Goal: Task Accomplishment & Management: Complete application form

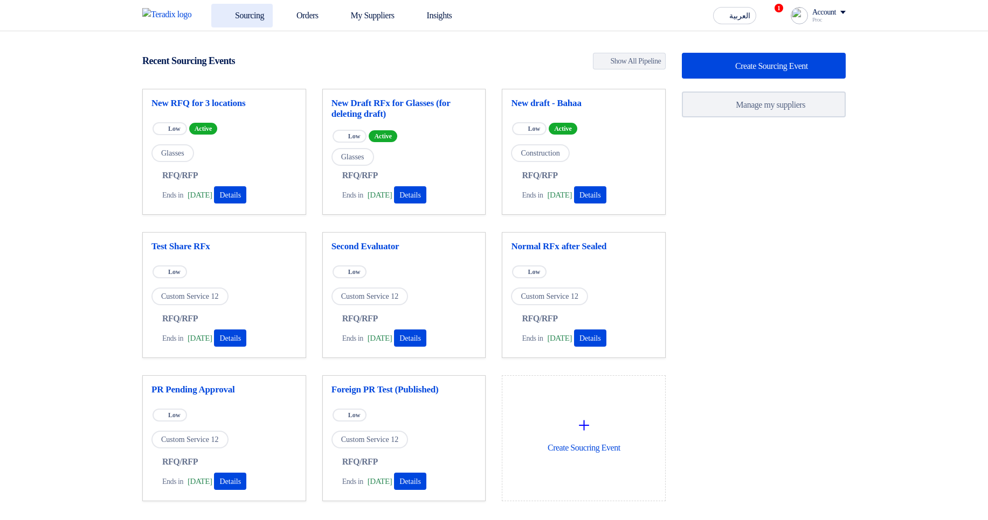
click at [271, 19] on link "Sourcing" at bounding box center [241, 16] width 61 height 24
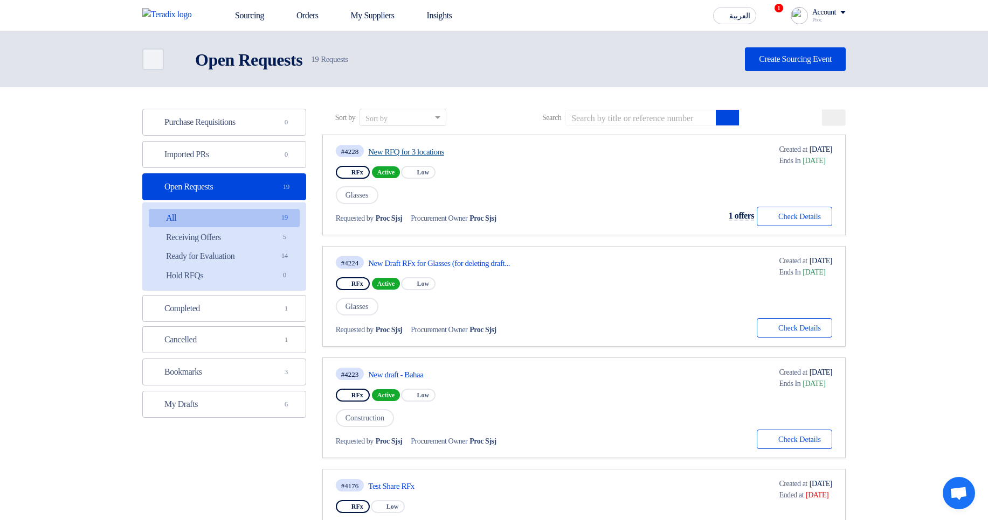
click at [405, 150] on link "New RFQ for 3 locations" at bounding box center [469, 152] width 202 height 10
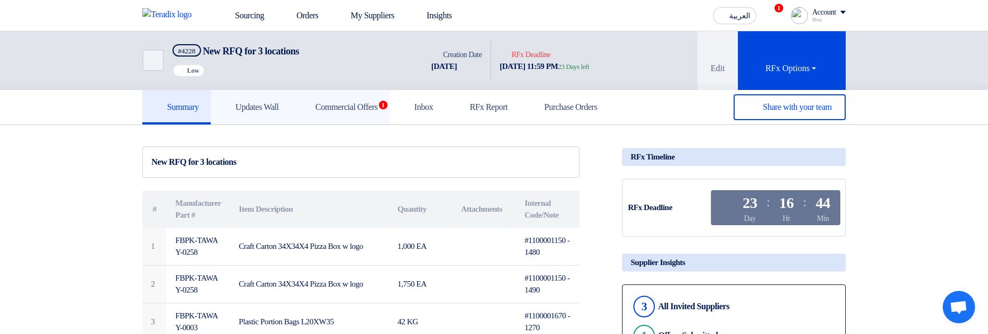
click at [352, 102] on h5 "Commercial Offers 1" at bounding box center [339, 107] width 75 height 11
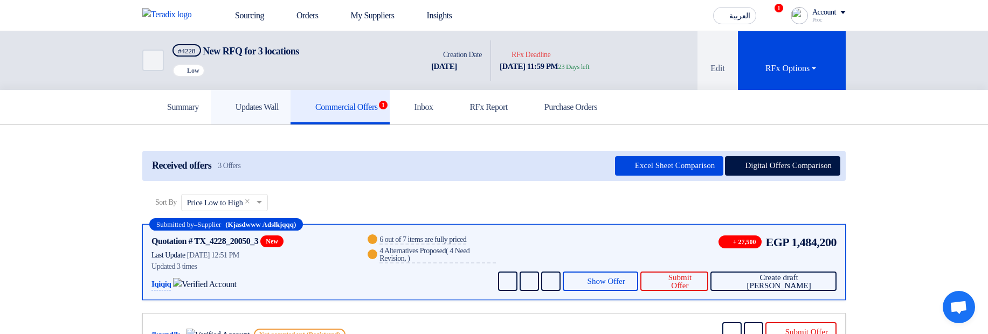
click at [276, 105] on h5 "Updates Wall" at bounding box center [251, 107] width 56 height 11
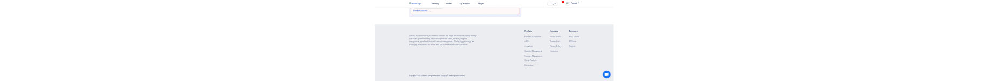
scroll to position [776, 0]
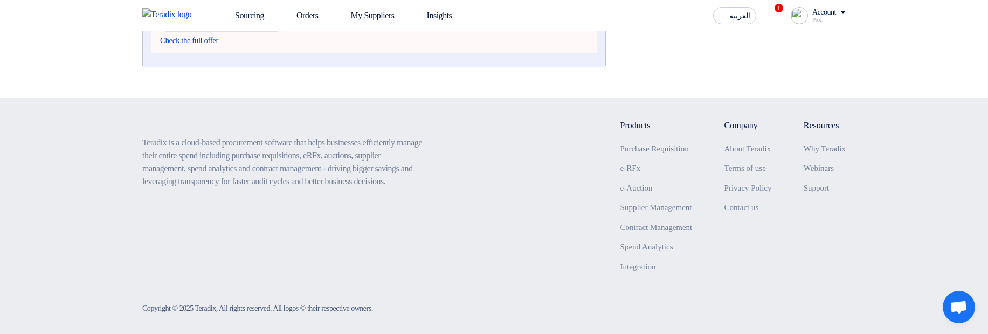
click at [37, 227] on footer "Teradix is a cloud-based procurement software that helps businesses efficiently…" at bounding box center [494, 220] width 988 height 244
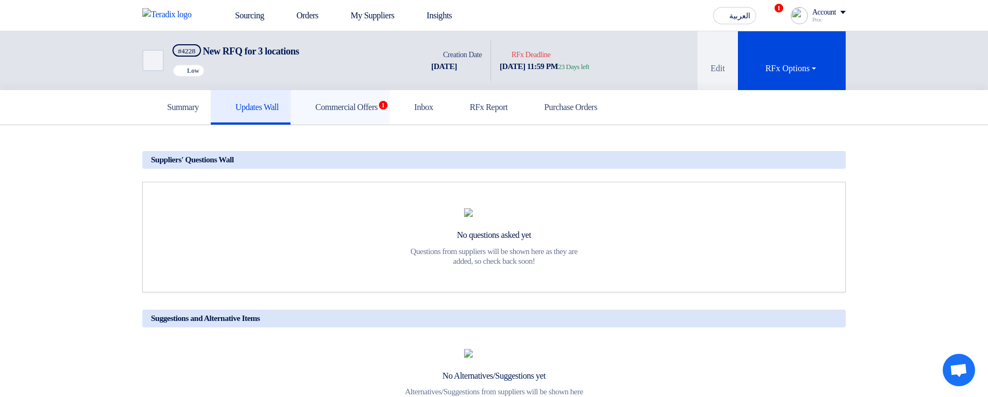
click at [372, 114] on link "Commercial Offers 1" at bounding box center [339, 107] width 99 height 34
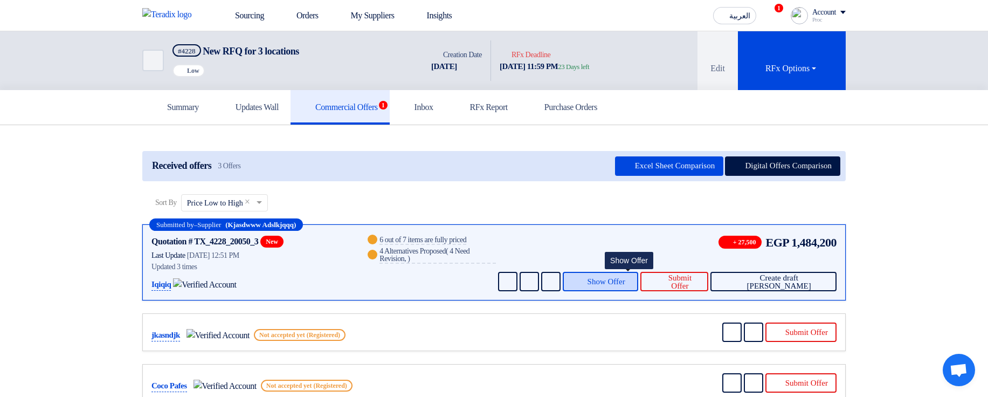
click at [626, 273] on button "Show Offer" at bounding box center [601, 281] width 76 height 19
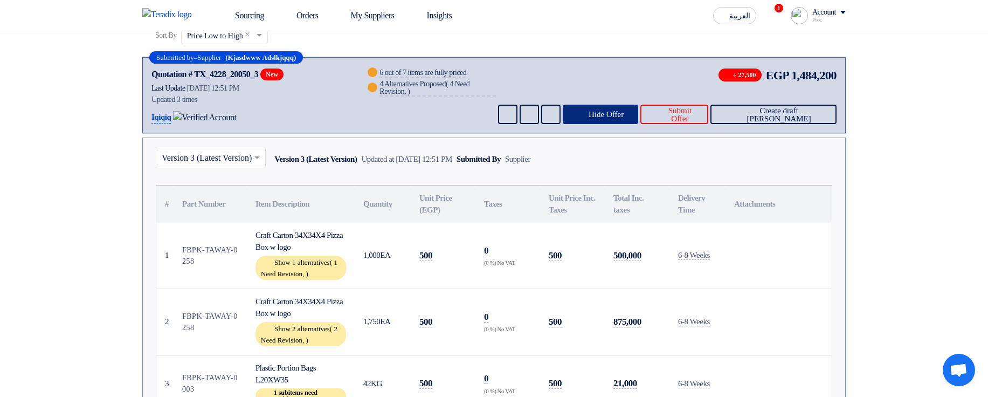
scroll to position [194, 0]
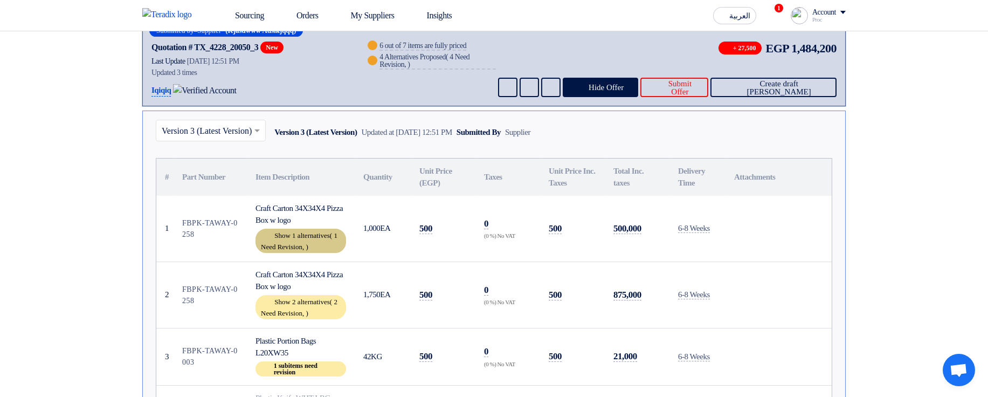
click at [302, 244] on span "1 Need Revision," at bounding box center [299, 240] width 77 height 19
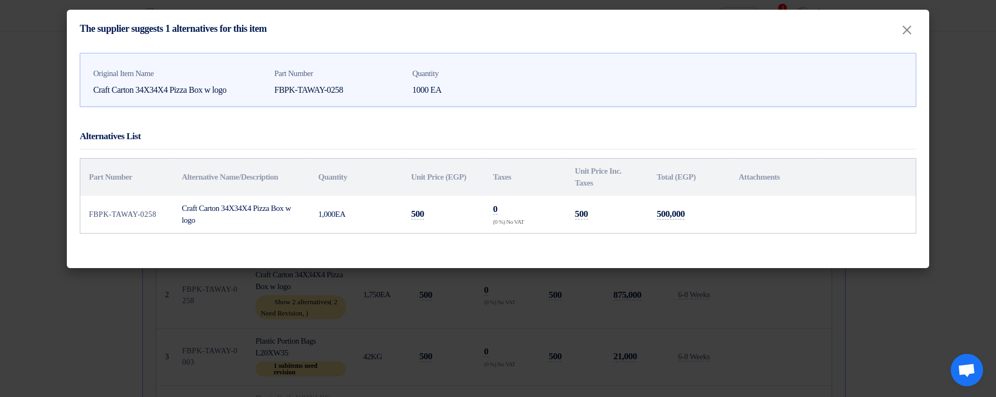
click at [784, 300] on modal-container "The supplier suggests 1 alternatives for this item × Original Item Name Craft C…" at bounding box center [498, 198] width 996 height 397
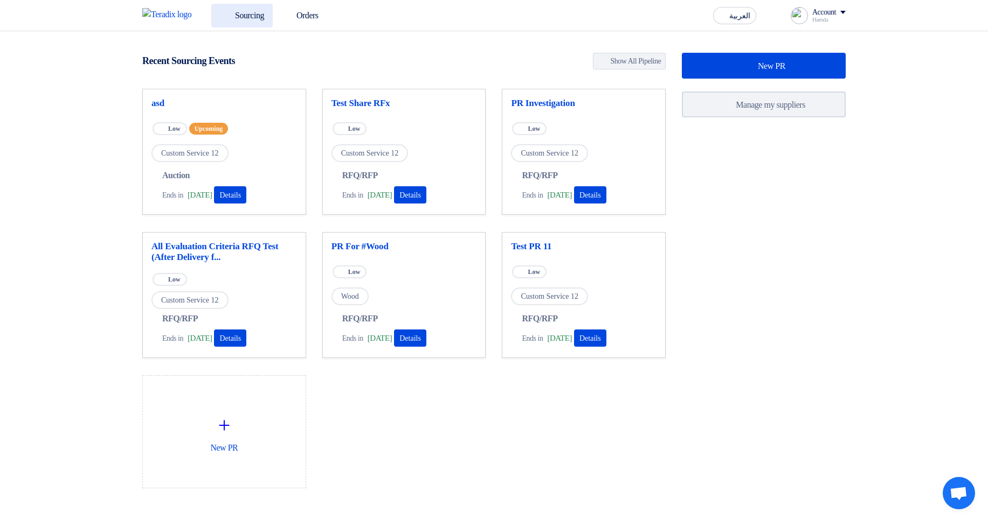
click at [245, 17] on link "Sourcing" at bounding box center [241, 16] width 61 height 24
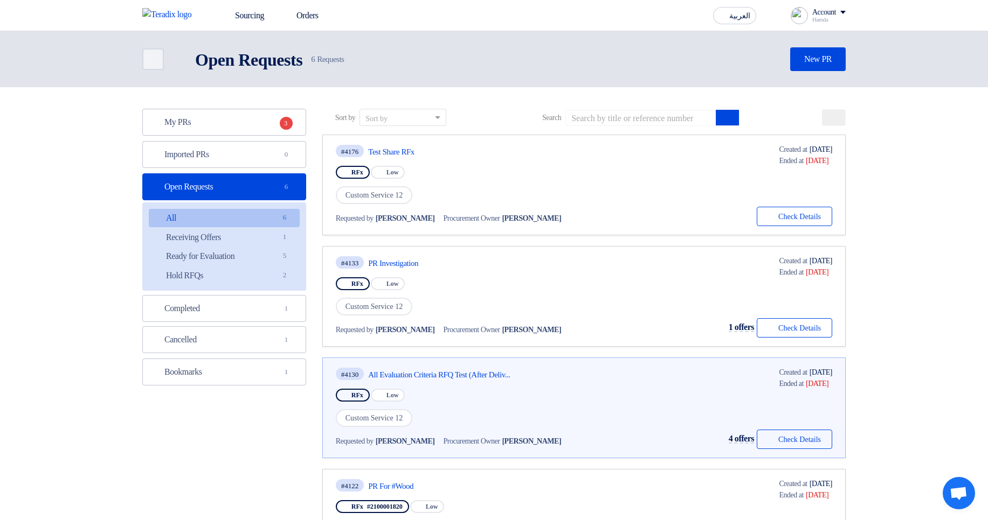
click at [471, 80] on header "Back Open Requests Open Requests 6" at bounding box center [494, 59] width 988 height 56
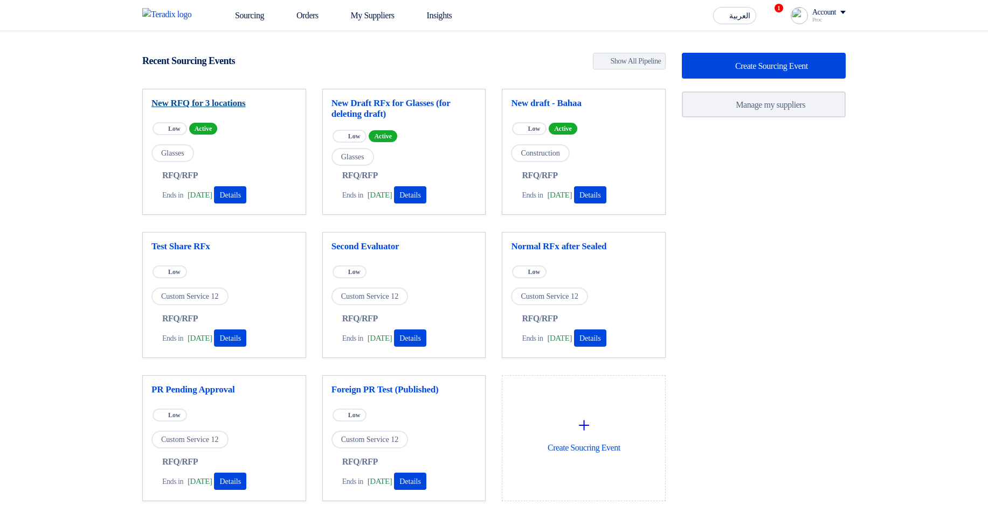
click at [220, 103] on link "New RFQ for 3 locations" at bounding box center [223, 103] width 145 height 11
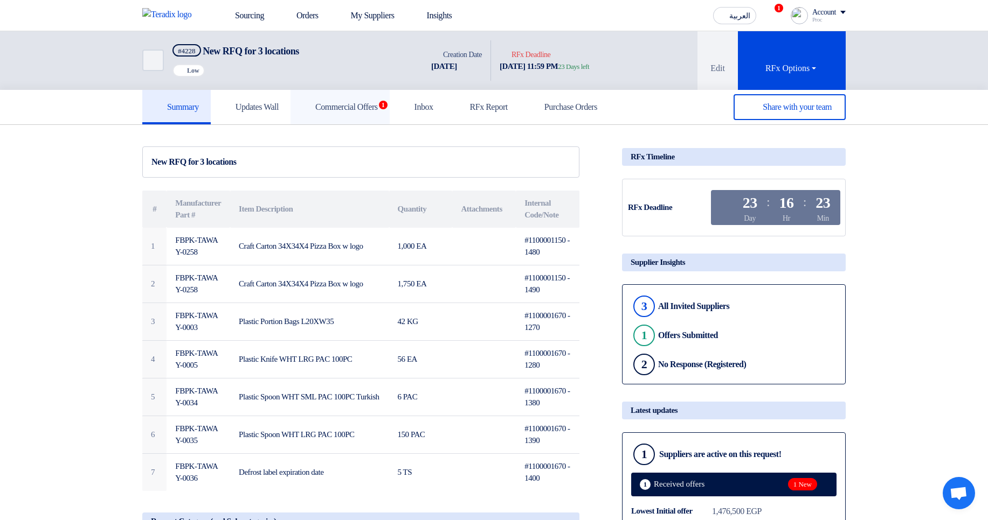
click at [384, 117] on link "Commercial Offers 1" at bounding box center [339, 107] width 99 height 34
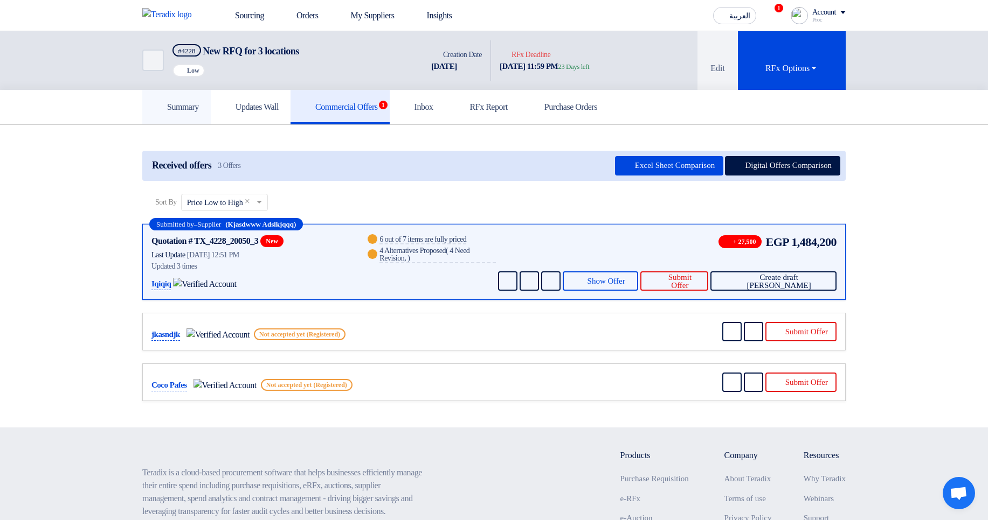
click at [183, 110] on h5 "Summary" at bounding box center [176, 107] width 45 height 11
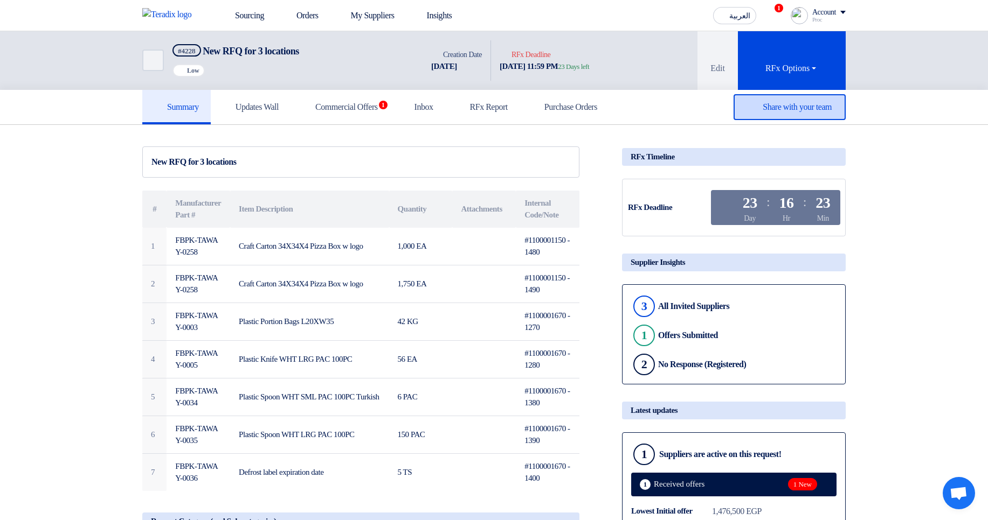
click at [780, 101] on div "Share with your team" at bounding box center [789, 107] width 112 height 26
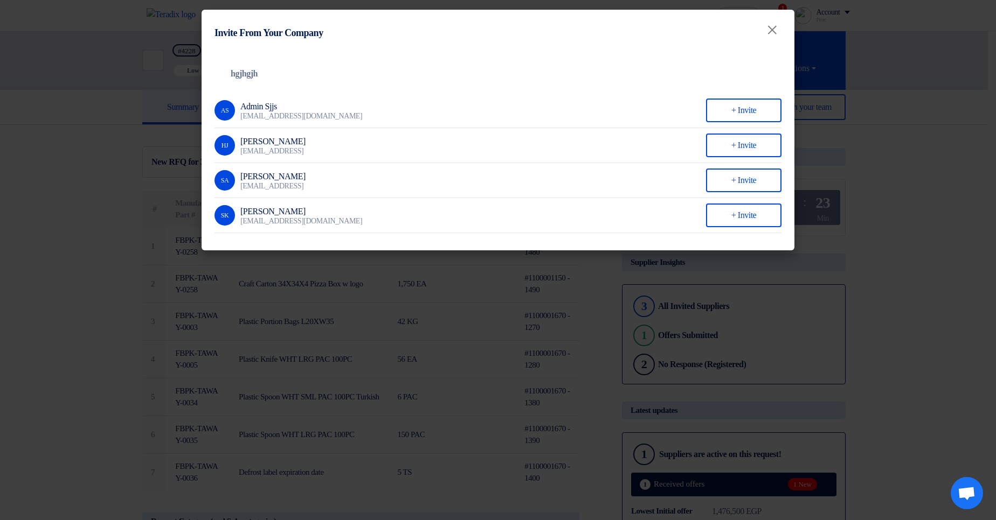
click at [551, 342] on modal-container "Invite From Your Company × Company Team hgjhgjh AS Admin Sjjs kjdkjkjasj@askjsa…" at bounding box center [498, 260] width 996 height 520
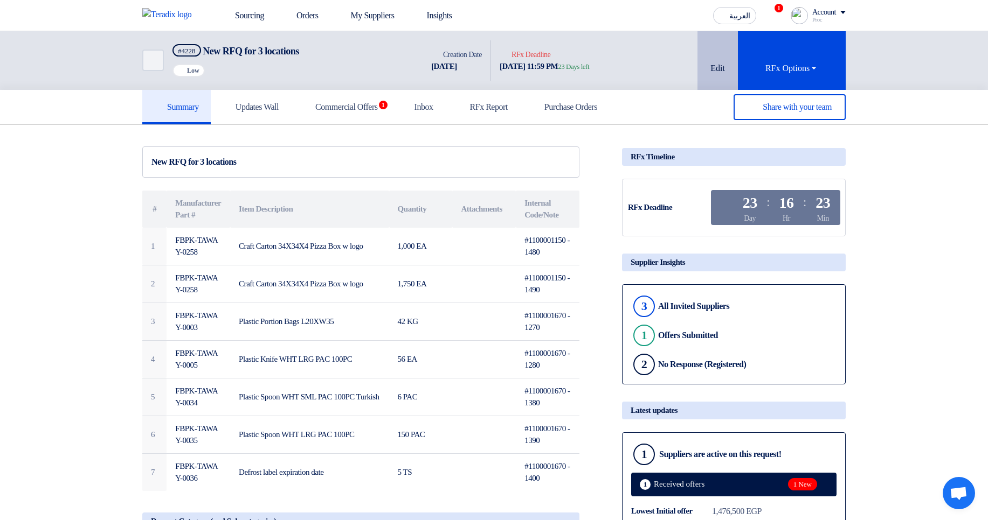
click at [710, 54] on button "Edit" at bounding box center [717, 60] width 40 height 59
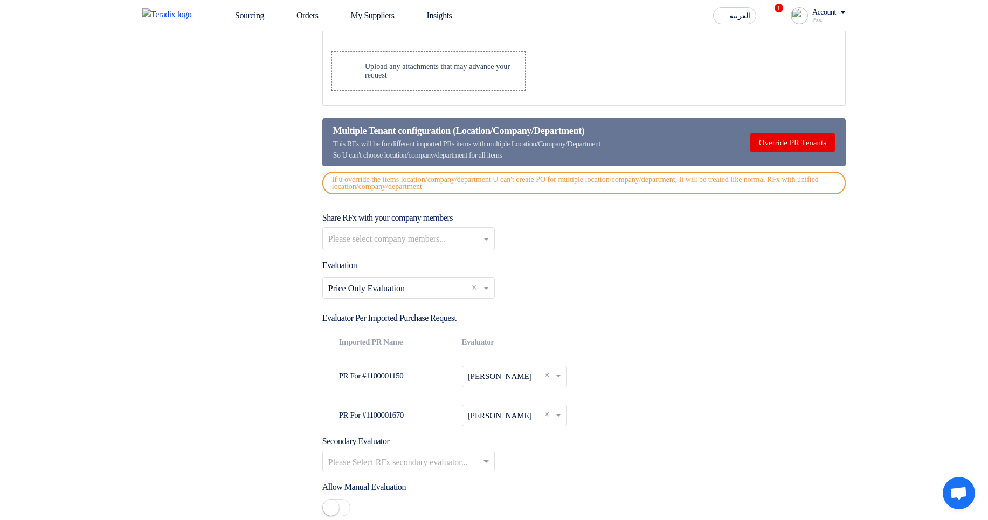
scroll to position [1358, 0]
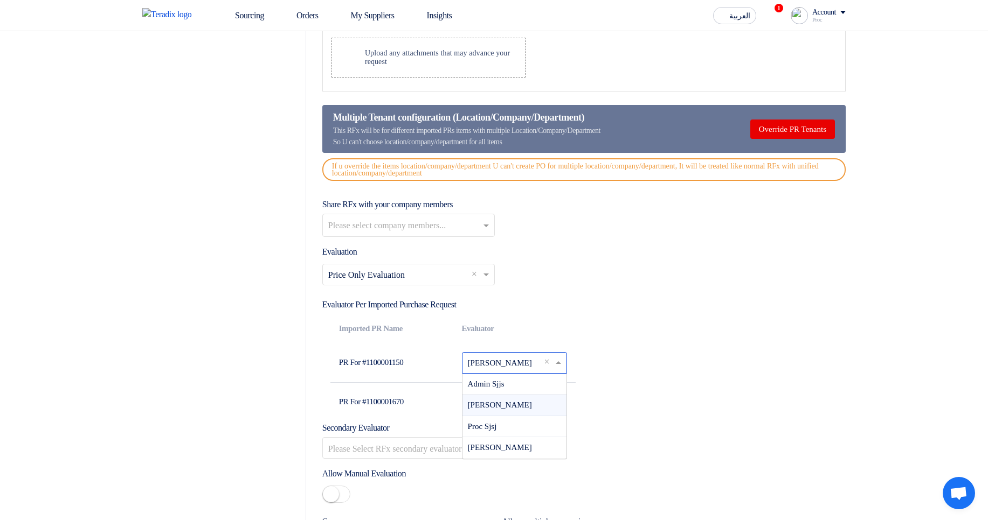
click at [490, 368] on input "text" at bounding box center [508, 364] width 81 height 17
click at [689, 283] on div "Select Evaluation... × Price Only Evaluation ×" at bounding box center [583, 279] width 523 height 30
click at [514, 368] on input "text" at bounding box center [508, 364] width 81 height 17
click at [652, 287] on div "Select Evaluation... × Price Only Evaluation ×" at bounding box center [583, 279] width 523 height 30
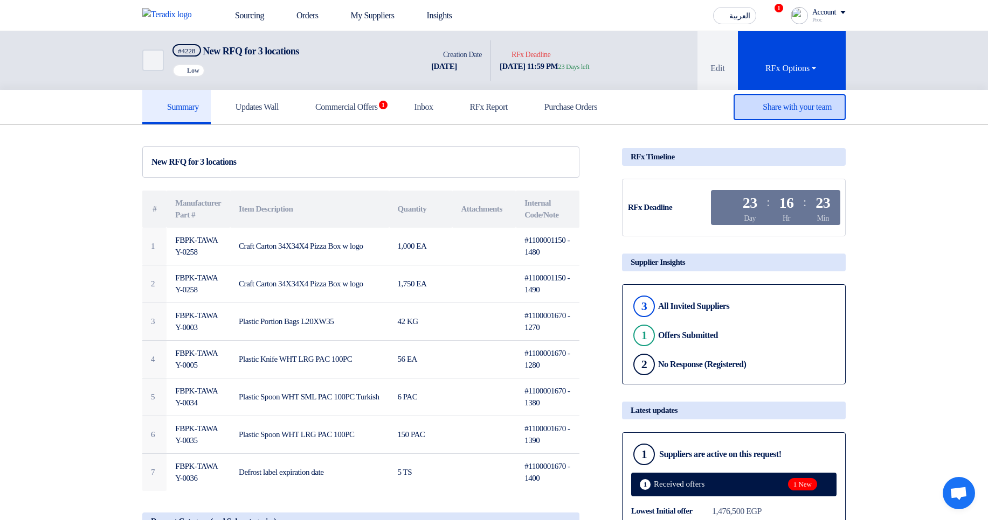
click at [763, 110] on span "Share with your team" at bounding box center [796, 106] width 69 height 9
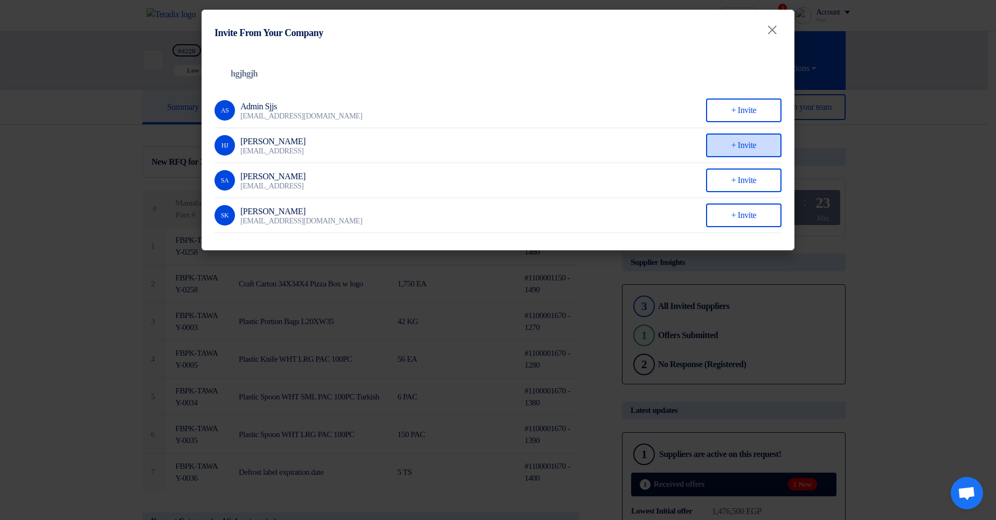
click at [742, 138] on div "+ Invite" at bounding box center [743, 146] width 75 height 24
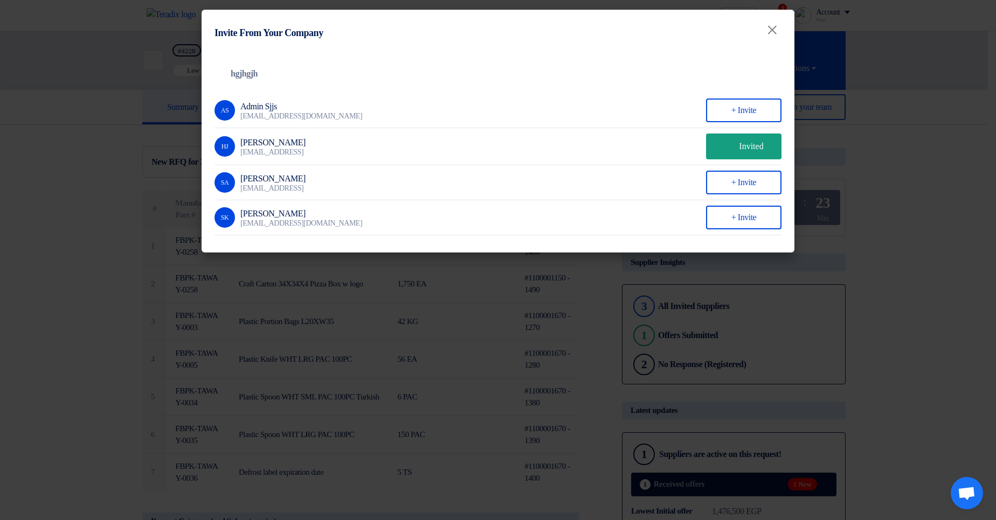
click at [987, 150] on modal-container "Invite From Your Company × Company Team hgjhgjh AS Admin Sjjs kjdkjkjasj@askjsa…" at bounding box center [498, 260] width 996 height 520
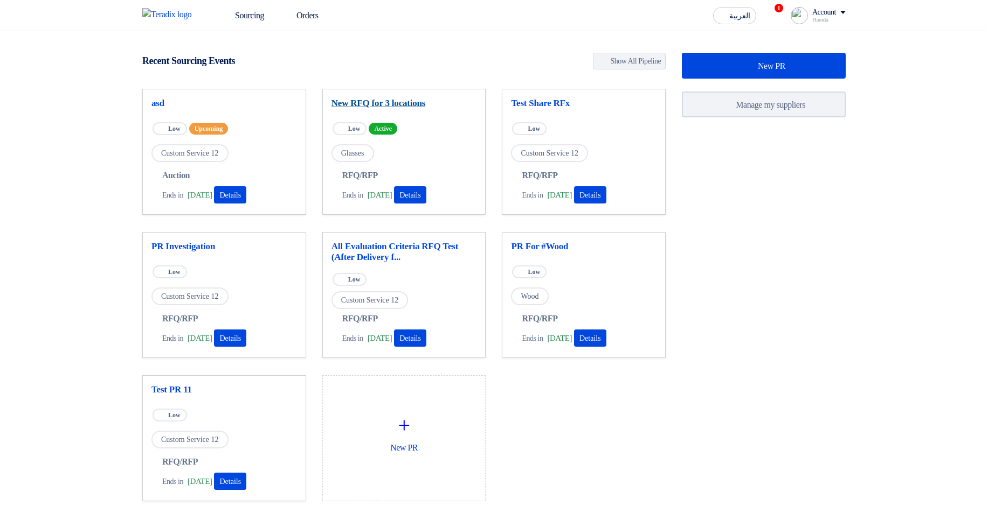
click at [400, 103] on link "New RFQ for 3 locations" at bounding box center [403, 103] width 145 height 11
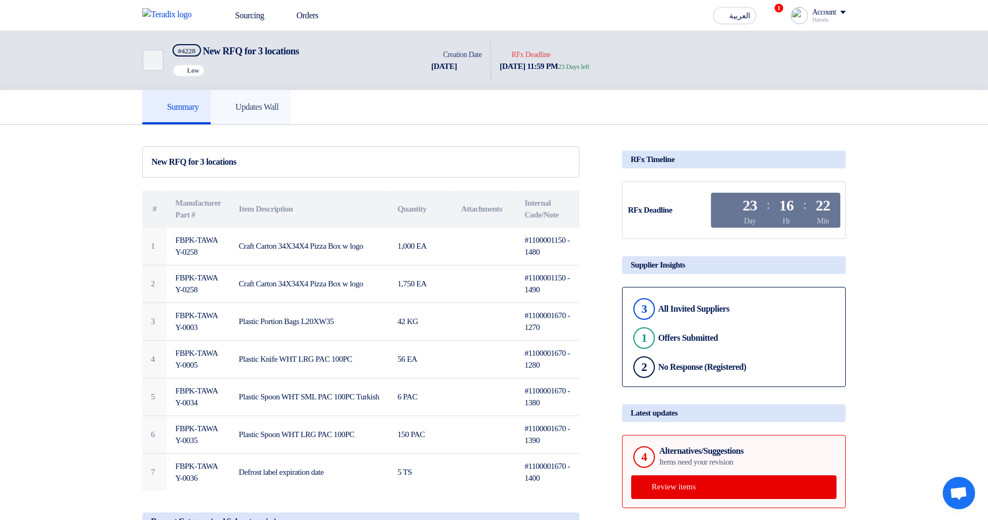
click at [279, 111] on h5 "Updates Wall" at bounding box center [251, 107] width 56 height 11
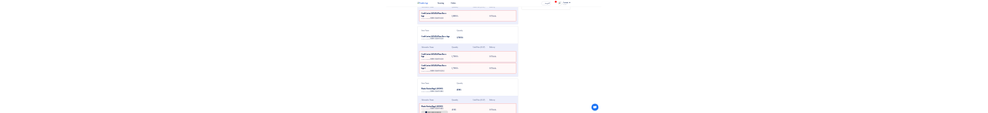
scroll to position [259, 0]
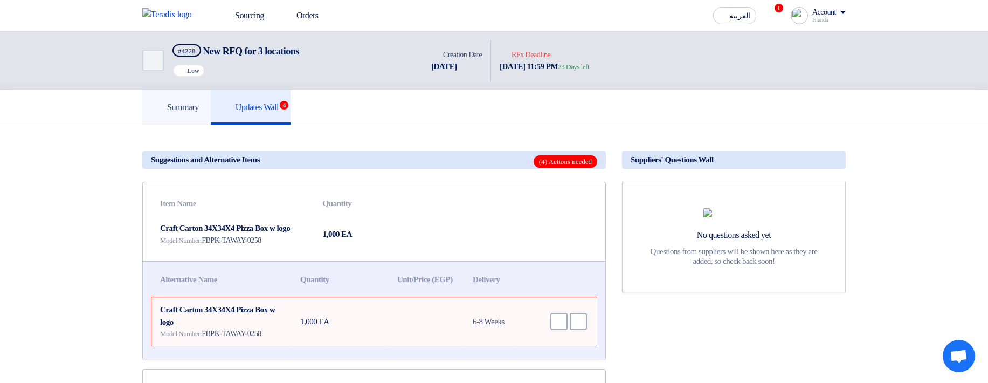
click at [192, 80] on h5 "Summary" at bounding box center [176, 107] width 45 height 11
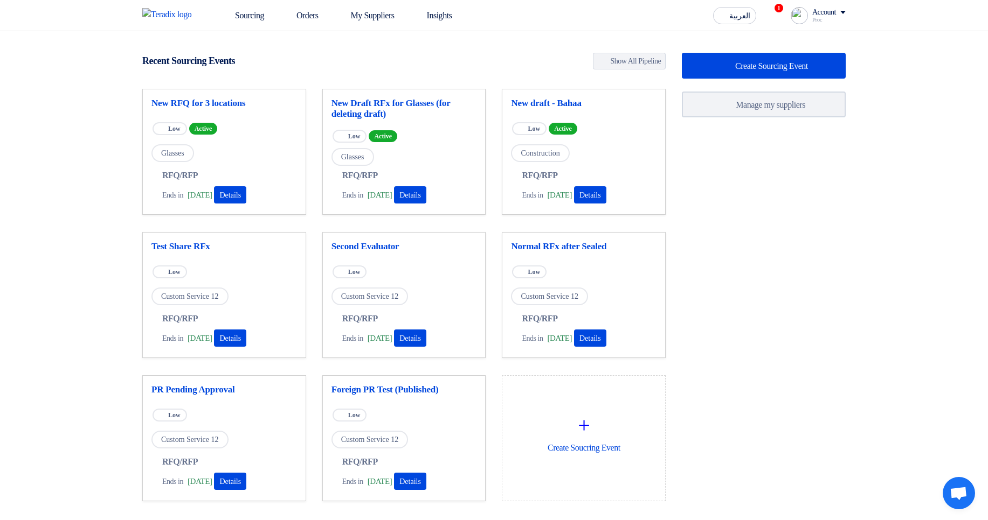
click at [218, 109] on div "New RFQ for 3 locations" at bounding box center [223, 105] width 145 height 15
click at [232, 101] on link "New RFQ for 3 locations" at bounding box center [223, 103] width 145 height 11
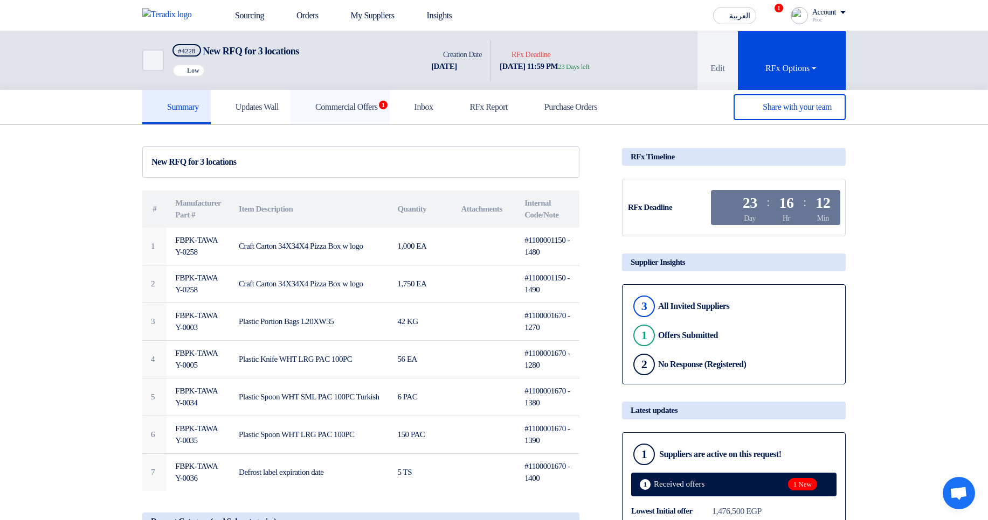
click at [368, 104] on h5 "Commercial Offers 1" at bounding box center [339, 107] width 75 height 11
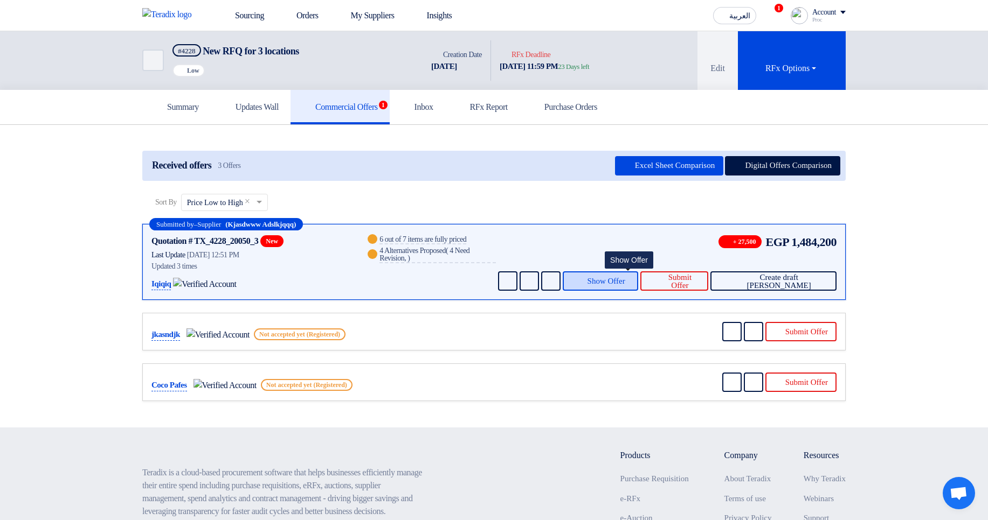
click at [625, 277] on span "Show Offer" at bounding box center [606, 281] width 38 height 8
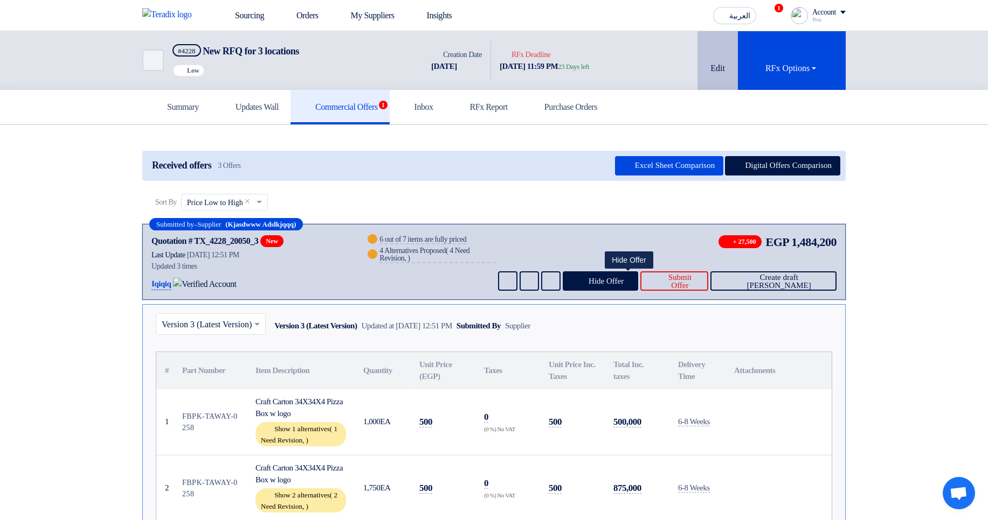
click at [707, 55] on button "Edit" at bounding box center [717, 60] width 40 height 59
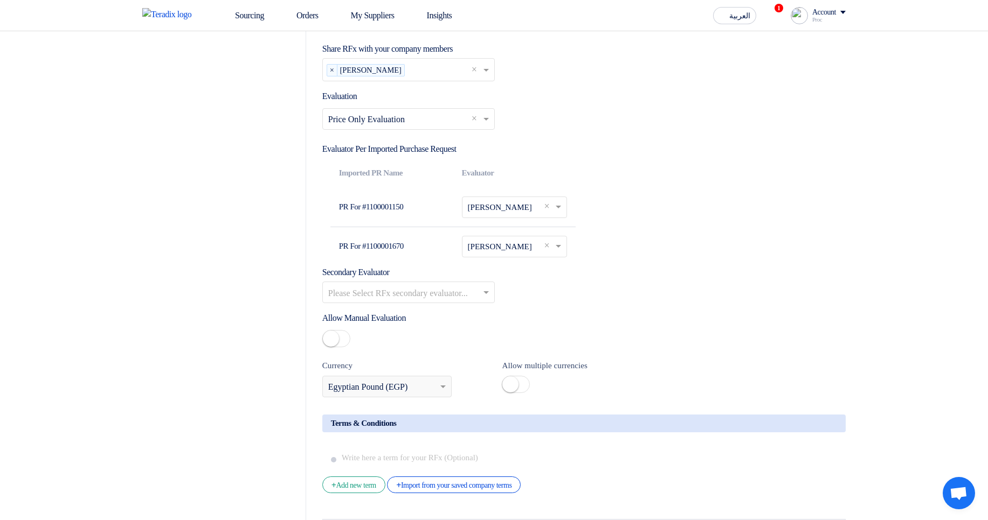
scroll to position [1616, 0]
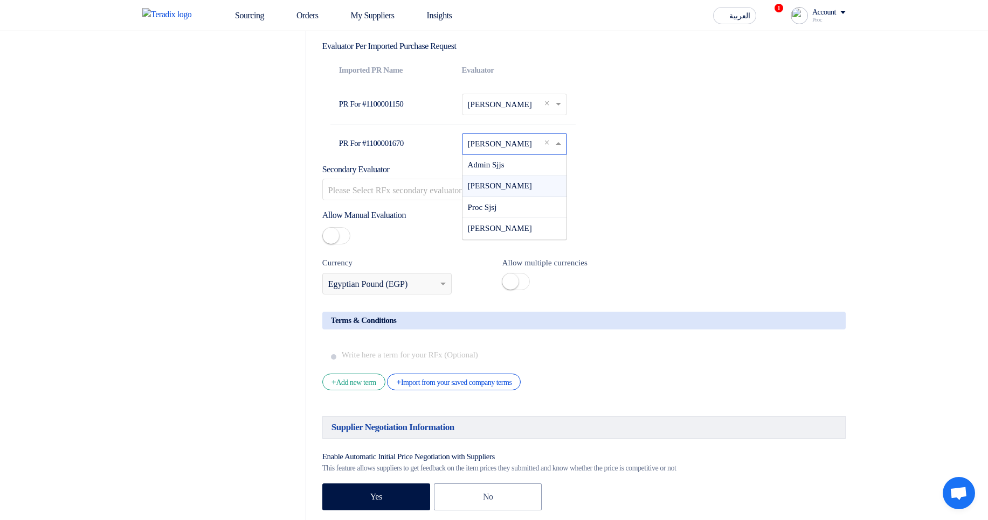
click at [491, 142] on input "text" at bounding box center [508, 144] width 81 height 17
click at [497, 212] on span "Proc Sjsj" at bounding box center [482, 207] width 29 height 9
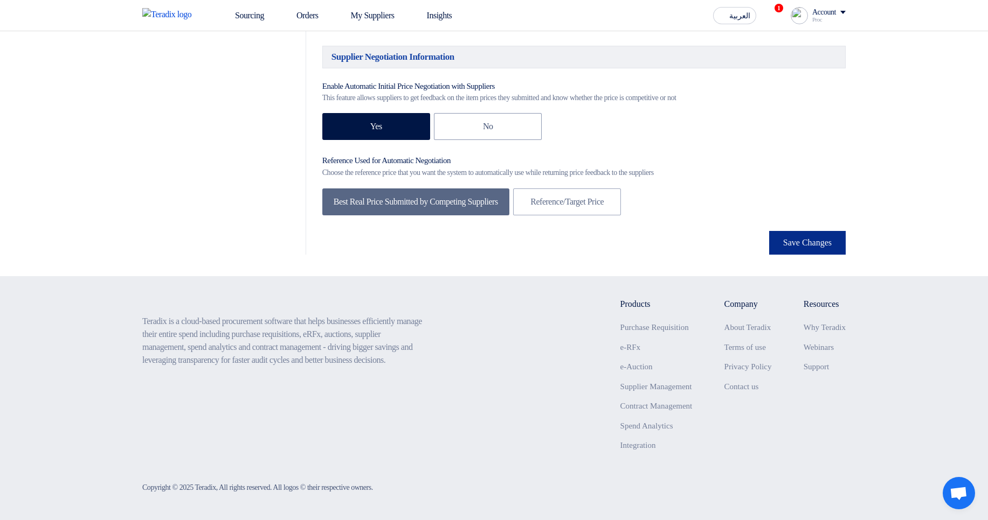
click at [806, 240] on button "Save Changes" at bounding box center [807, 243] width 77 height 24
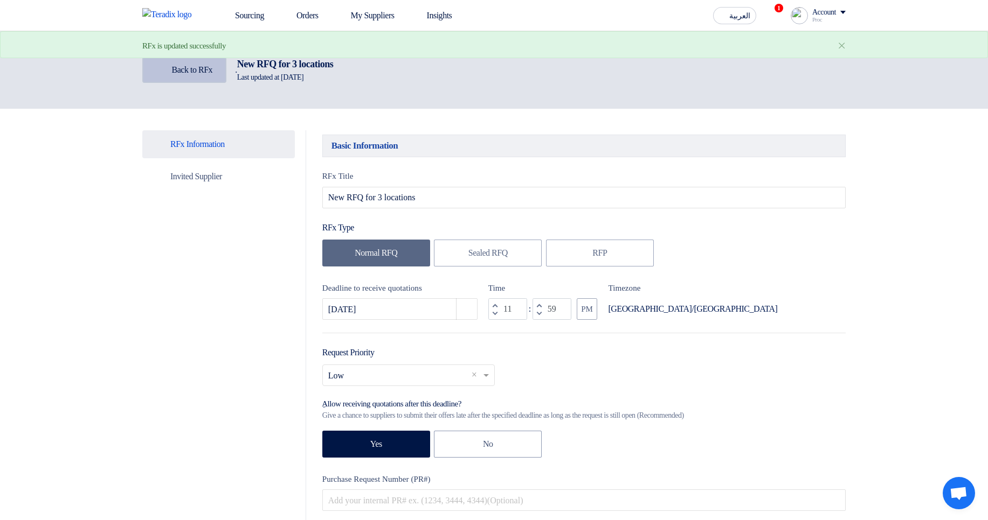
click at [176, 72] on span "Back to RFx" at bounding box center [192, 69] width 41 height 9
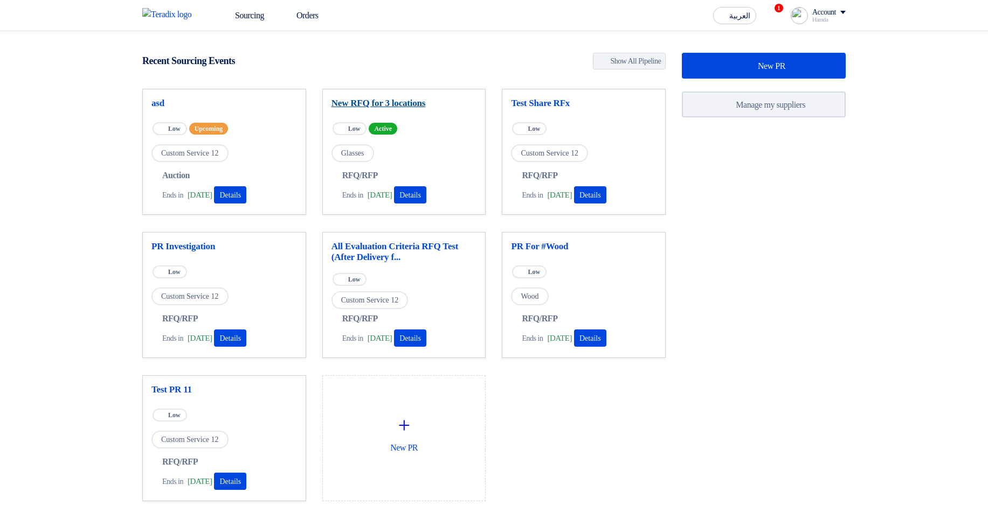
click at [356, 103] on link "New RFQ for 3 locations" at bounding box center [403, 103] width 145 height 11
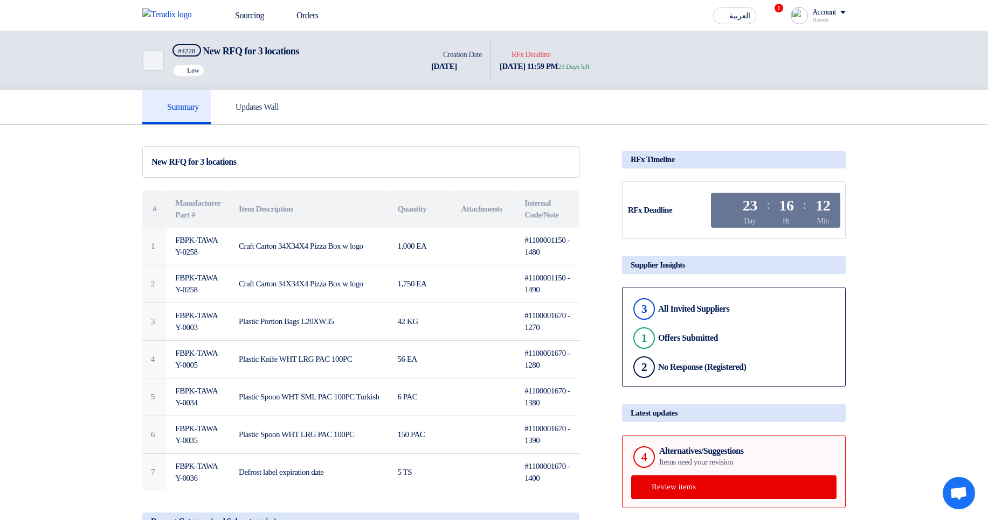
click at [280, 88] on div "Back #4228 New RFQ for 3 locations Priority Low" at bounding box center [282, 60] width 280 height 59
click at [275, 104] on h5 "Updates Wall" at bounding box center [251, 107] width 56 height 11
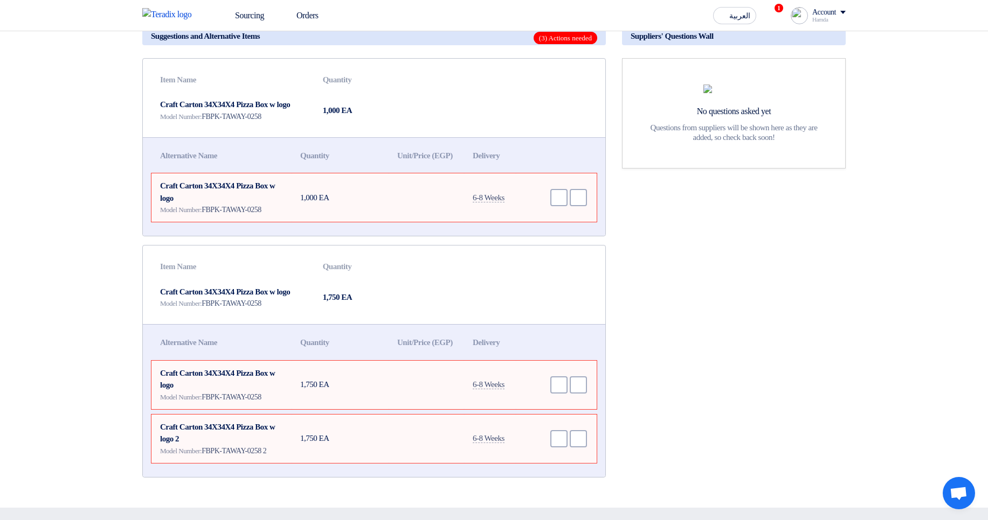
scroll to position [123, 0]
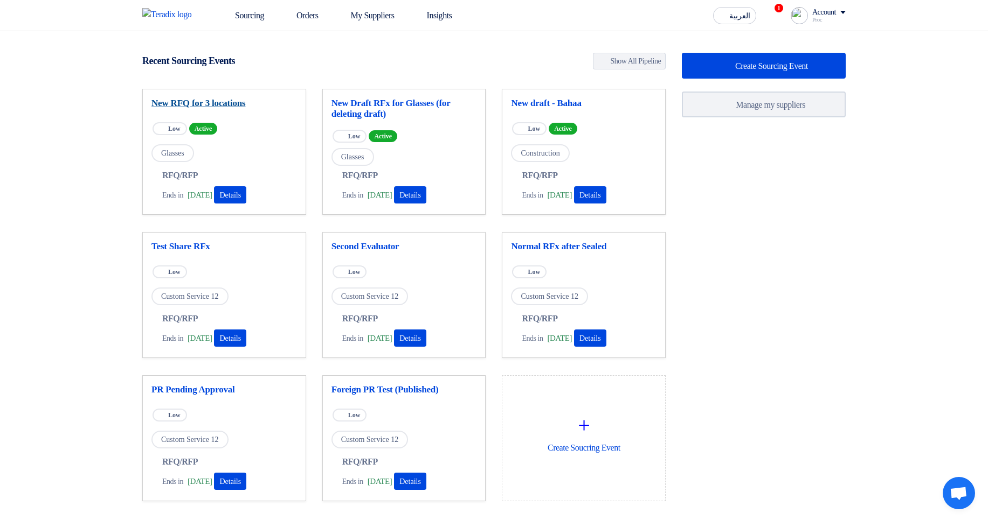
click at [222, 99] on link "New RFQ for 3 locations" at bounding box center [223, 103] width 145 height 11
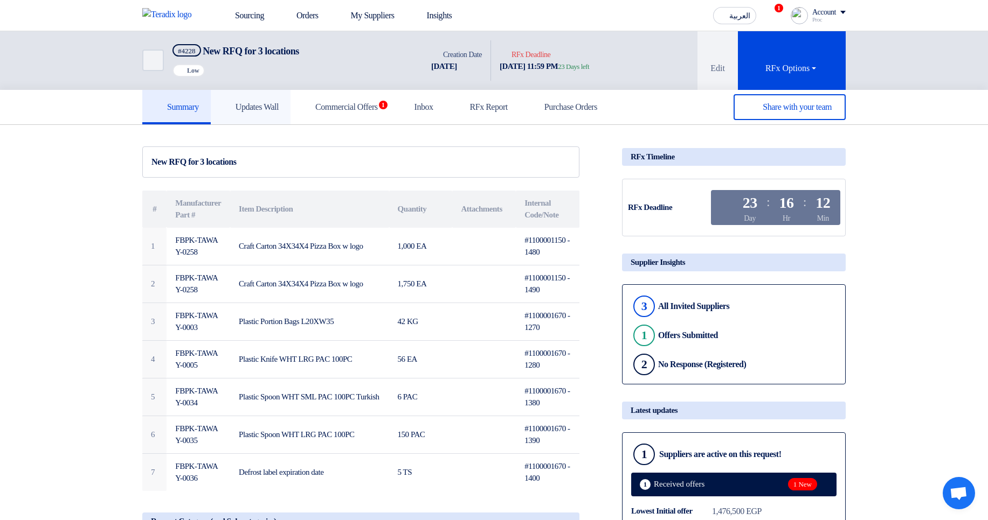
click at [279, 111] on h5 "Updates Wall" at bounding box center [251, 107] width 56 height 11
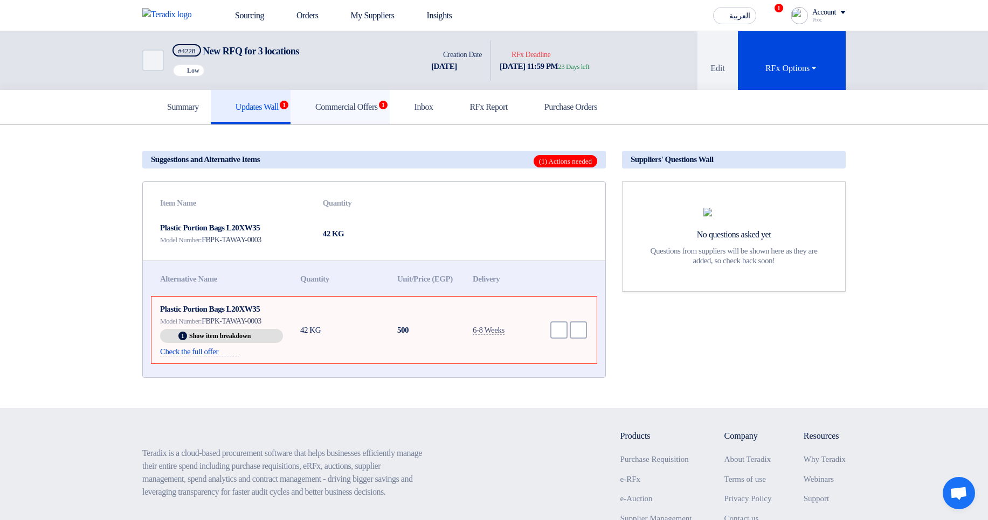
click at [357, 121] on link "Commercial Offers 1" at bounding box center [339, 107] width 99 height 34
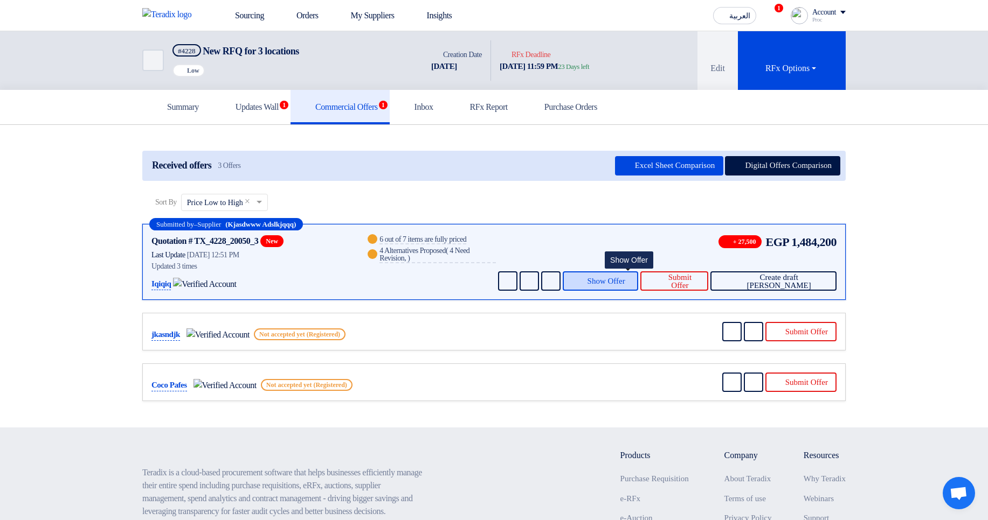
click at [610, 278] on button "Show Offer" at bounding box center [601, 281] width 76 height 19
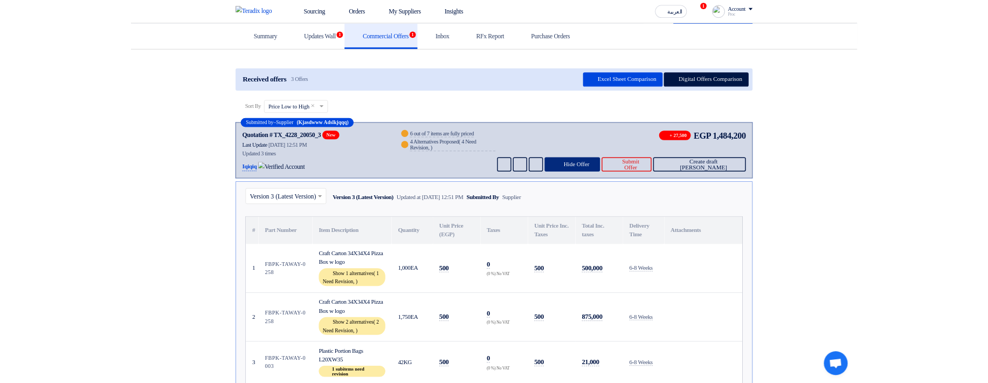
scroll to position [129, 0]
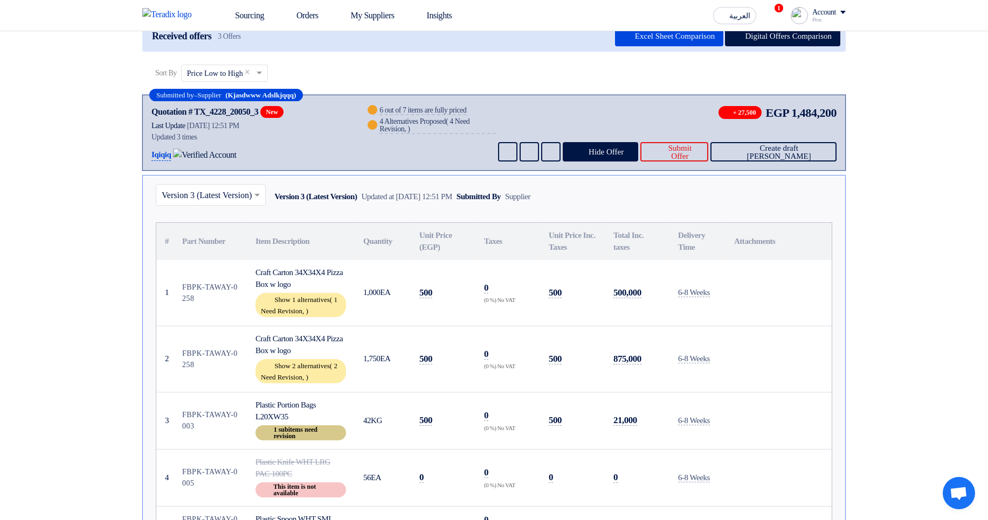
click at [300, 435] on div "Breakdown 1 subitems need revision" at bounding box center [300, 433] width 91 height 15
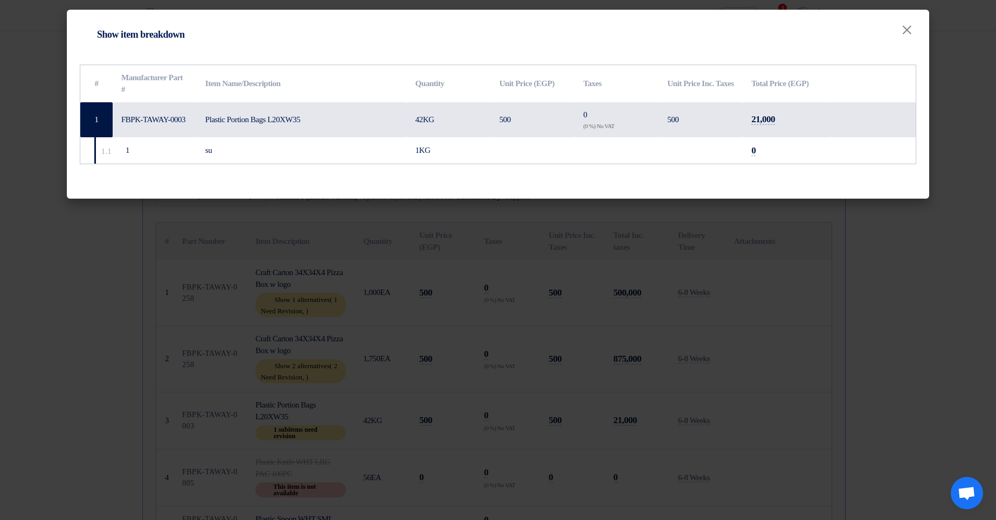
click at [592, 393] on modal-container "Item breakdown Show item breakdown × # Manufacturer Part # Item Name/Descriptio…" at bounding box center [498, 260] width 996 height 520
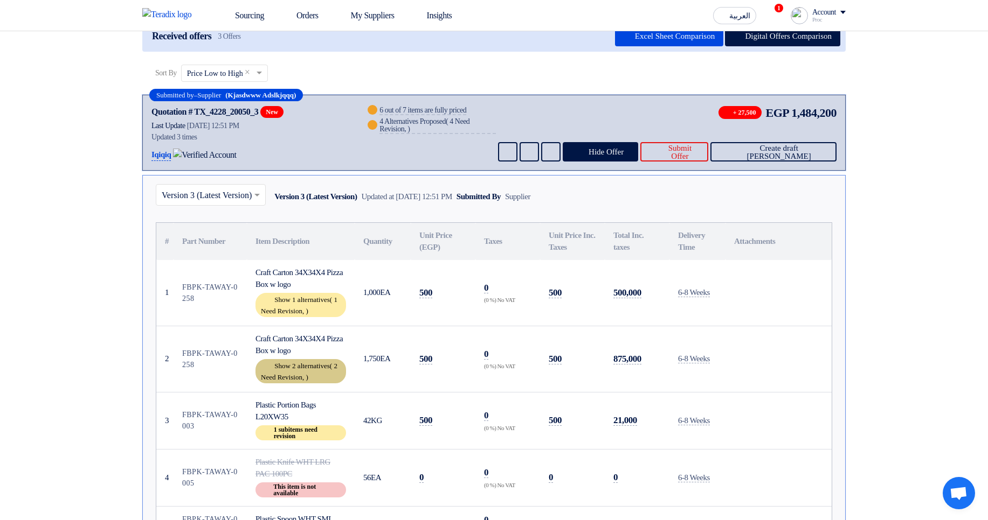
click at [315, 373] on span "2 Need Revision," at bounding box center [299, 371] width 77 height 19
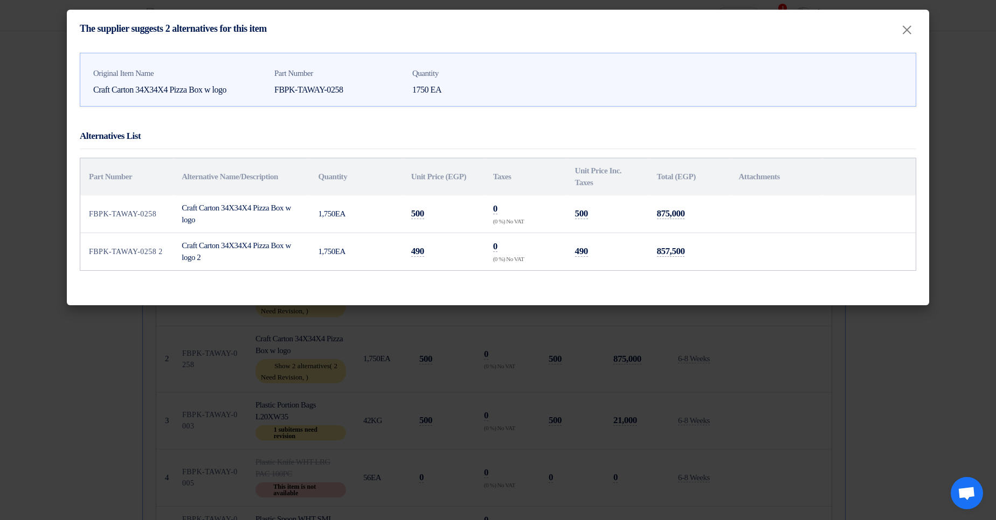
click at [559, 376] on modal-container "The supplier suggests 2 alternatives for this item × Original Item Name Craft C…" at bounding box center [498, 260] width 996 height 520
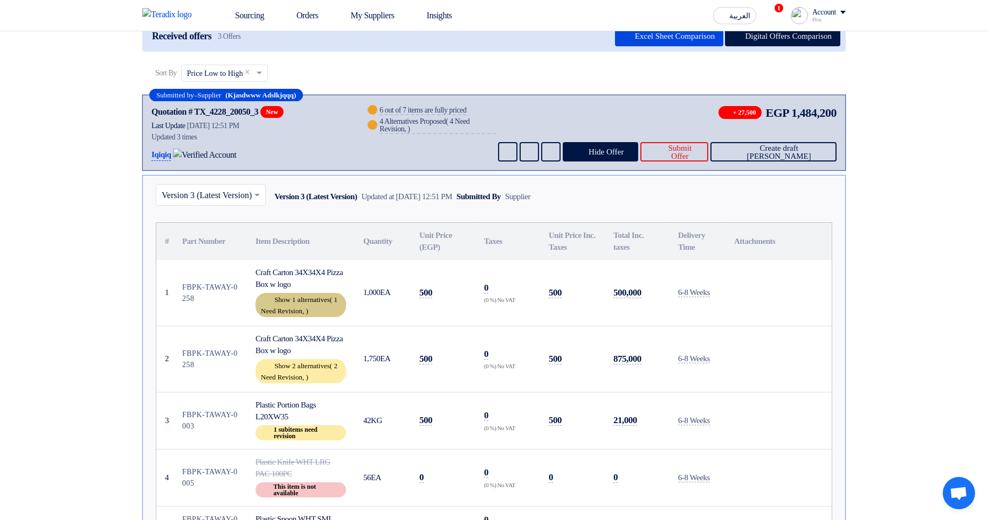
click at [282, 304] on div "Show 1 alternatives ( 1 Need Revision, )" at bounding box center [300, 305] width 91 height 24
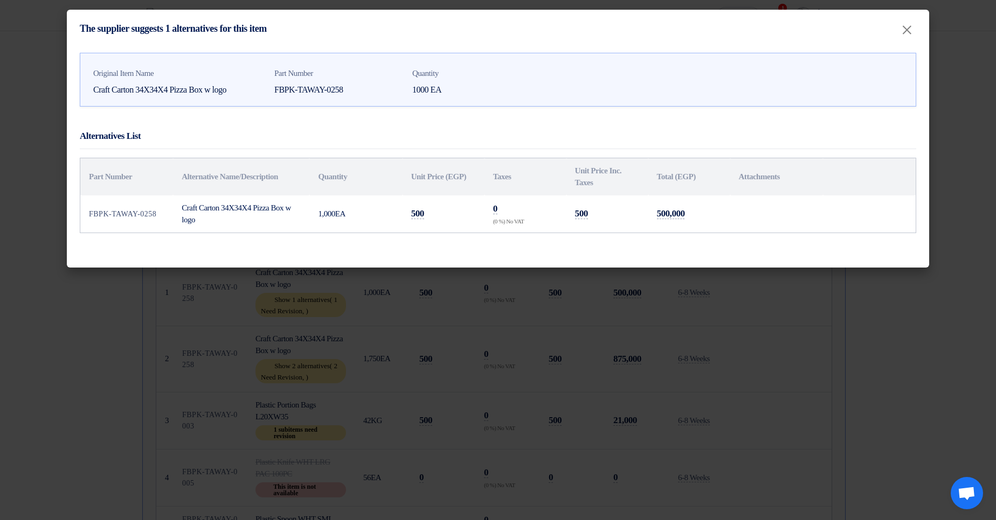
click at [526, 370] on modal-container "The supplier suggests 1 alternatives for this item × Original Item Name Craft C…" at bounding box center [498, 260] width 996 height 520
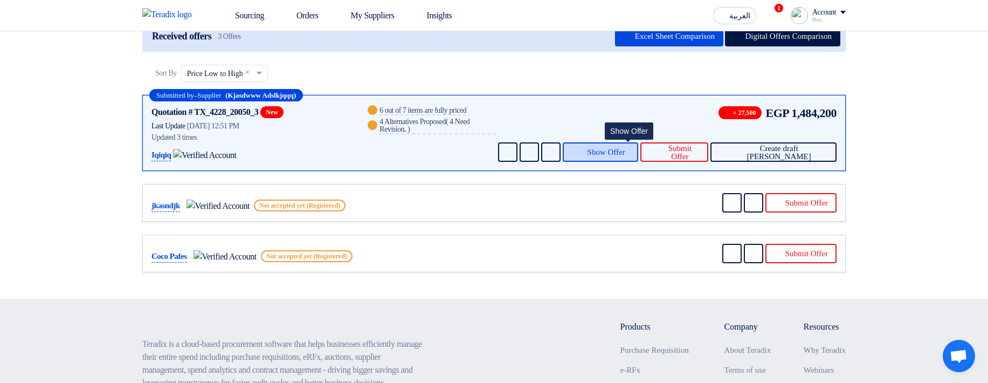
click at [585, 152] on icon at bounding box center [580, 152] width 9 height 9
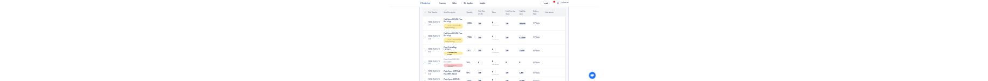
scroll to position [323, 0]
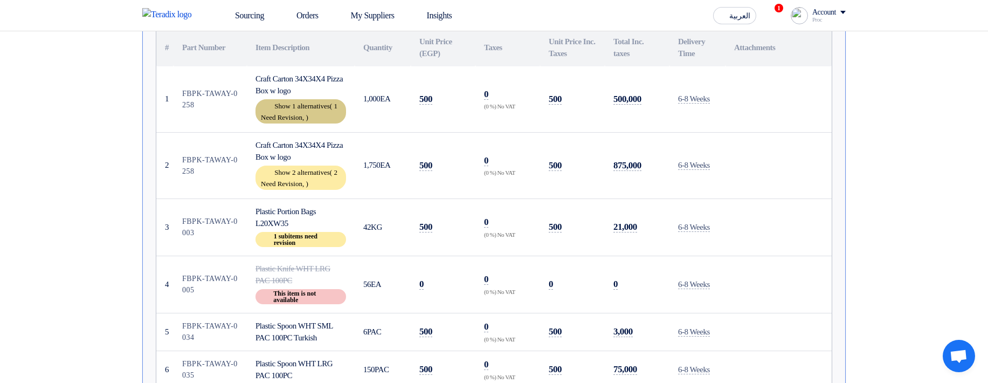
click at [308, 121] on div "Show 1 alternatives ( 1 Need Revision, )" at bounding box center [300, 111] width 91 height 24
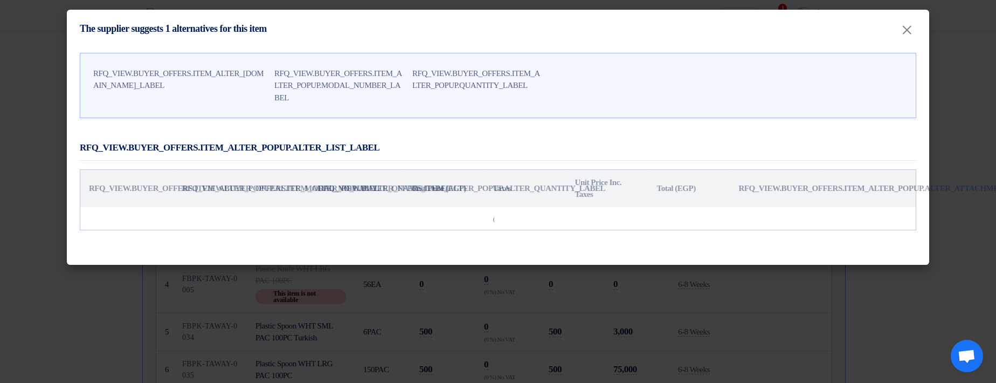
click at [626, 310] on modal-container "The supplier suggests 1 alternatives for this item × RFQ_VIEW.BUYER_OFFERS.ITEM…" at bounding box center [498, 191] width 996 height 383
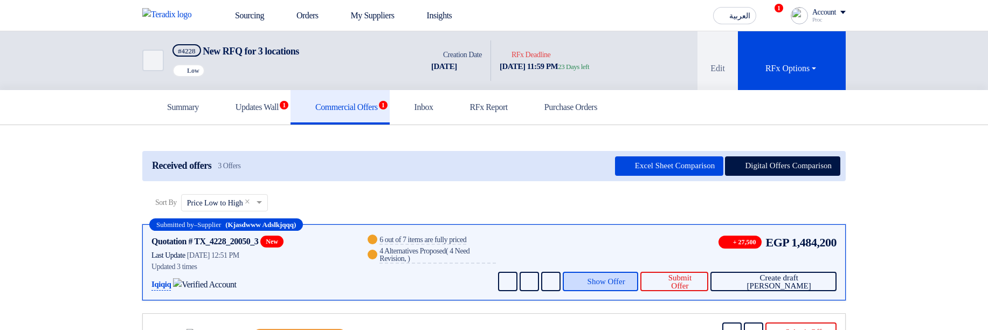
click at [625, 82] on span "Show Offer" at bounding box center [606, 281] width 38 height 8
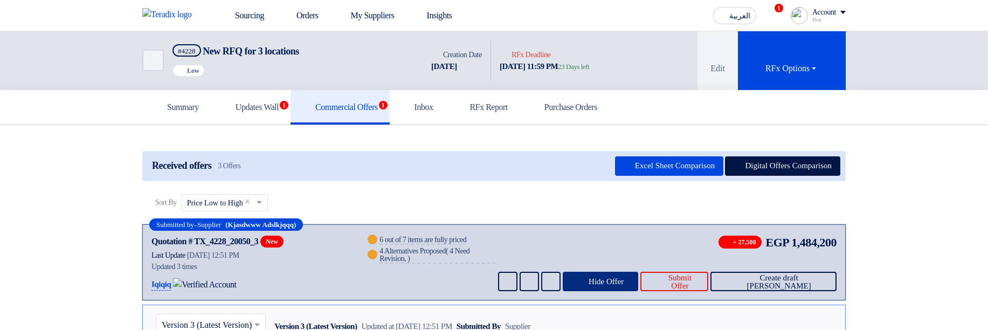
scroll to position [194, 0]
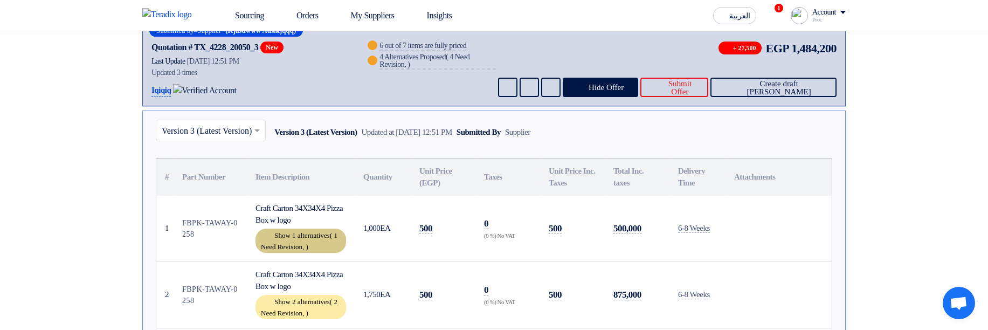
click at [324, 82] on div "Show 1 alternatives ( 1 Need Revision, )" at bounding box center [300, 240] width 91 height 24
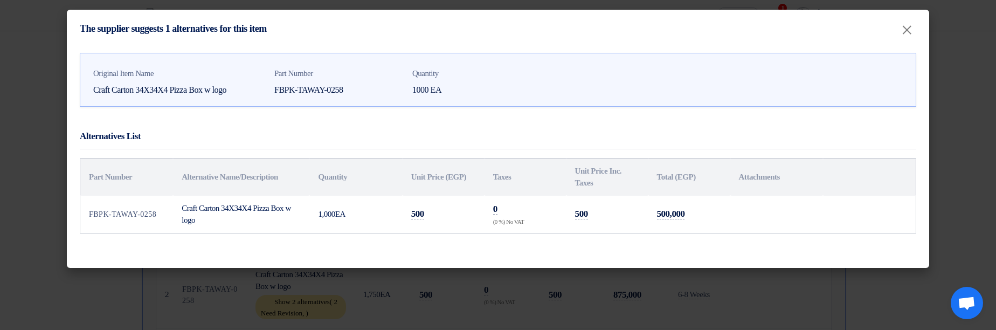
click at [765, 82] on modal-container "The supplier suggests 1 alternatives for this item × Original Item Name Craft C…" at bounding box center [498, 165] width 996 height 330
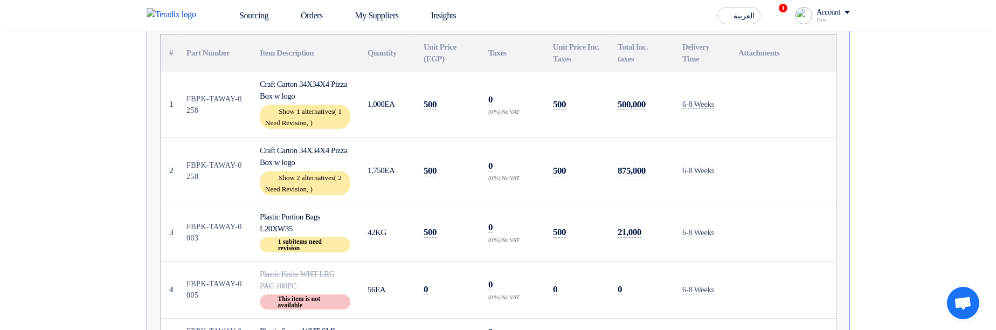
scroll to position [323, 0]
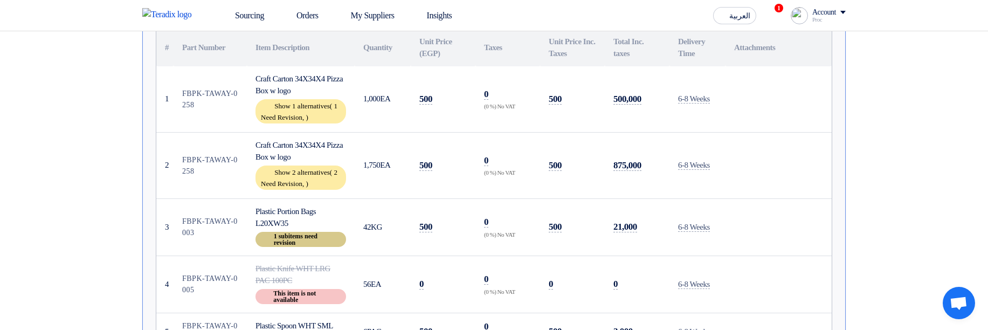
click at [317, 82] on div "Breakdown 1 subitems need revision" at bounding box center [300, 239] width 91 height 15
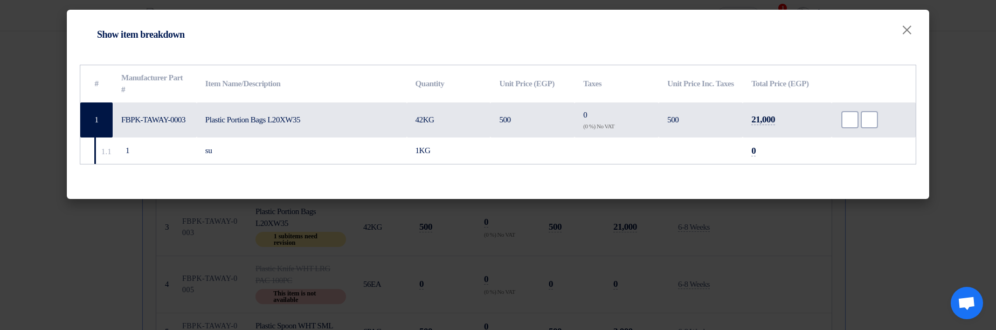
click at [684, 82] on modal-container "Item breakdown Show item breakdown × # Manufacturer Part # Item Name/Descriptio…" at bounding box center [498, 165] width 996 height 330
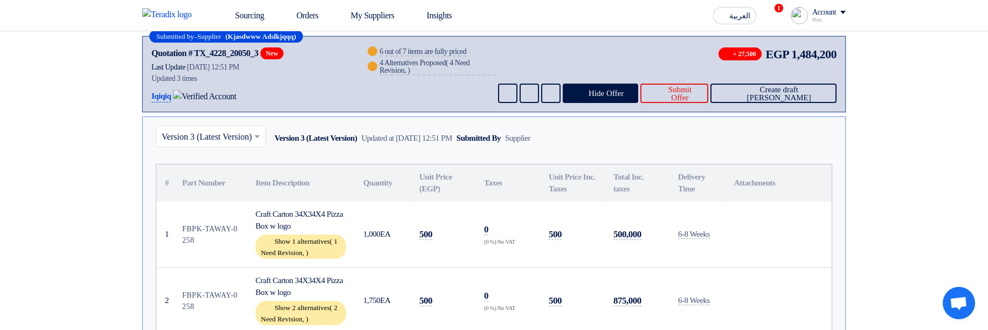
scroll to position [0, 0]
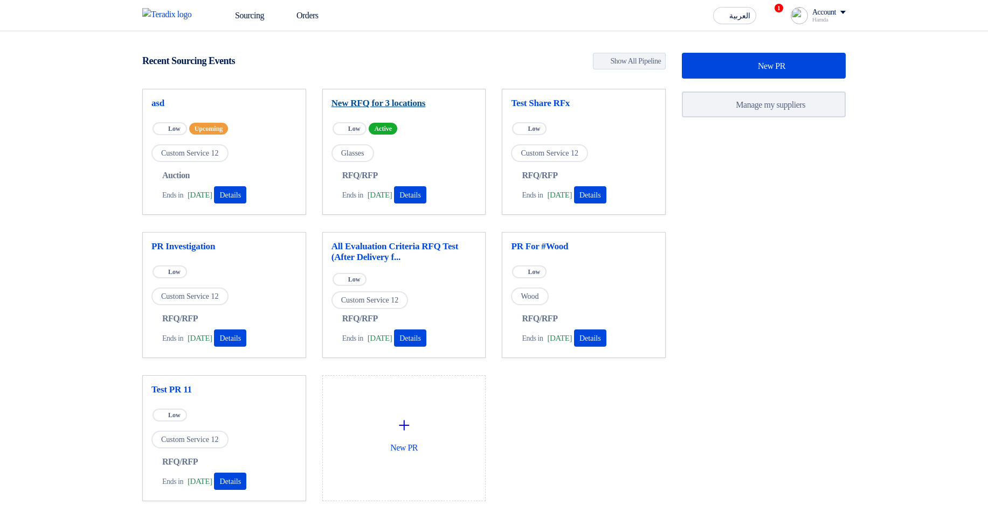
click at [331, 98] on link "New RFQ for 3 locations" at bounding box center [403, 103] width 145 height 11
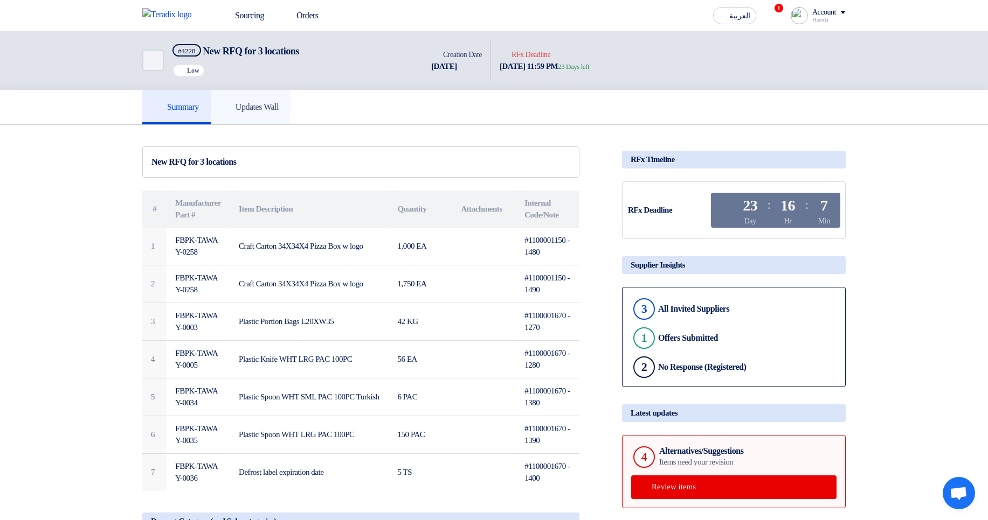
click at [246, 118] on link "Updates Wall" at bounding box center [251, 107] width 80 height 34
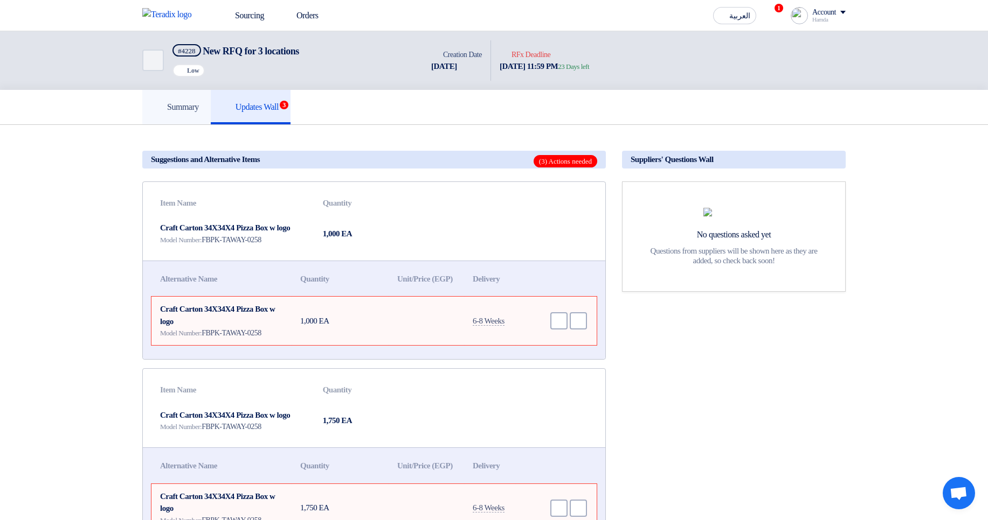
click at [199, 102] on h5 "Summary" at bounding box center [176, 107] width 45 height 11
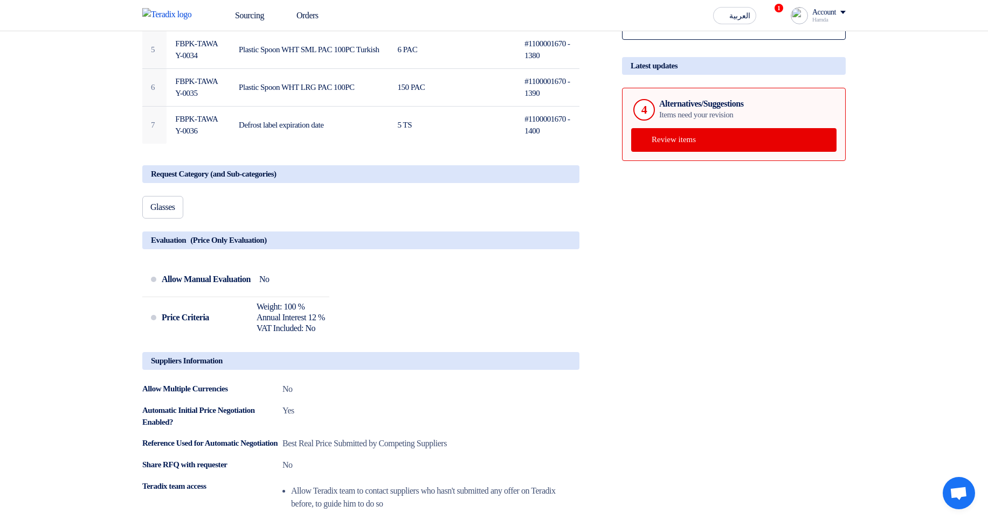
scroll to position [323, 0]
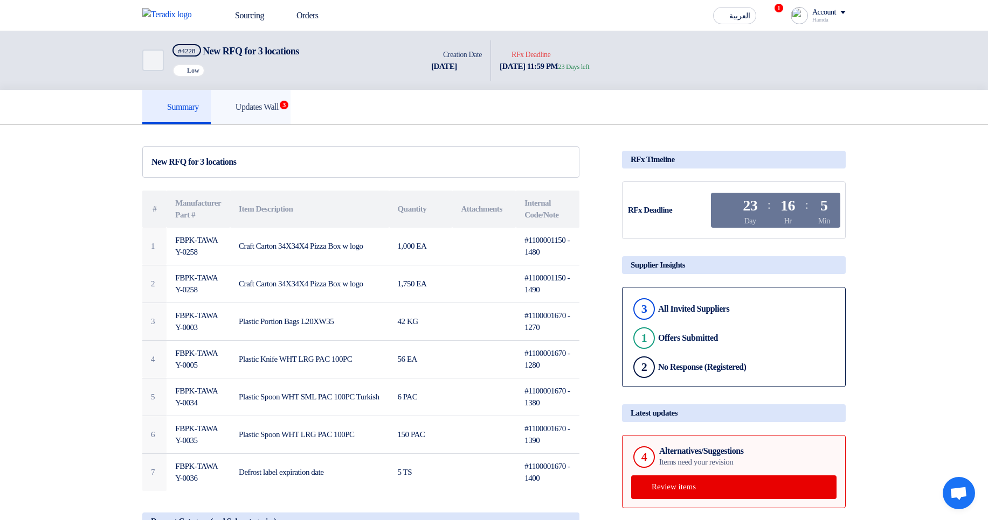
click at [284, 119] on link "Updates Wall 3" at bounding box center [251, 107] width 80 height 34
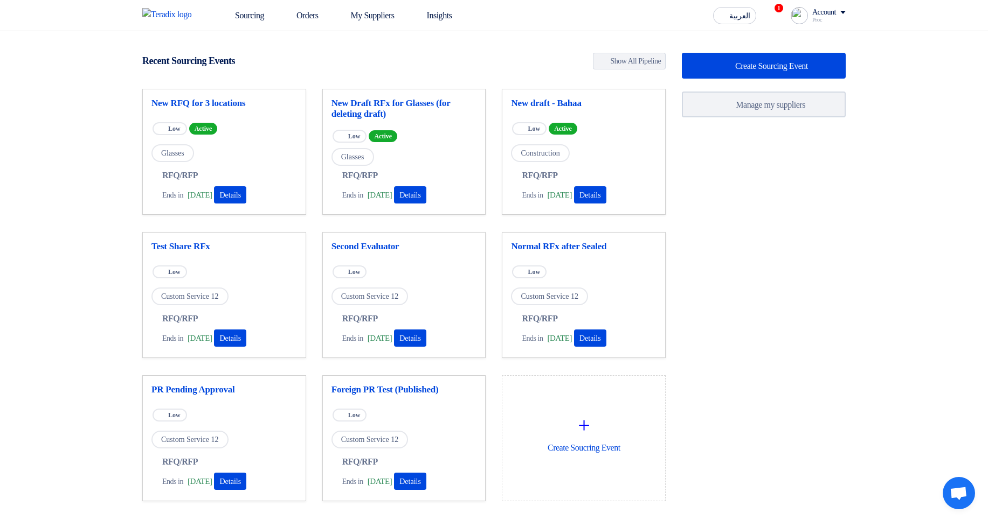
click at [223, 109] on div "New RFQ for 3 locations" at bounding box center [223, 105] width 145 height 15
click at [224, 103] on link "New RFQ for 3 locations" at bounding box center [223, 103] width 145 height 11
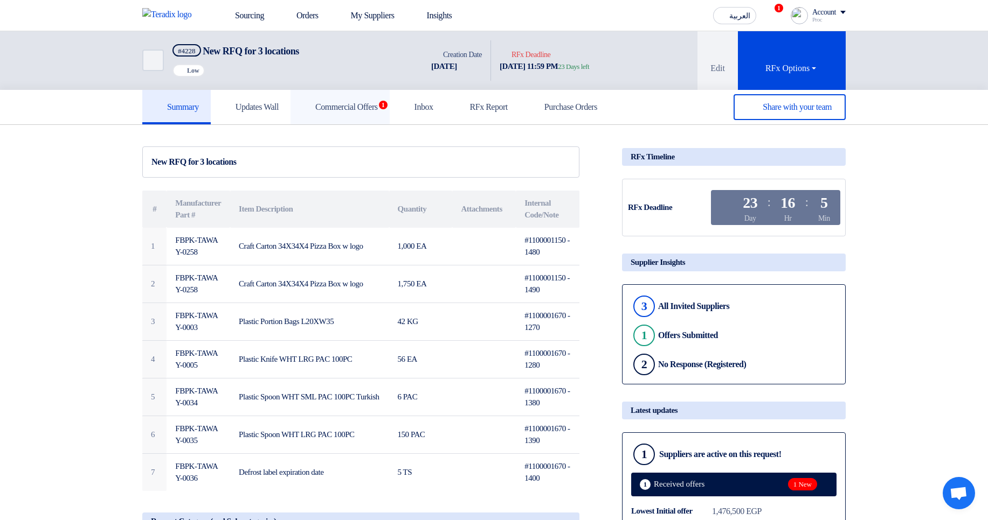
click at [348, 110] on h5 "Commercial Offers 1" at bounding box center [339, 107] width 75 height 11
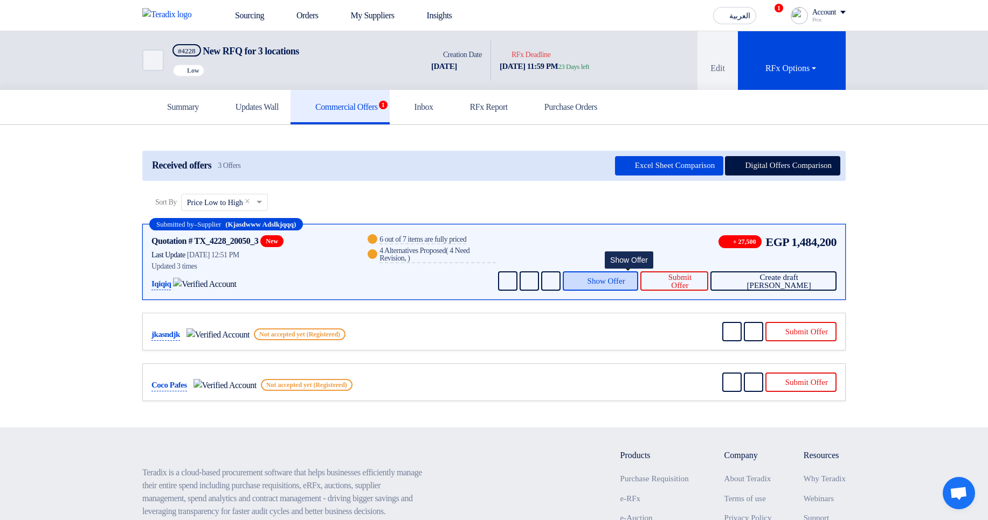
click at [625, 280] on span "Show Offer" at bounding box center [606, 281] width 38 height 8
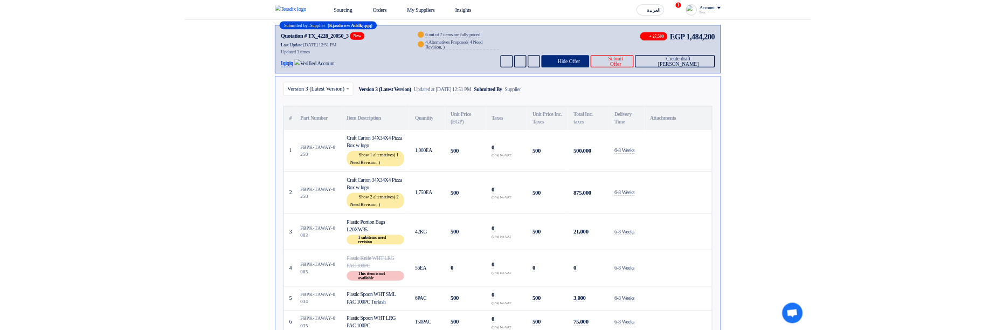
scroll to position [194, 0]
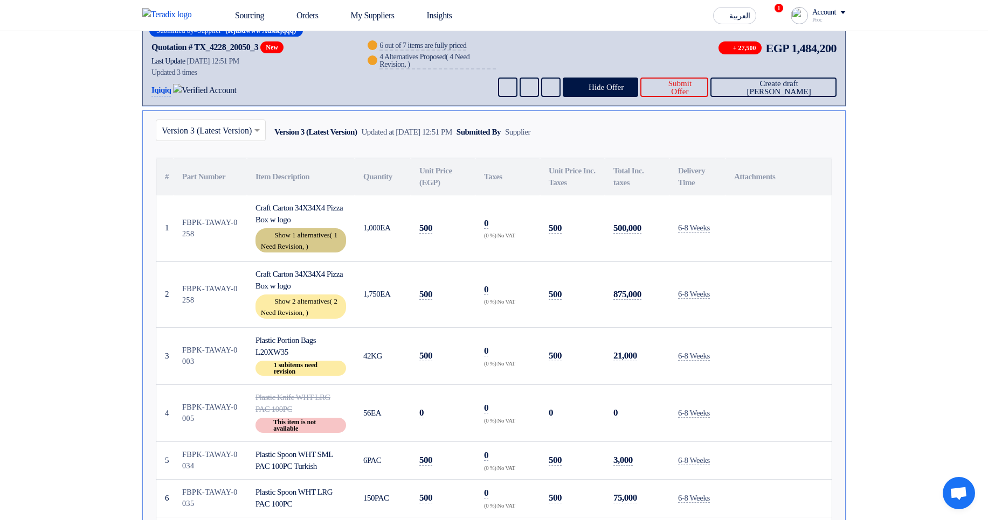
click at [289, 231] on div "Show 1 alternatives ( 1 Need Revision, )" at bounding box center [300, 240] width 91 height 24
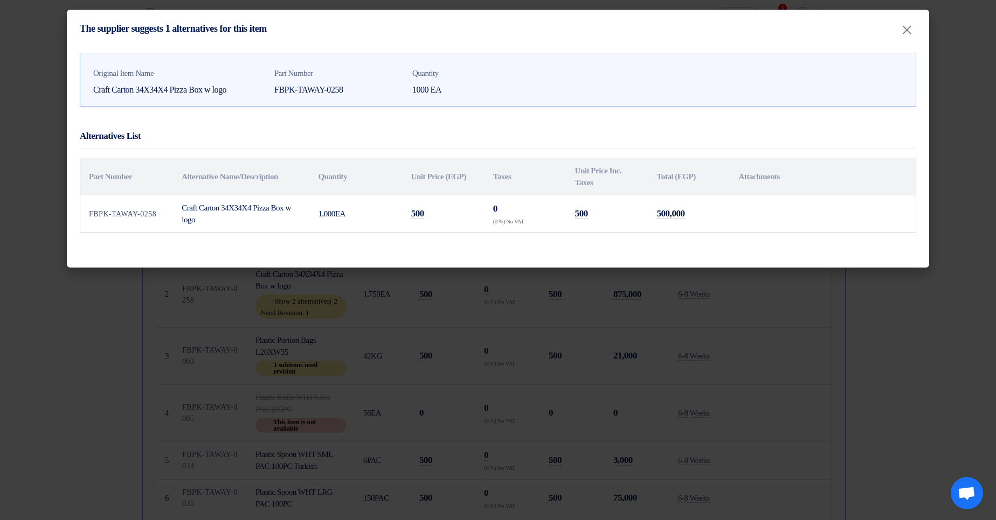
click at [534, 353] on modal-container "The supplier suggests 1 alternatives for this item × Original Item Name Craft C…" at bounding box center [498, 260] width 996 height 520
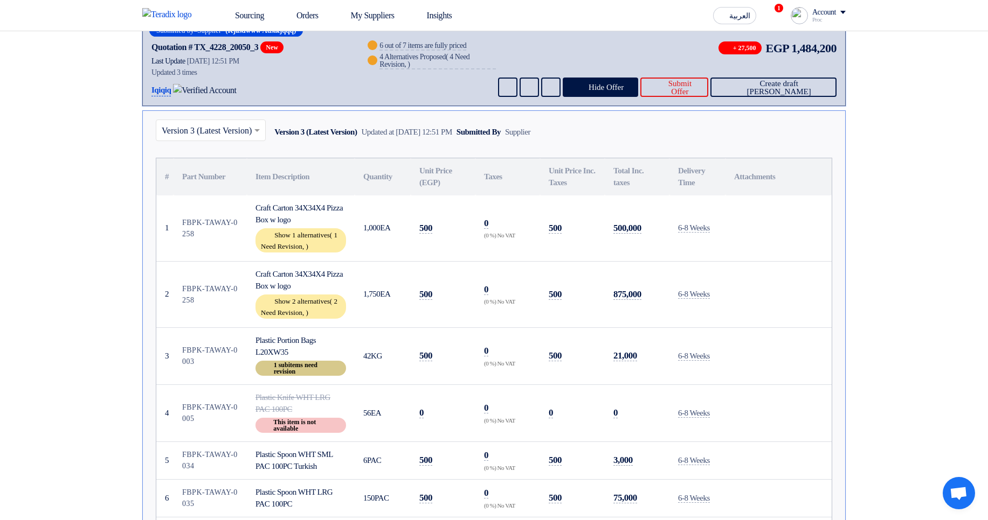
click at [307, 372] on div "Breakdown 1 subitems need revision" at bounding box center [300, 368] width 91 height 15
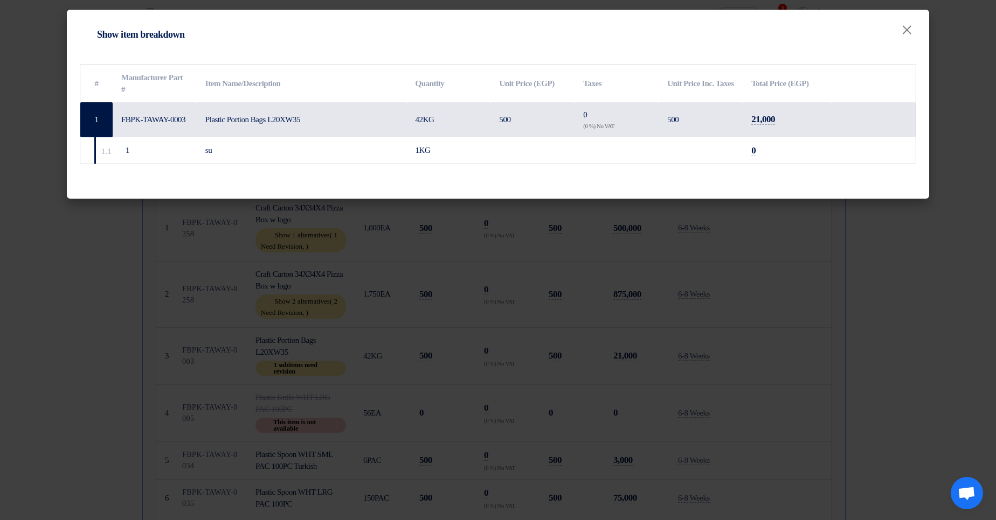
click at [579, 324] on modal-container "Item breakdown Show item breakdown × # Manufacturer Part # Item Name/Descriptio…" at bounding box center [498, 260] width 996 height 520
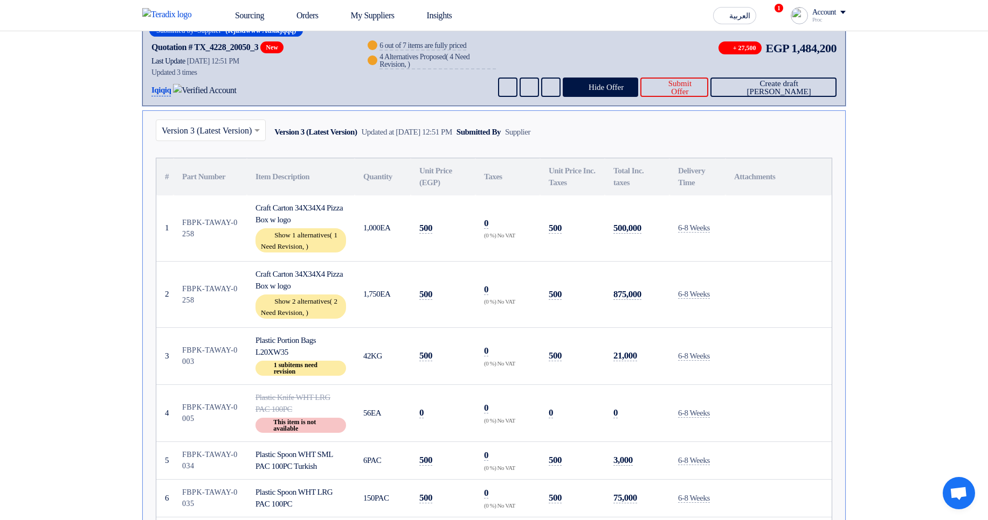
click at [297, 295] on div "Show 2 alternatives ( 2 Need Revision, )" at bounding box center [300, 307] width 91 height 24
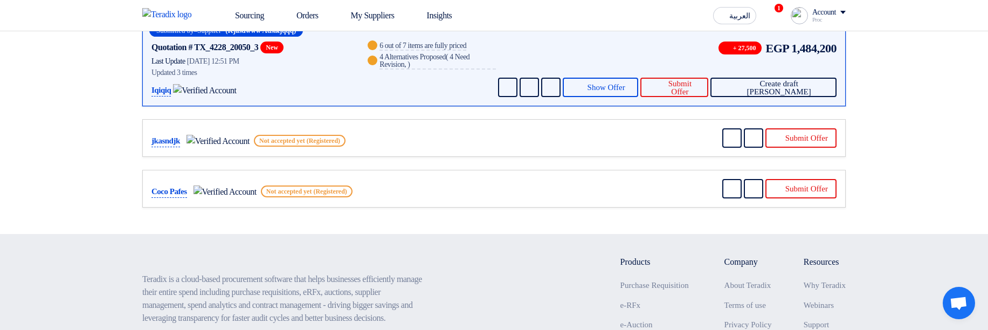
click at [970, 134] on section "Received offers 3 Offers Excel Sheet Comparison Digital Offers Comparison Sort …" at bounding box center [494, 82] width 988 height 303
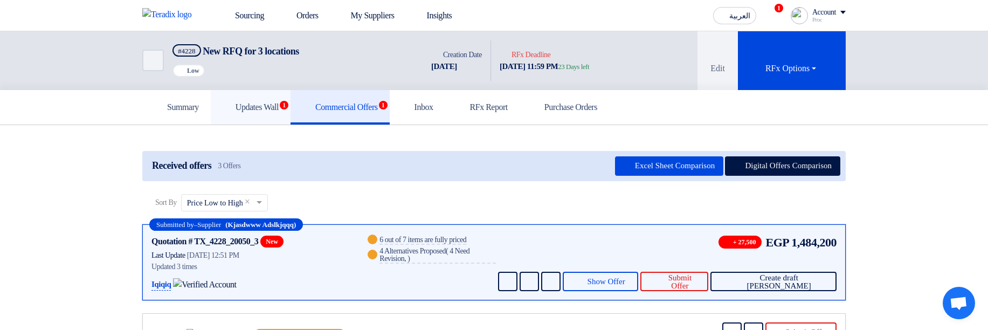
click at [279, 107] on h5 "Updates Wall 1" at bounding box center [251, 107] width 56 height 11
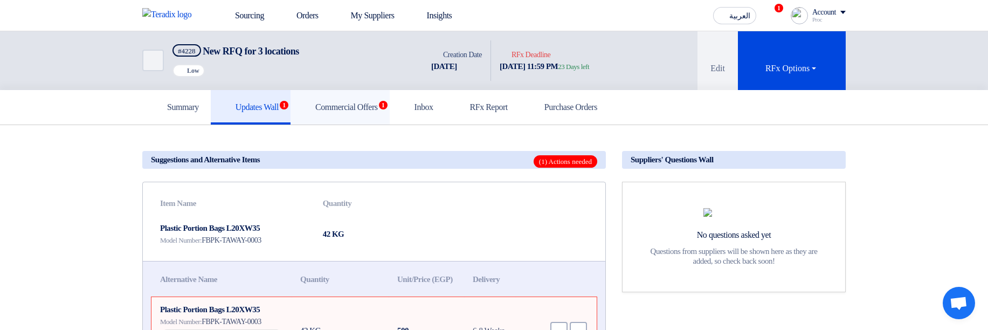
click at [338, 109] on h5 "Commercial Offers 1" at bounding box center [339, 107] width 75 height 11
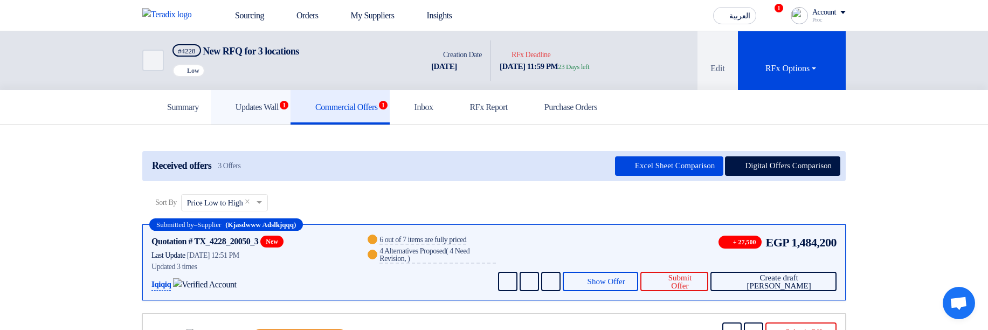
click at [277, 110] on h5 "Updates Wall 1" at bounding box center [251, 107] width 56 height 11
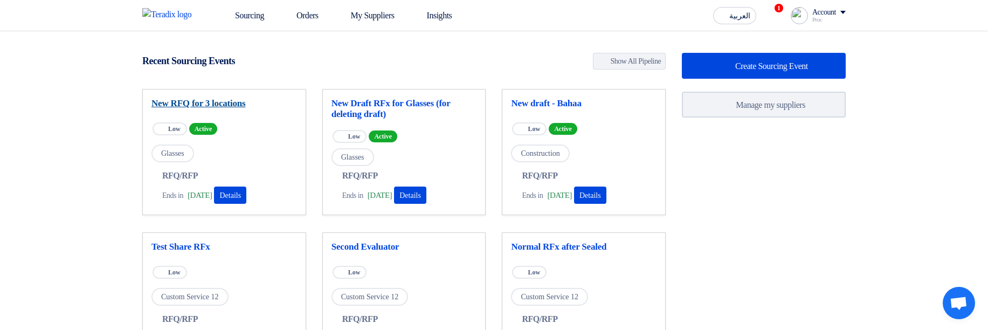
click at [225, 103] on link "New RFQ for 3 locations" at bounding box center [223, 103] width 145 height 11
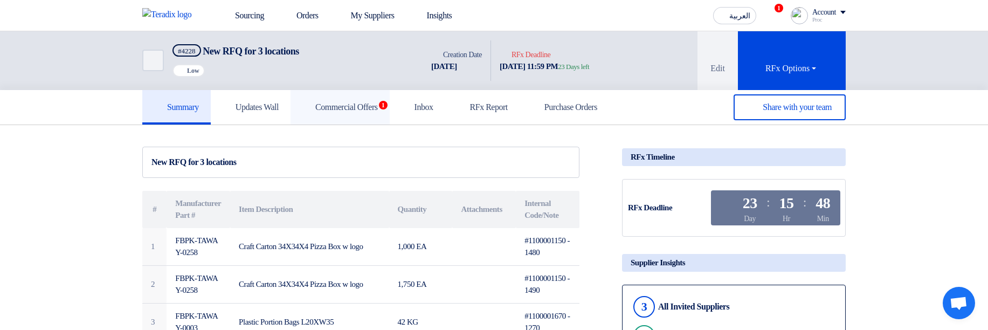
click at [351, 114] on link "Commercial Offers 1" at bounding box center [339, 107] width 99 height 34
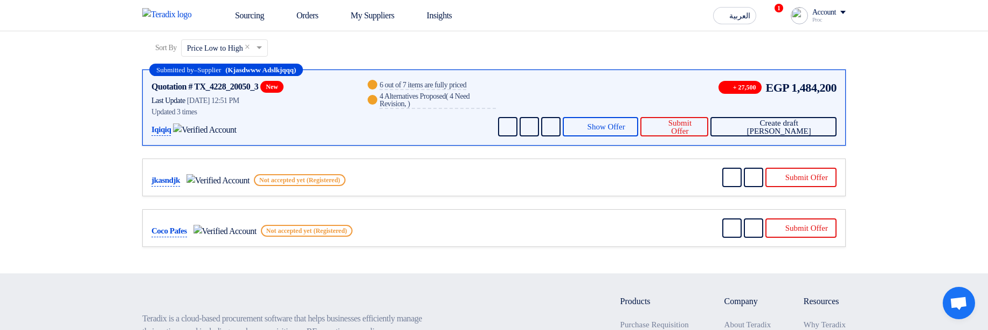
scroll to position [194, 0]
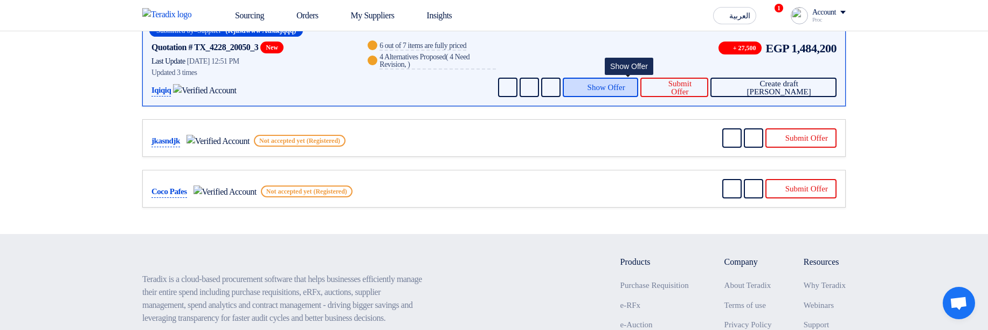
click at [605, 95] on button "Show Offer" at bounding box center [601, 87] width 76 height 19
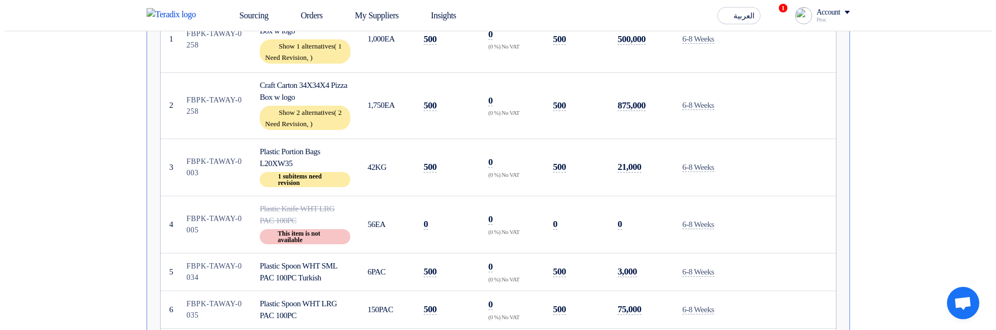
scroll to position [388, 0]
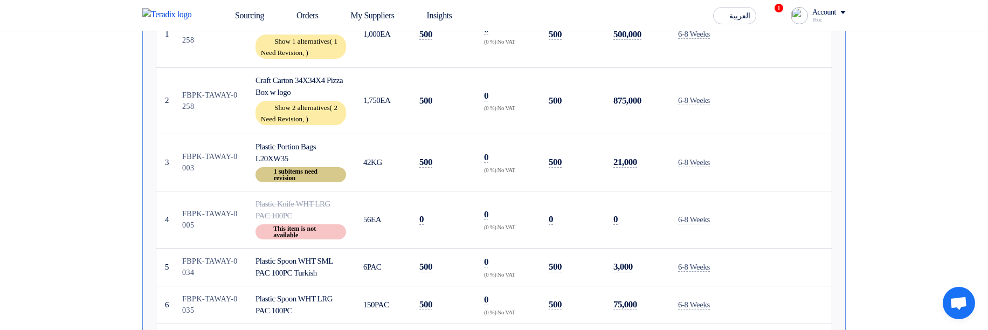
click at [305, 170] on div "Breakdown 1 subitems need revision" at bounding box center [300, 174] width 91 height 15
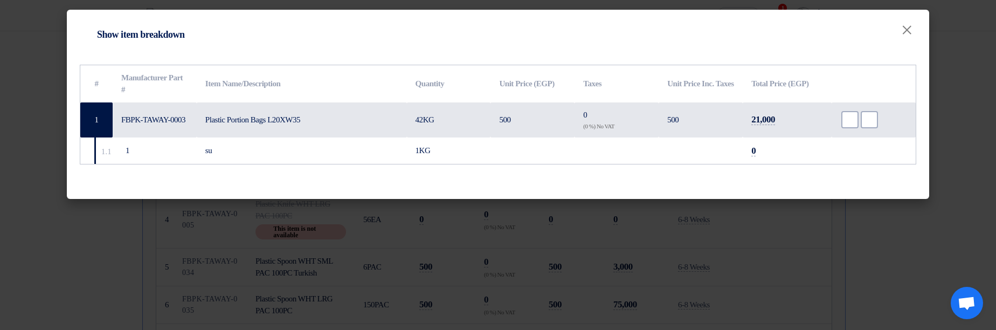
click at [724, 227] on modal-container "Item breakdown Show item breakdown × # Manufacturer Part # Item Name/Descriptio…" at bounding box center [498, 165] width 996 height 330
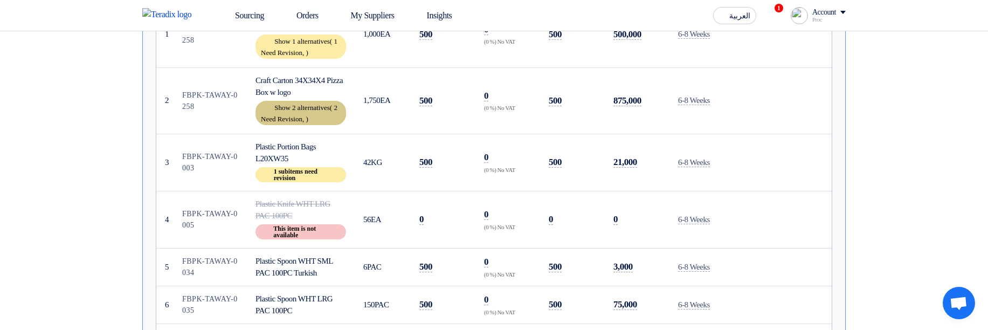
click at [300, 103] on div "Show 2 alternatives ( 2 Need Revision, )" at bounding box center [300, 113] width 91 height 24
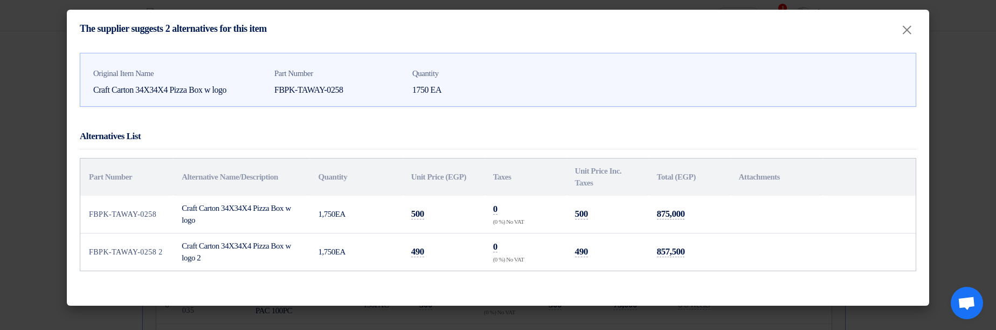
click at [648, 288] on div "Original Item Name Craft Carton 34X34X4 Pizza Box w logo Part Number FBPK-TAWAY…" at bounding box center [498, 176] width 862 height 258
click at [594, 314] on modal-container "The supplier suggests 2 alternatives for this item × Original Item Name Craft C…" at bounding box center [498, 165] width 996 height 330
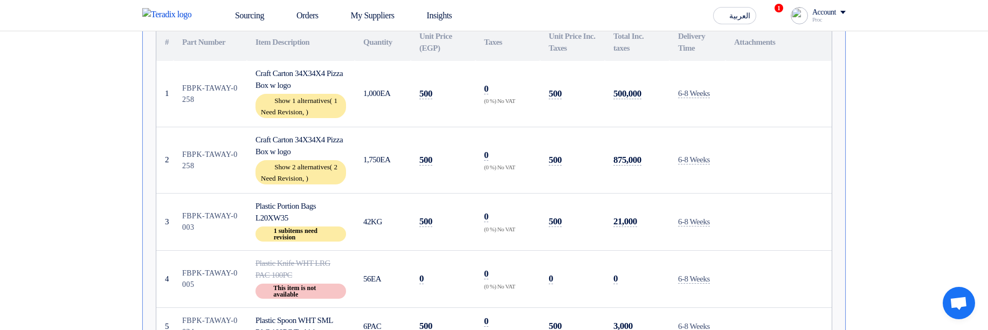
scroll to position [323, 0]
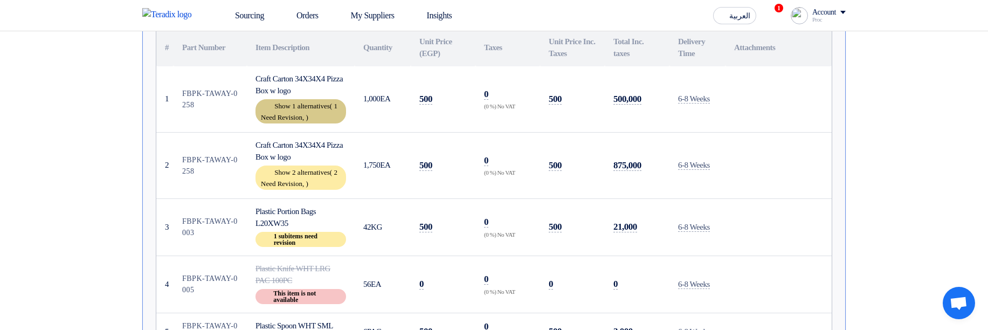
click at [293, 113] on span "1 Need Revision," at bounding box center [299, 111] width 77 height 19
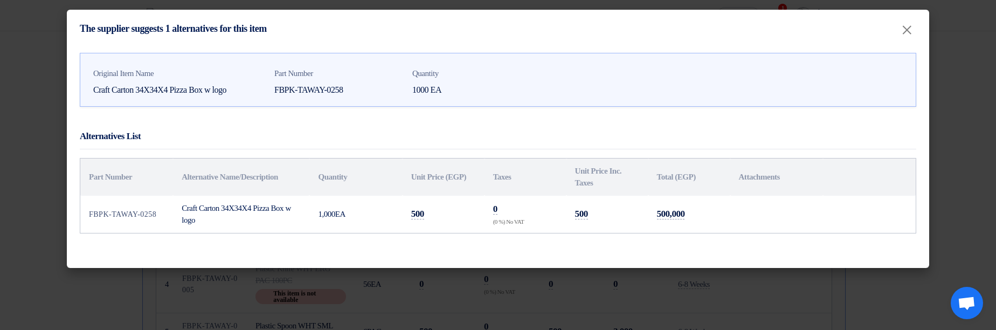
click at [644, 305] on modal-container "The supplier suggests 1 alternatives for this item × Original Item Name Craft C…" at bounding box center [498, 165] width 996 height 330
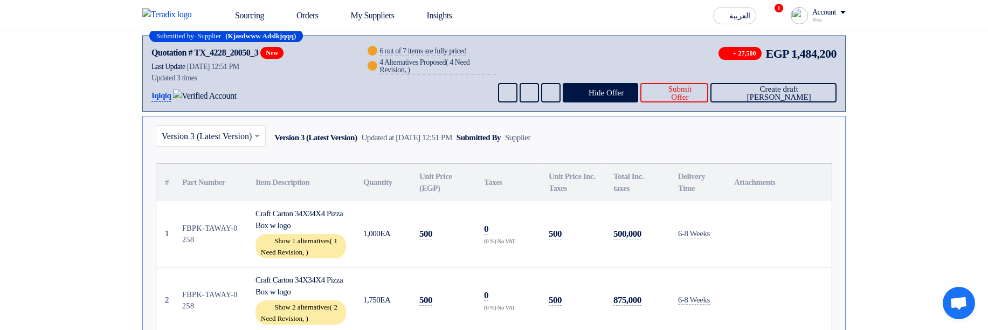
scroll to position [129, 0]
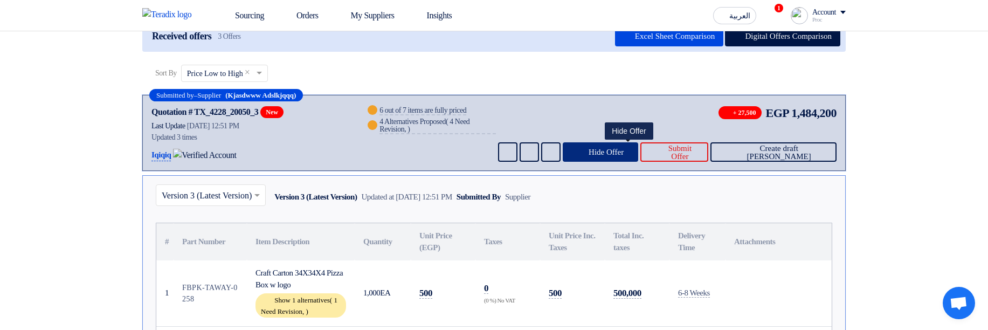
click at [637, 145] on button "Hide Offer" at bounding box center [601, 151] width 76 height 19
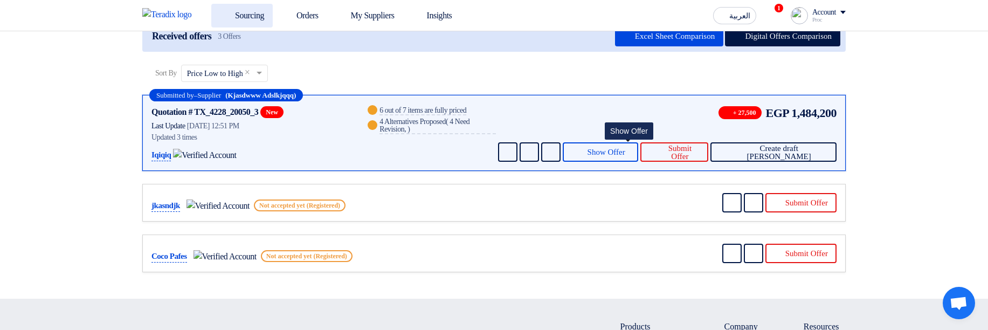
click at [256, 9] on link "Sourcing" at bounding box center [241, 16] width 61 height 24
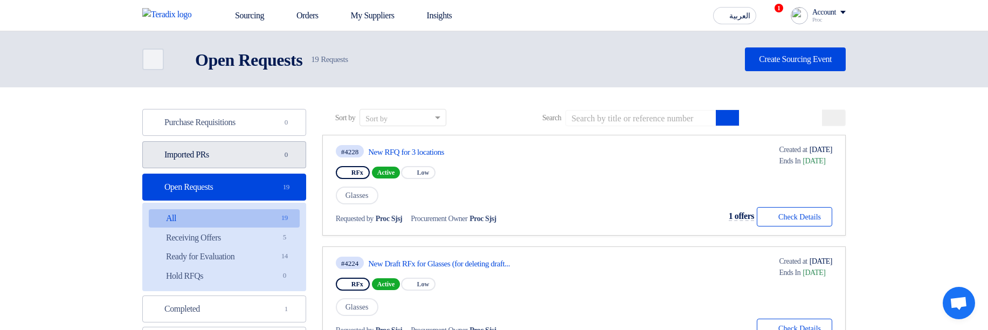
click at [238, 159] on link "Imported PRs Imported PRs 0" at bounding box center [224, 154] width 164 height 27
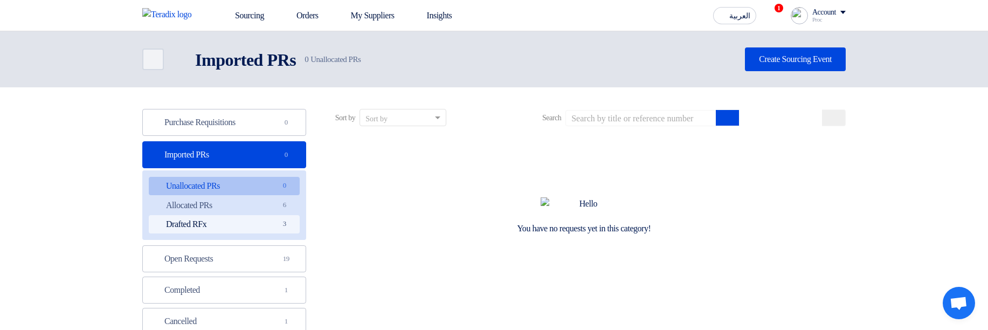
click at [280, 216] on link "Drafted RFx Drafted RFx 3" at bounding box center [224, 224] width 151 height 18
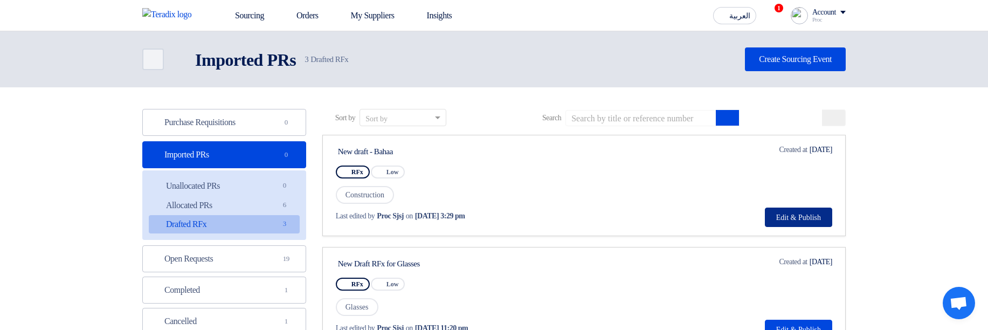
click at [798, 224] on button "Edit & Publish" at bounding box center [798, 216] width 67 height 19
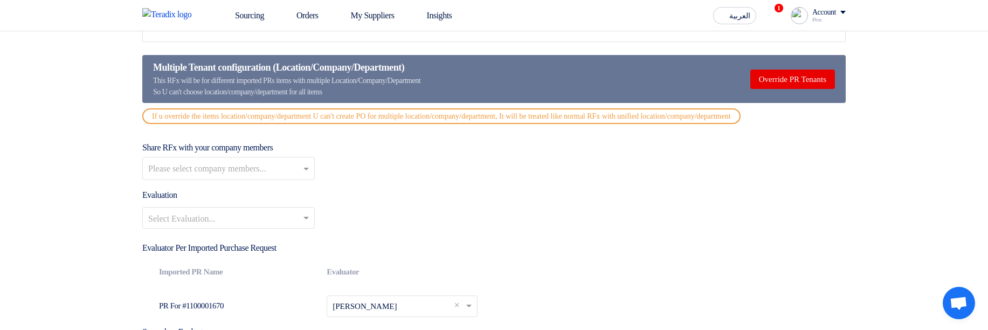
scroll to position [1293, 0]
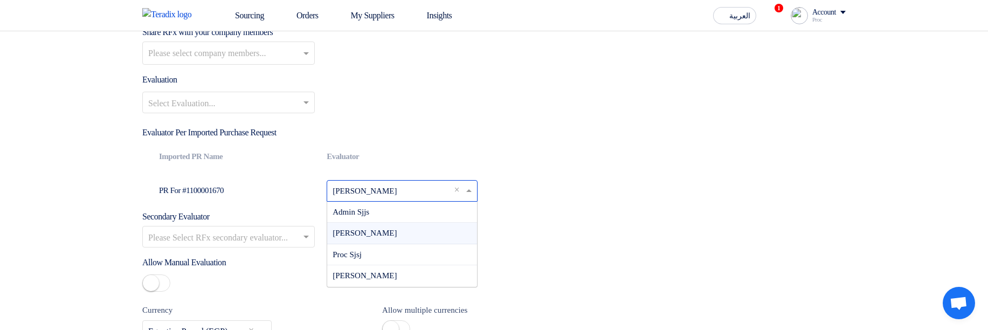
click at [401, 200] on input "text" at bounding box center [395, 191] width 126 height 17
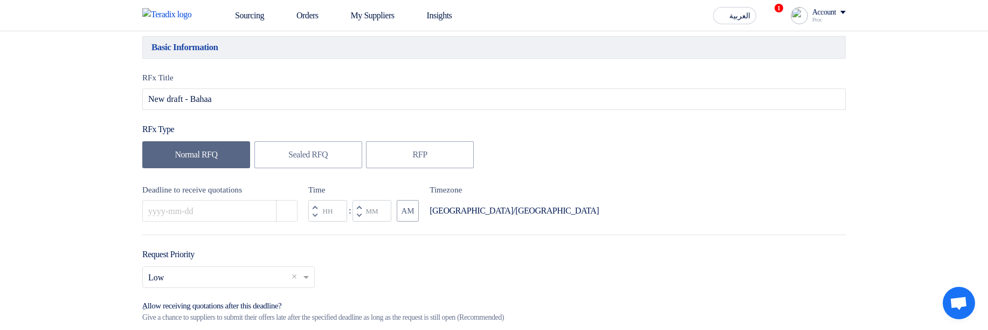
scroll to position [129, 0]
click at [288, 207] on button "Pick a date" at bounding box center [287, 211] width 22 height 22
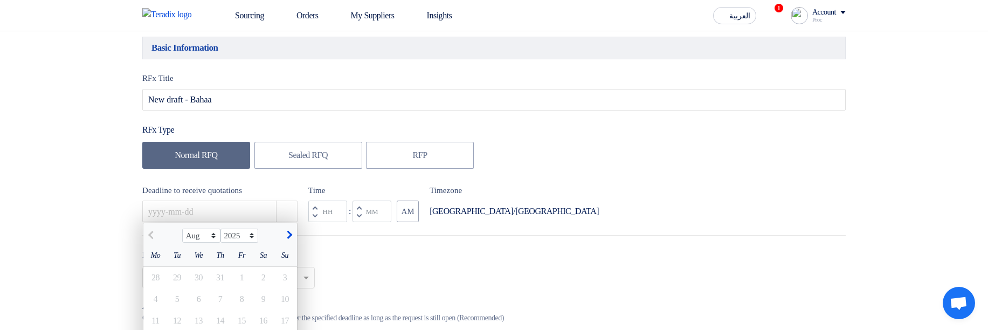
click at [290, 233] on span "button" at bounding box center [288, 235] width 6 height 9
select select "9"
drag, startPoint x: 251, startPoint y: 328, endPoint x: 250, endPoint y: 314, distance: 14.0
click at [249, 327] on div "19" at bounding box center [242, 321] width 22 height 22
type input "9/19/2025"
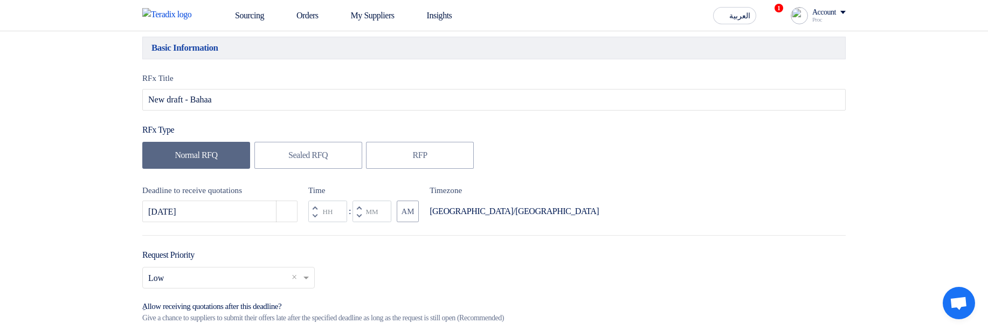
click at [362, 218] on button "Decrement minutes" at bounding box center [358, 215] width 13 height 13
type input "11"
type input "59"
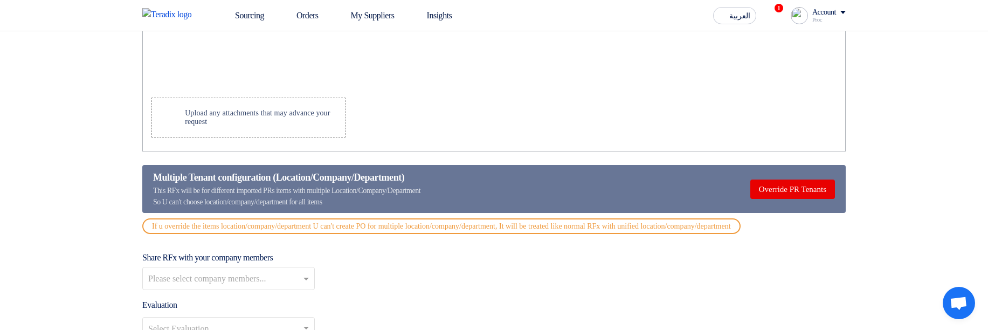
scroll to position [1164, 0]
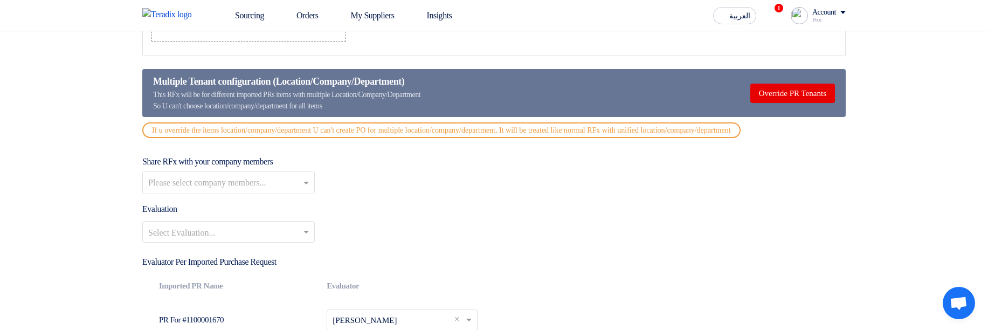
click at [269, 242] on input "text" at bounding box center [223, 233] width 150 height 18
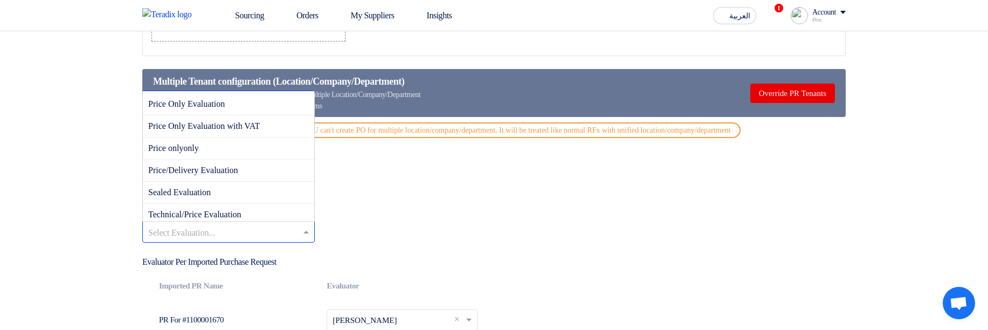
scroll to position [194, 0]
click at [221, 116] on div "Price onlyonly" at bounding box center [228, 107] width 171 height 22
click at [255, 241] on input "text" at bounding box center [223, 233] width 150 height 18
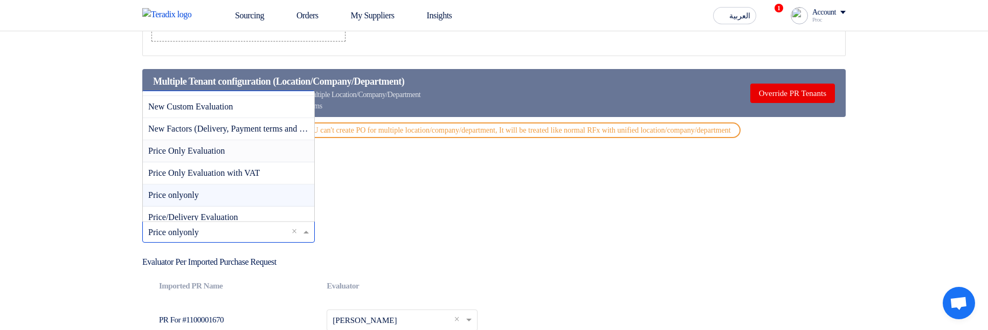
click at [225, 155] on span "Price Only Evaluation" at bounding box center [186, 150] width 77 height 9
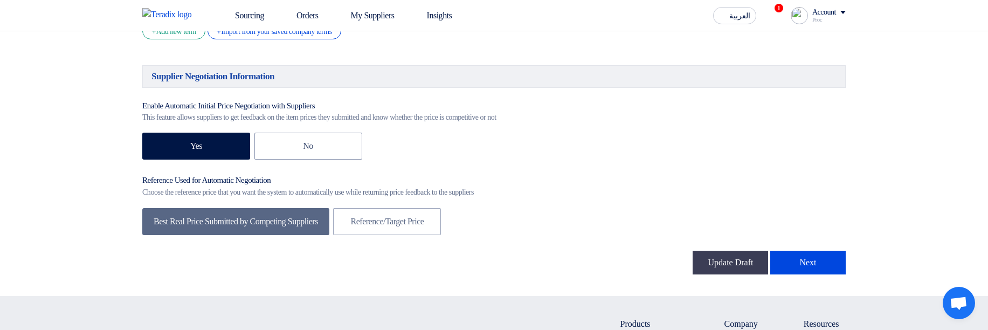
scroll to position [1810, 0]
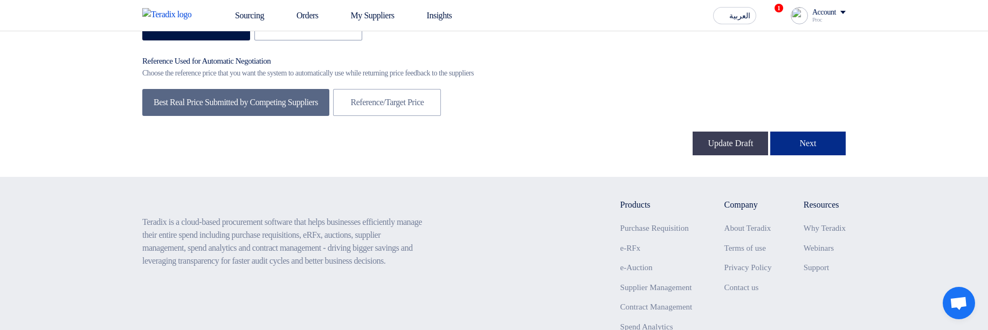
click at [842, 155] on button "Next" at bounding box center [807, 143] width 75 height 24
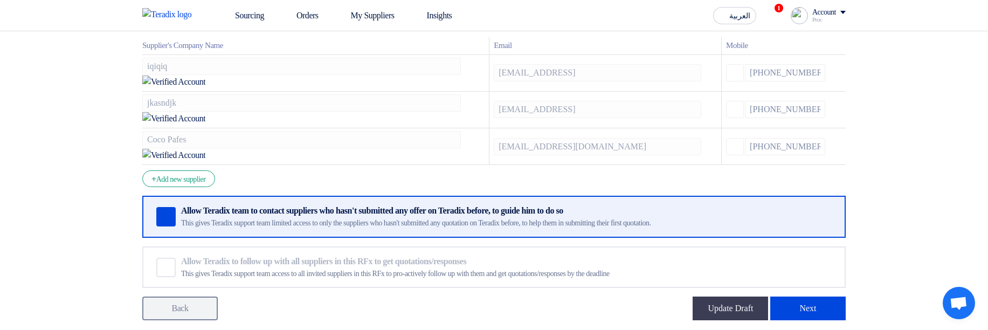
scroll to position [194, 0]
click at [821, 252] on form "Supplier Management Minimize/Maximize Category Invite your suppliers Excel file…" at bounding box center [493, 145] width 703 height 347
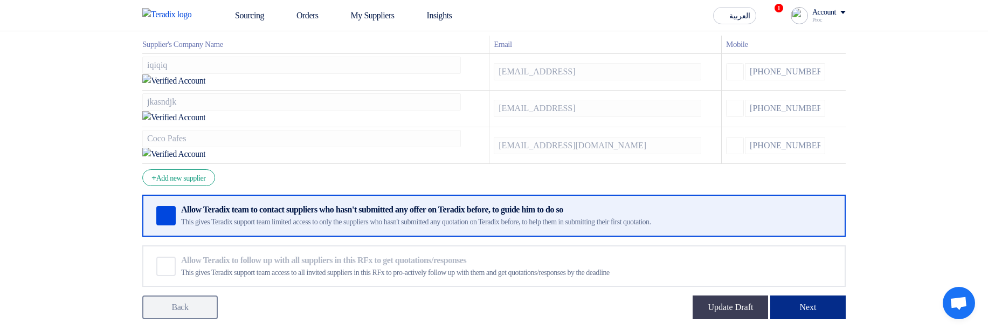
click at [815, 295] on button "Next" at bounding box center [807, 307] width 75 height 24
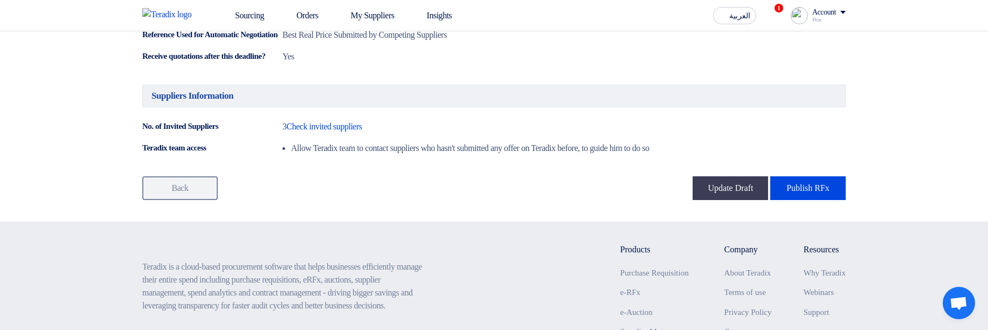
scroll to position [711, 0]
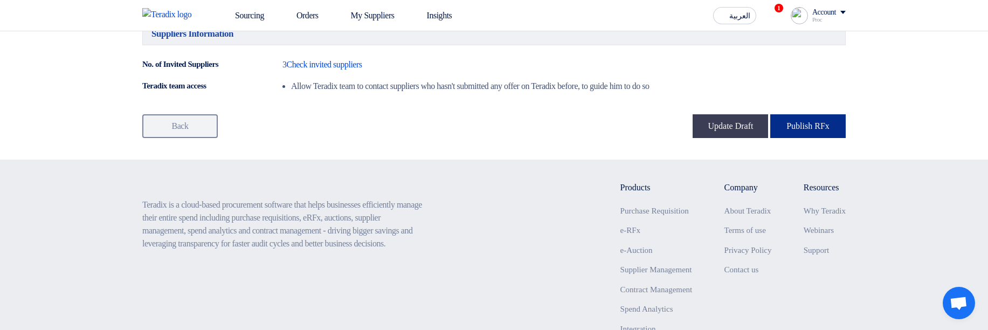
click at [808, 138] on button "Publish RFx" at bounding box center [807, 126] width 75 height 24
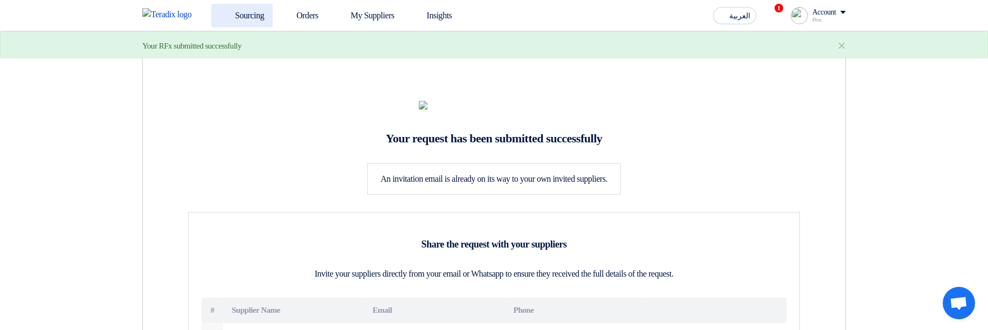
click at [234, 8] on link "Sourcing" at bounding box center [241, 16] width 61 height 24
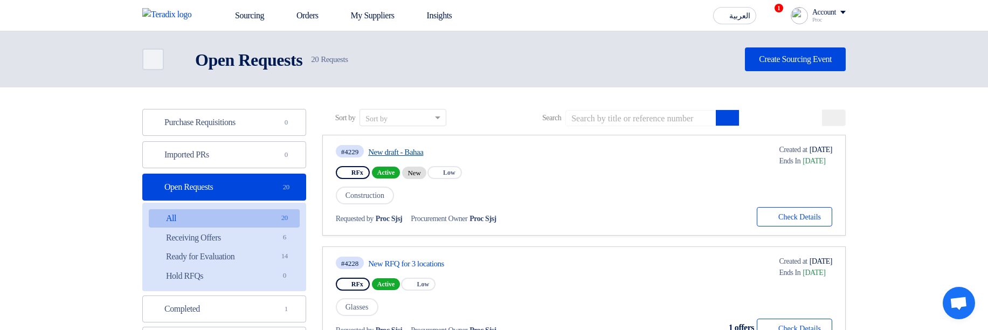
click at [407, 147] on link "New draft - Bahaa" at bounding box center [469, 152] width 202 height 10
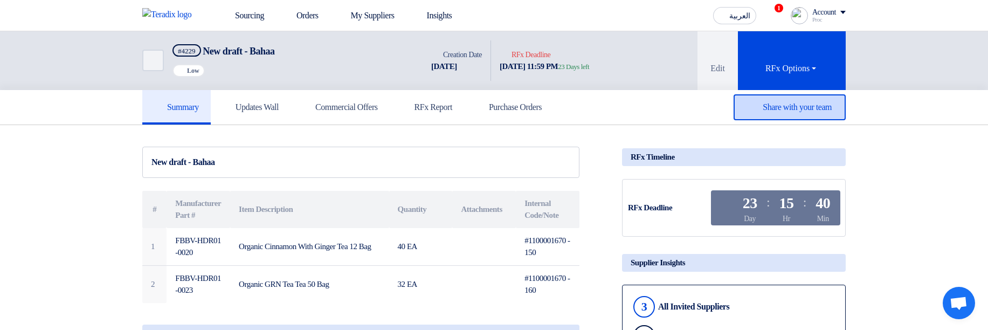
click at [801, 103] on span "Share with your team" at bounding box center [796, 106] width 69 height 9
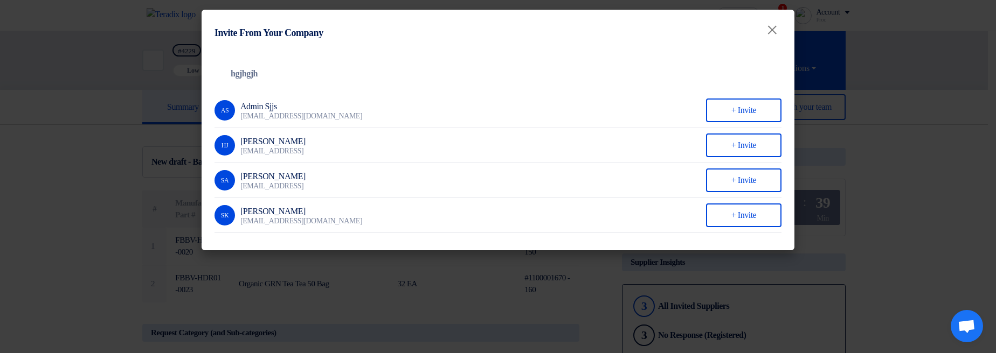
click at [155, 87] on modal-container "Invite From Your Company × Company Team hgjhgjh AS Admin Sjjs kjdkjkjasj@askjsa…" at bounding box center [498, 176] width 996 height 353
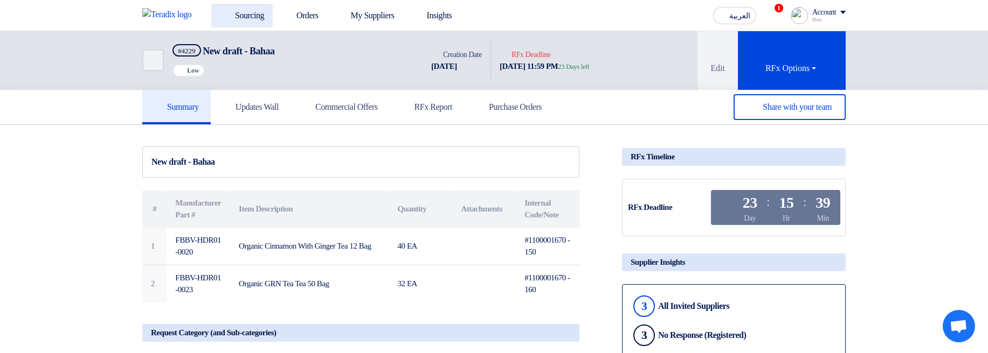
click at [220, 10] on use at bounding box center [220, 10] width 0 height 0
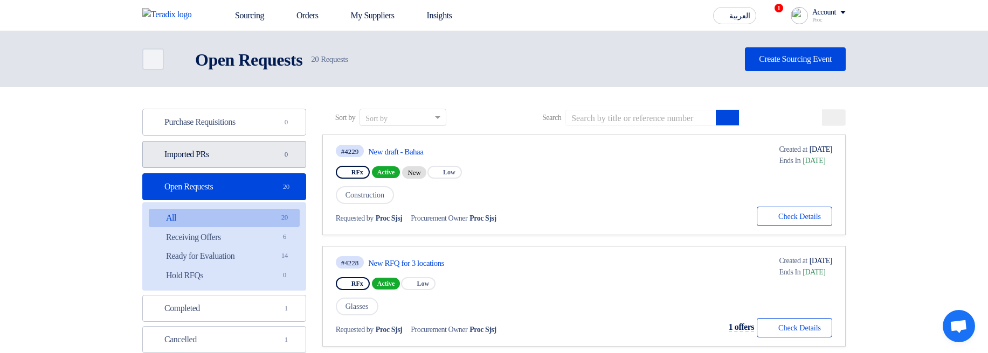
click at [254, 152] on link "Imported PRs Imported PRs 0" at bounding box center [224, 154] width 164 height 27
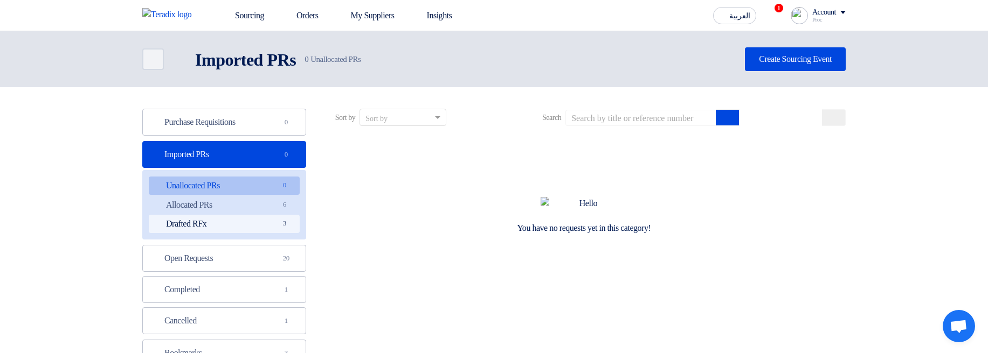
click at [259, 232] on link "Drafted RFx Drafted RFx 3" at bounding box center [224, 224] width 151 height 18
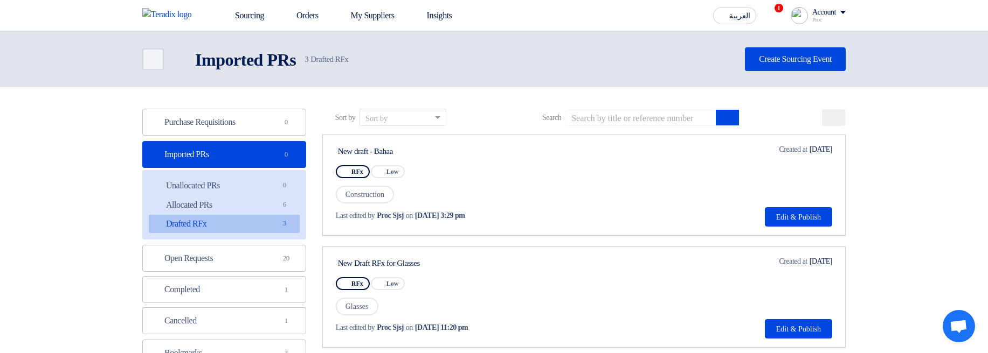
drag, startPoint x: 783, startPoint y: 193, endPoint x: 787, endPoint y: 200, distance: 7.8
click at [785, 194] on div "Deadline Created at Aug 12, 2025 Edit & Publish" at bounding box center [796, 185] width 72 height 83
click at [788, 200] on div "Deadline Created at Aug 12, 2025 Edit & Publish" at bounding box center [796, 185] width 72 height 83
click at [789, 223] on button "Edit & Publish" at bounding box center [798, 216] width 67 height 19
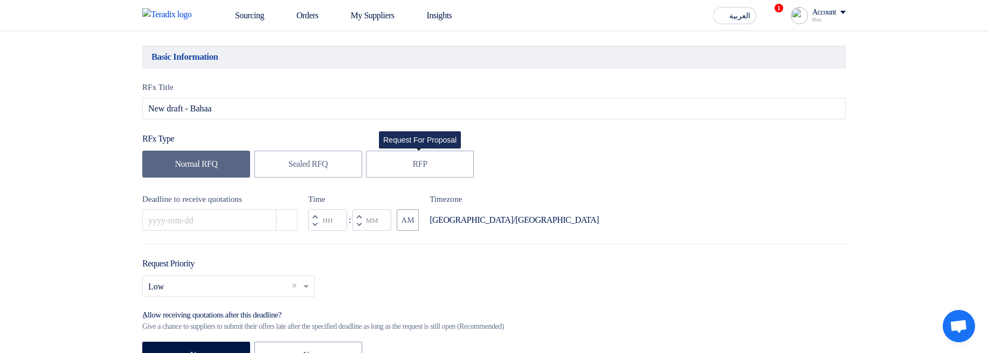
scroll to position [129, 0]
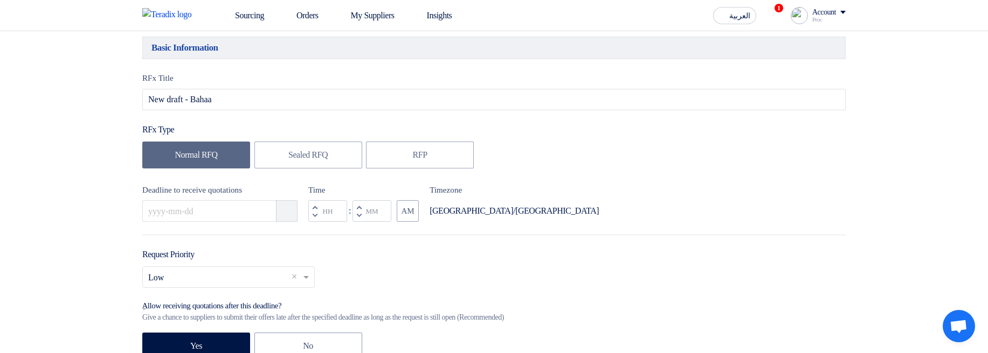
click at [292, 208] on icon "Pick a date" at bounding box center [287, 211] width 11 height 11
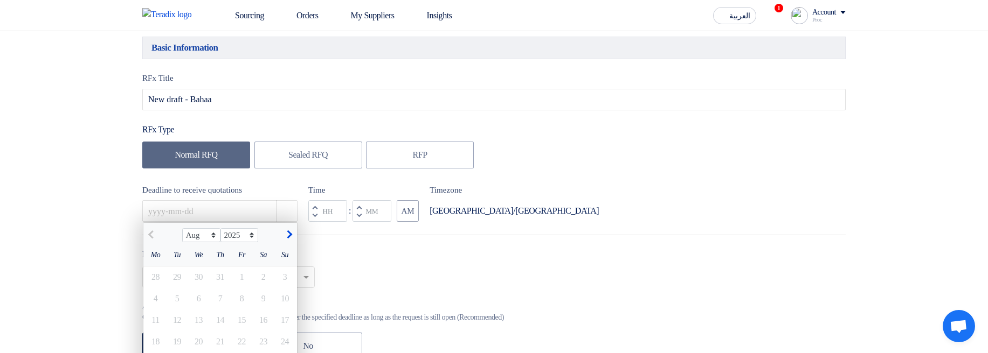
click at [290, 239] on span "button" at bounding box center [288, 235] width 6 height 9
select select "9"
drag, startPoint x: 271, startPoint y: 336, endPoint x: 270, endPoint y: 331, distance: 5.5
click at [270, 329] on div "27" at bounding box center [264, 342] width 22 height 22
type input "9/27/2025"
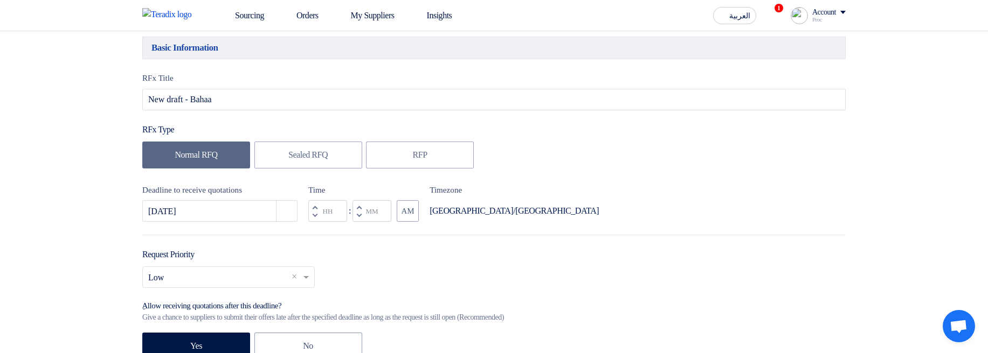
click at [359, 218] on span "button" at bounding box center [359, 215] width 4 height 6
type input "11"
type input "59"
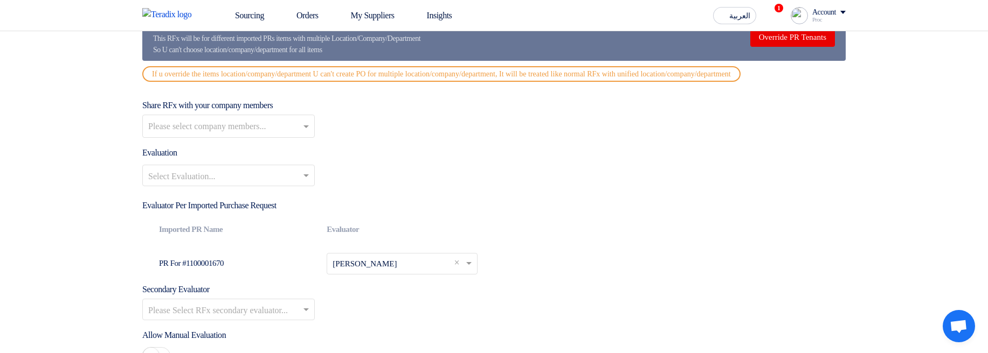
scroll to position [1228, 0]
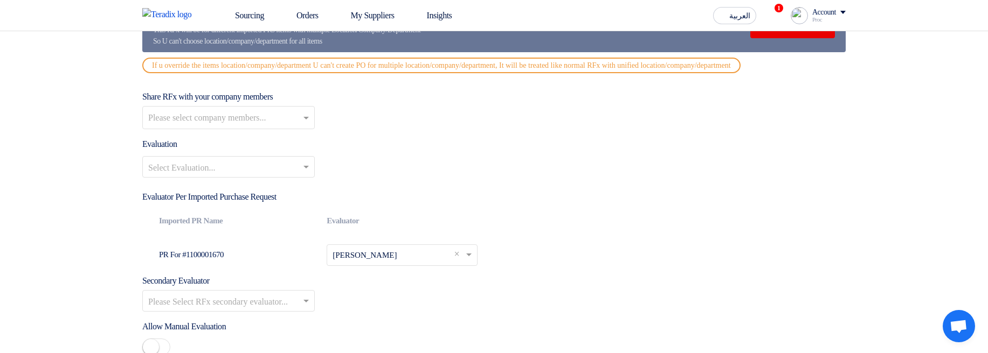
click at [265, 177] on input "text" at bounding box center [223, 168] width 150 height 18
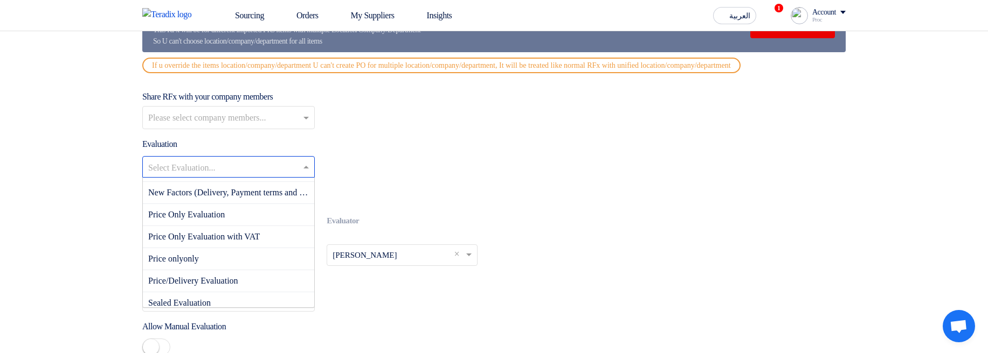
scroll to position [129, 0]
click at [253, 225] on div "Price Only Evaluation" at bounding box center [228, 214] width 171 height 22
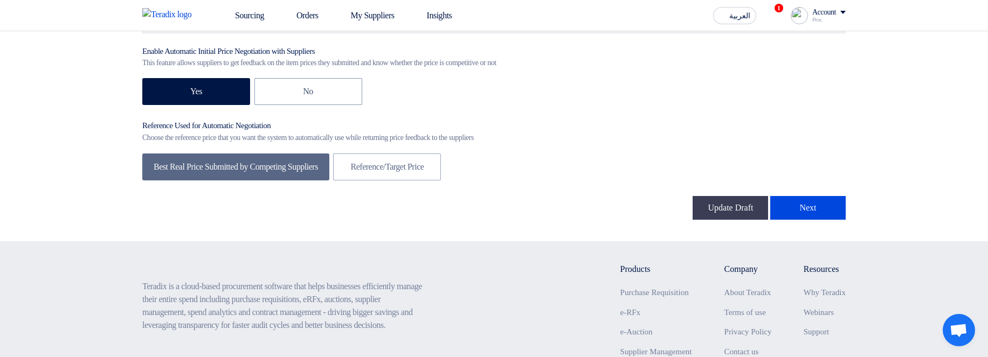
scroll to position [1890, 0]
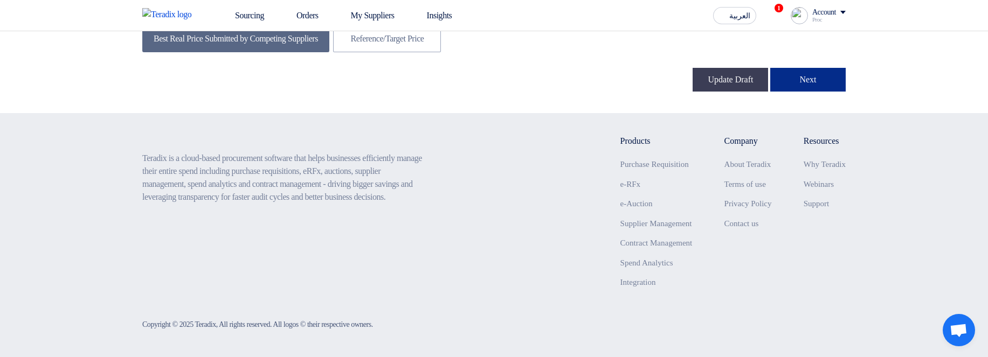
click at [834, 74] on button "Next" at bounding box center [807, 80] width 75 height 24
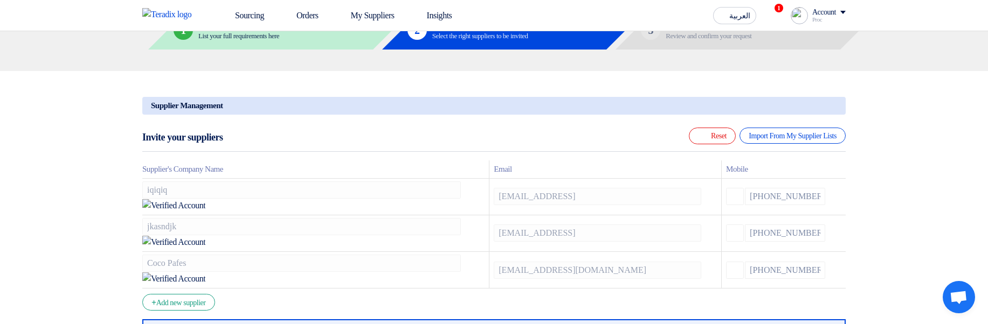
scroll to position [194, 0]
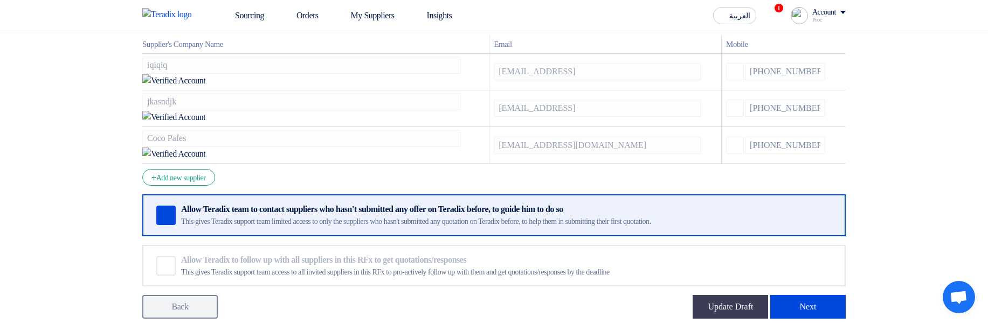
click at [808, 283] on section "Supplier Management Minimize/Maximize Category Invite your suppliers Excel file…" at bounding box center [494, 143] width 988 height 394
click at [822, 295] on button "Next" at bounding box center [807, 307] width 75 height 24
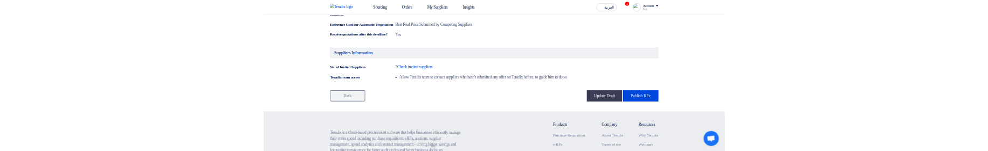
scroll to position [776, 0]
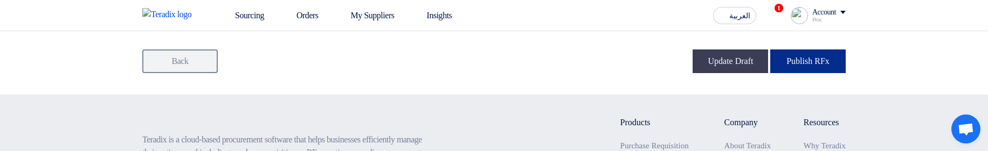
click at [802, 73] on button "Publish RFx" at bounding box center [807, 62] width 75 height 24
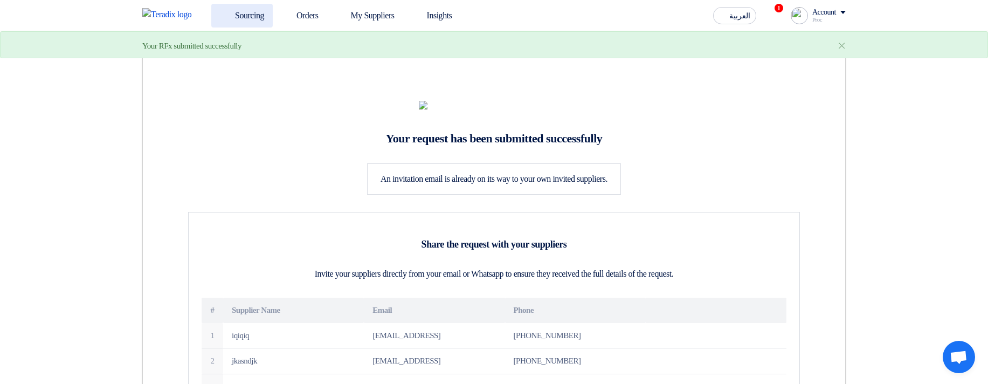
click at [240, 19] on link "Sourcing" at bounding box center [241, 16] width 61 height 24
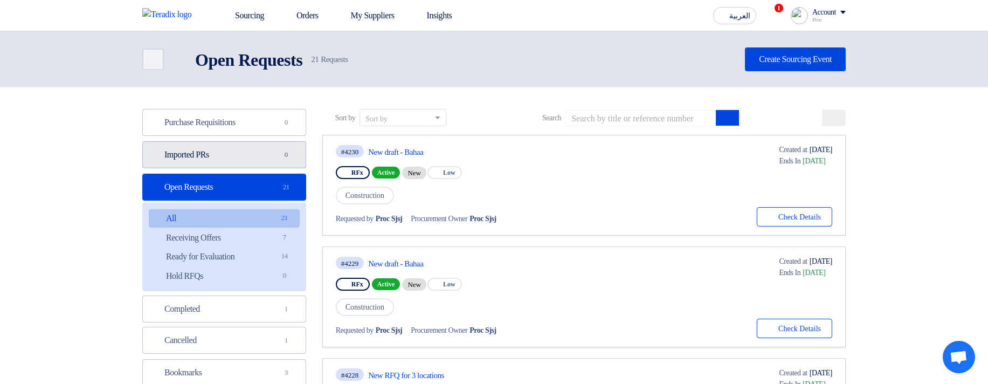
click at [262, 155] on link "Imported PRs Imported PRs 0" at bounding box center [224, 154] width 164 height 27
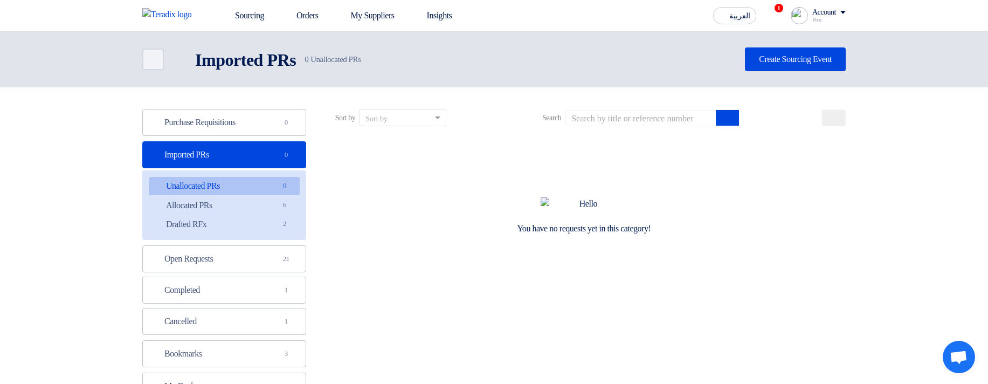
click at [284, 234] on ul "Unallocated PRs Unallocated PRs 0 Allocated PRs Allocated PRs 6 Drafted RFx Dra…" at bounding box center [224, 205] width 164 height 70
click at [268, 227] on link "Drafted RFx Drafted RFx 2" at bounding box center [224, 224] width 151 height 18
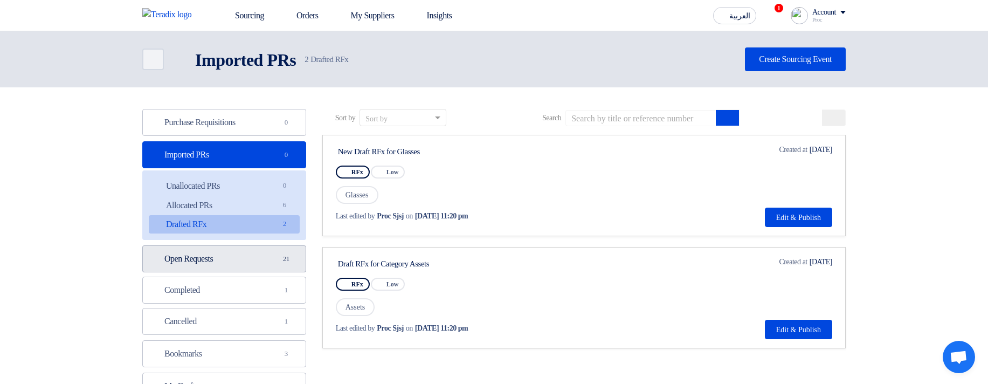
click at [271, 256] on link "Open Requests Open Requests 21" at bounding box center [224, 258] width 164 height 27
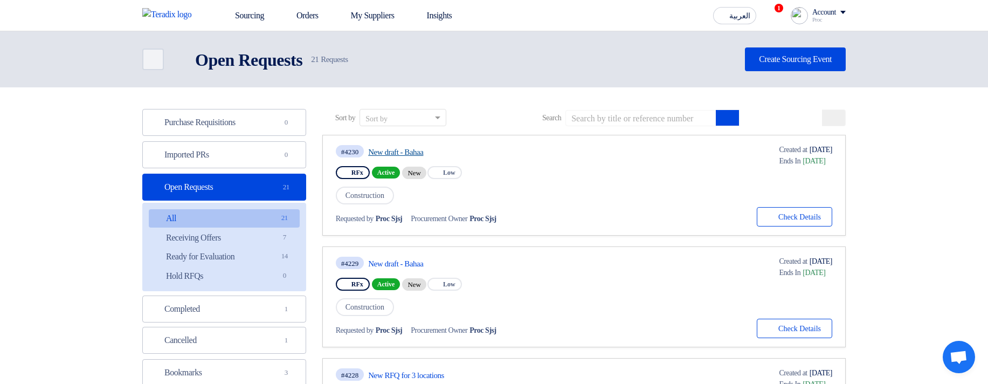
click at [396, 147] on link "New draft - Bahaa" at bounding box center [469, 152] width 202 height 10
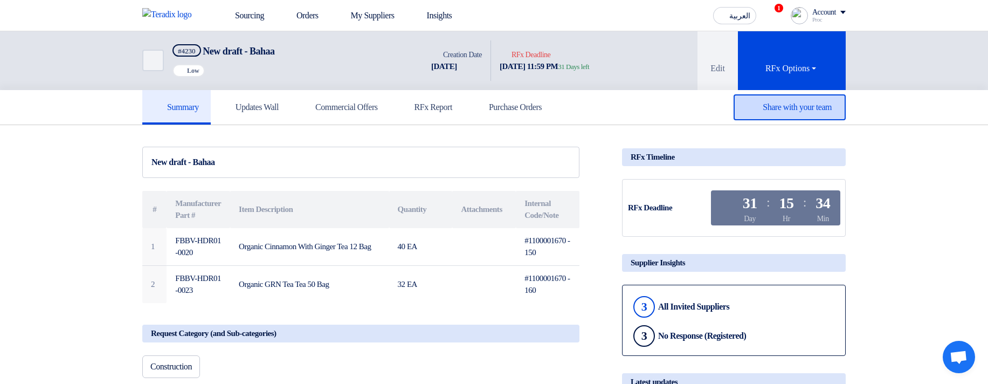
click at [792, 106] on span "Share with your team" at bounding box center [796, 106] width 69 height 9
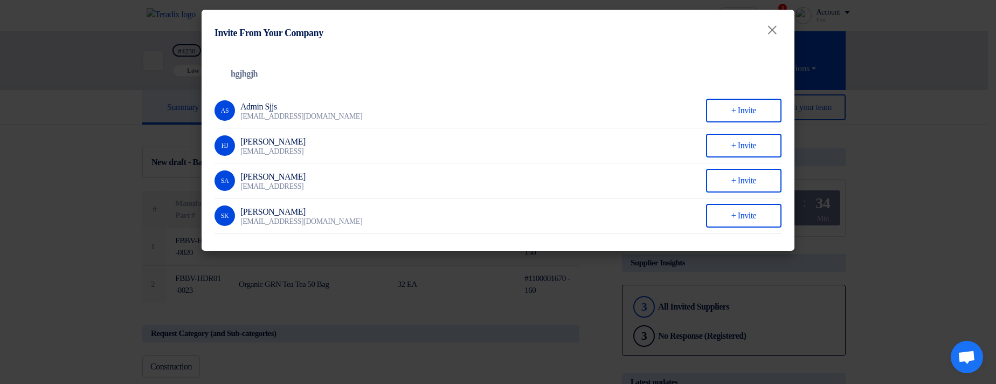
click at [443, 329] on modal-container "Invite From Your Company × Company Team hgjhgjh AS Admin Sjjs kjdkjkjasj@askjsa…" at bounding box center [498, 192] width 996 height 384
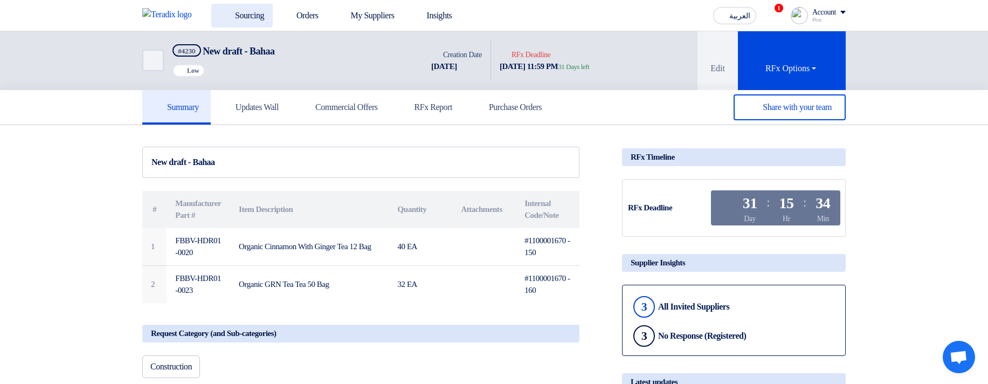
click at [237, 23] on link "Sourcing" at bounding box center [241, 16] width 61 height 24
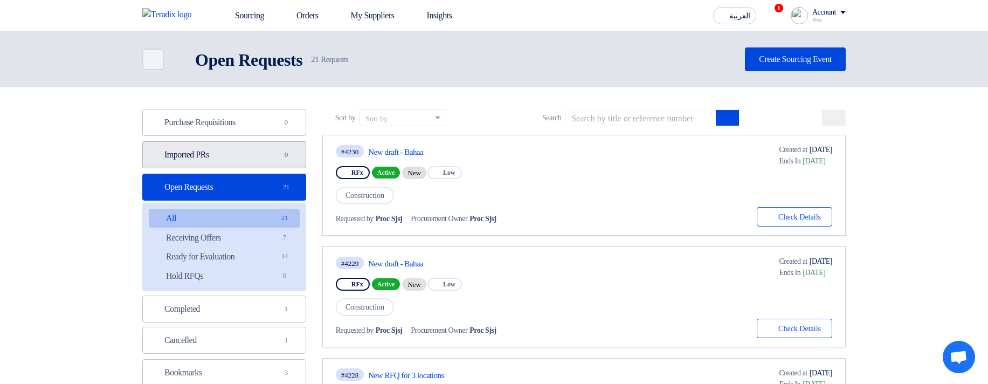
click at [255, 164] on link "Imported PRs Imported PRs 0" at bounding box center [224, 154] width 164 height 27
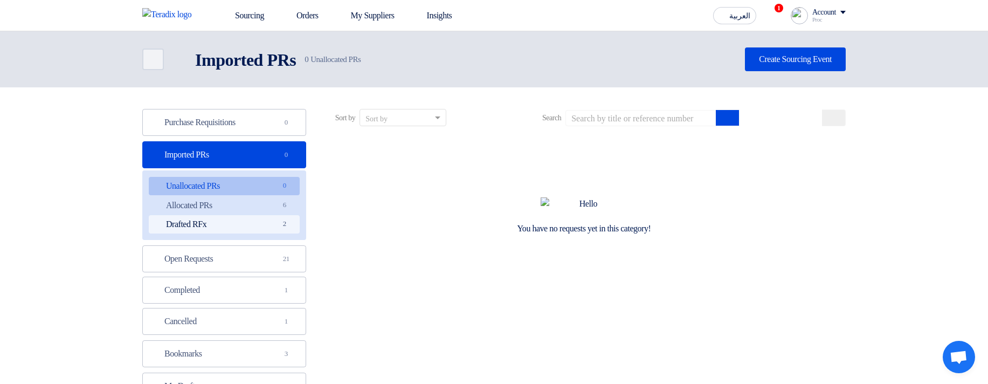
click at [269, 215] on link "Drafted RFx Drafted RFx 2" at bounding box center [224, 224] width 151 height 18
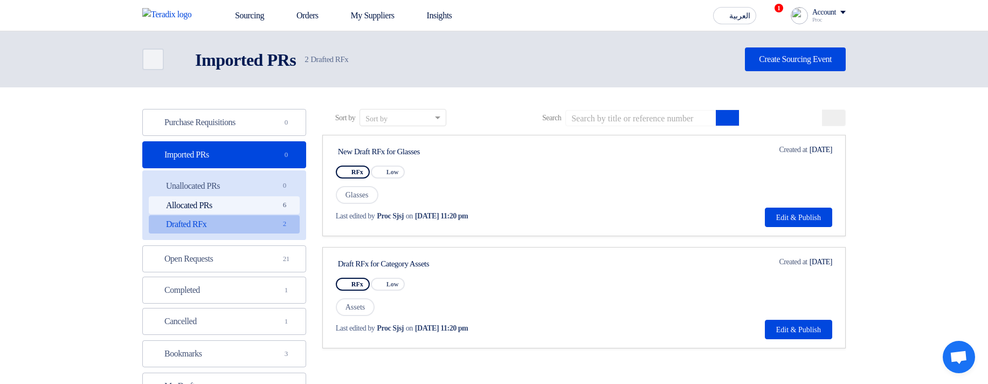
click at [247, 204] on link "Allocated PRs Allocated PRs 6" at bounding box center [224, 205] width 151 height 18
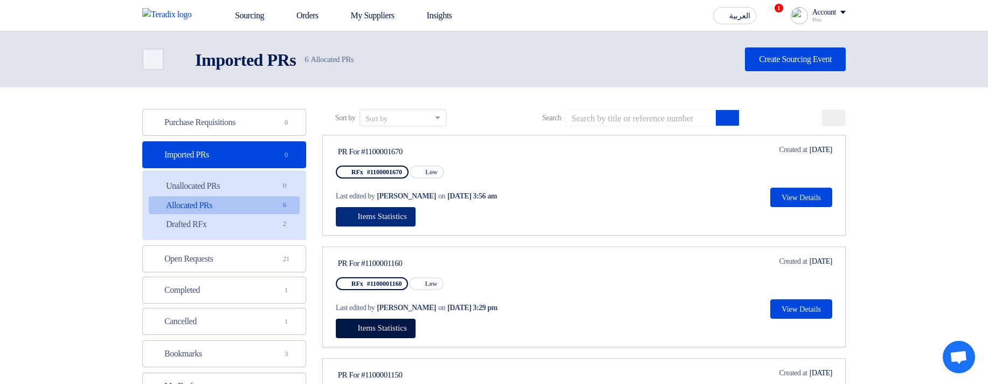
click at [414, 223] on button "Items Statistics" at bounding box center [376, 216] width 80 height 19
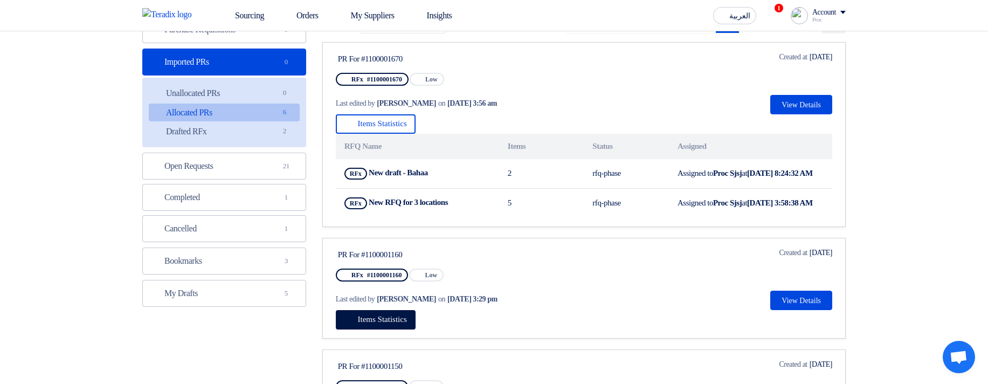
scroll to position [129, 0]
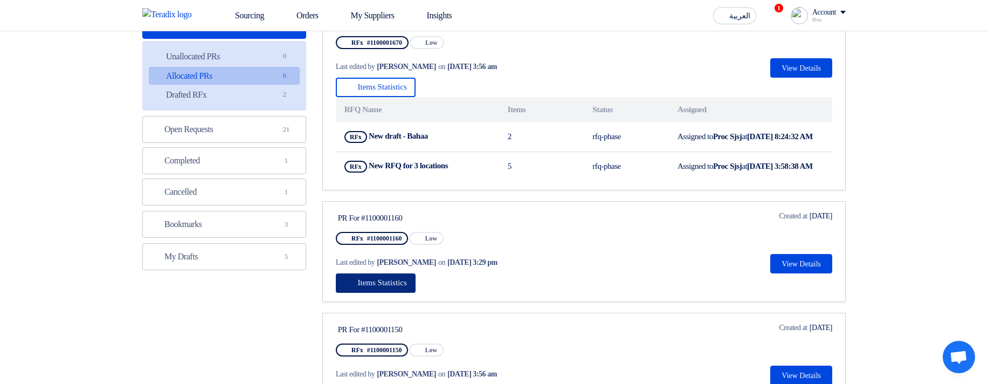
click at [385, 293] on button "Items Statistics" at bounding box center [376, 282] width 80 height 19
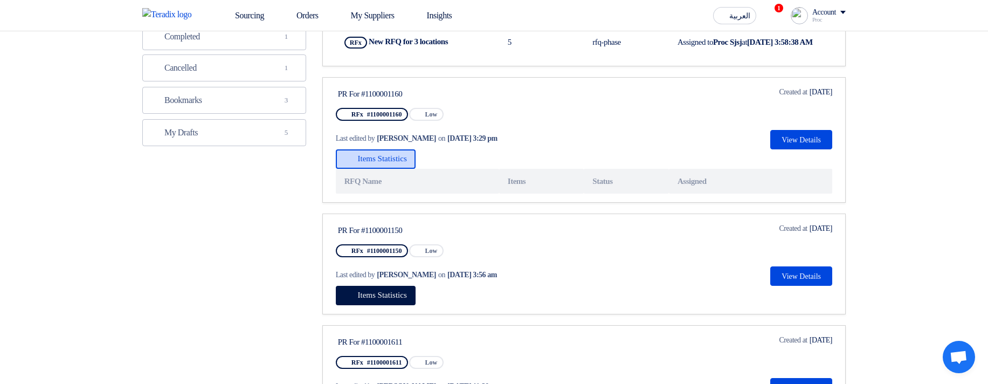
scroll to position [259, 0]
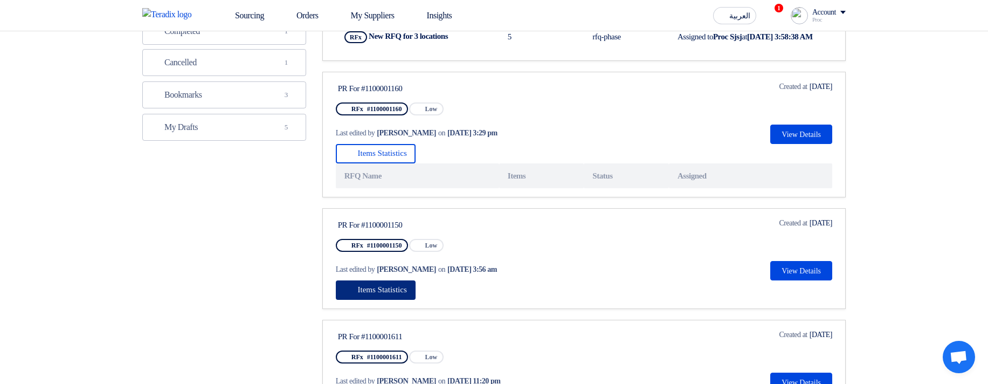
click at [388, 300] on button "Items Statistics" at bounding box center [376, 289] width 80 height 19
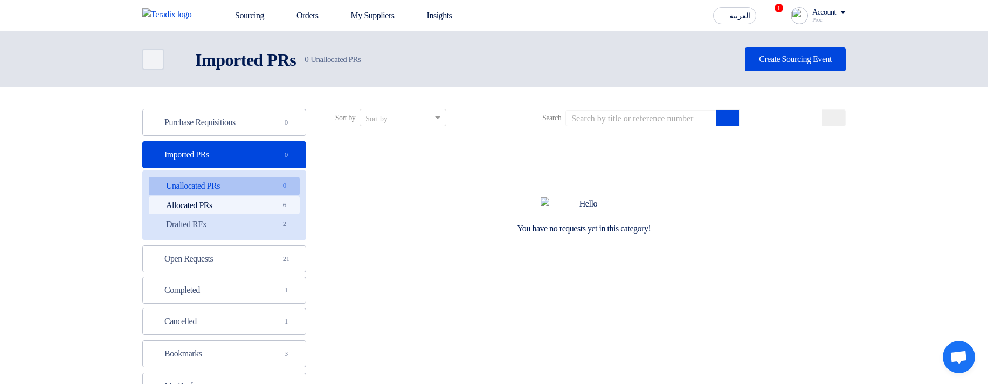
click at [266, 210] on link "Allocated PRs Allocated PRs 6" at bounding box center [224, 205] width 151 height 18
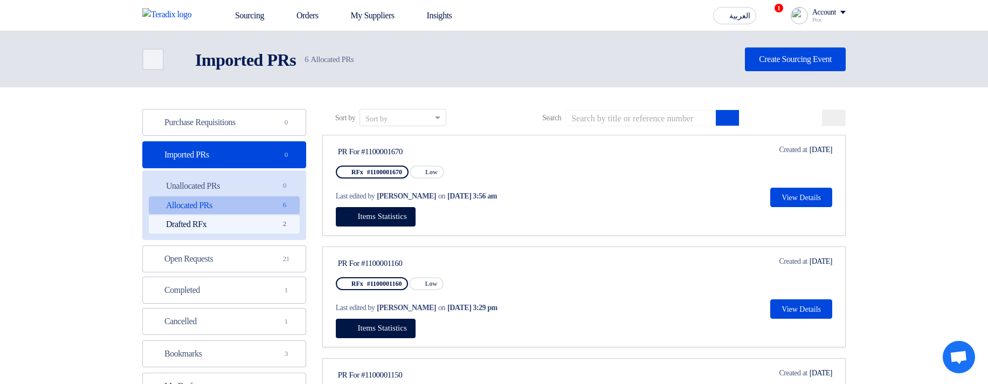
click at [267, 219] on link "Drafted RFx Drafted RFx 2" at bounding box center [224, 224] width 151 height 18
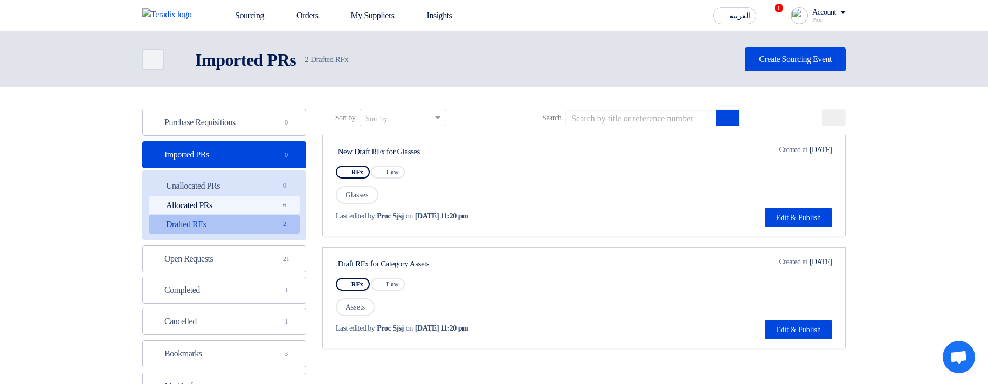
click at [276, 205] on link "Allocated PRs Allocated PRs 6" at bounding box center [224, 205] width 151 height 18
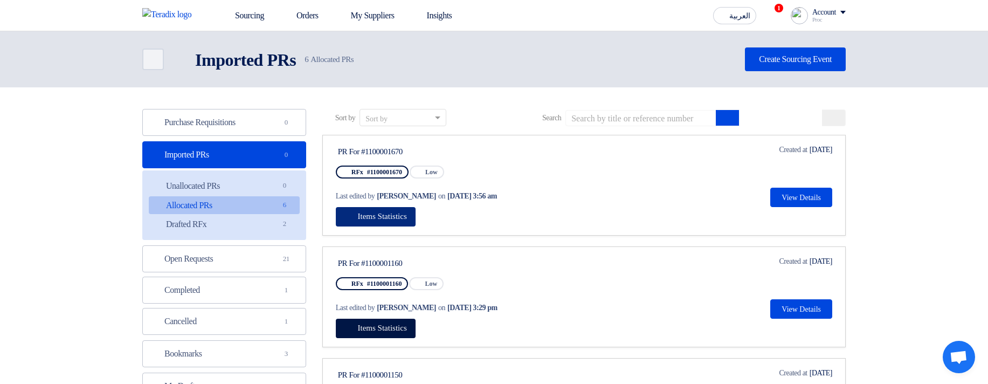
click at [392, 215] on span "Items Statistics" at bounding box center [382, 216] width 49 height 9
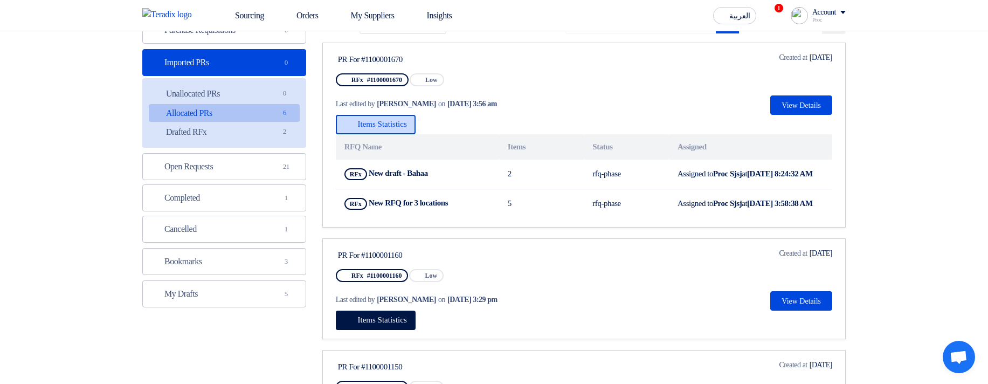
scroll to position [65, 0]
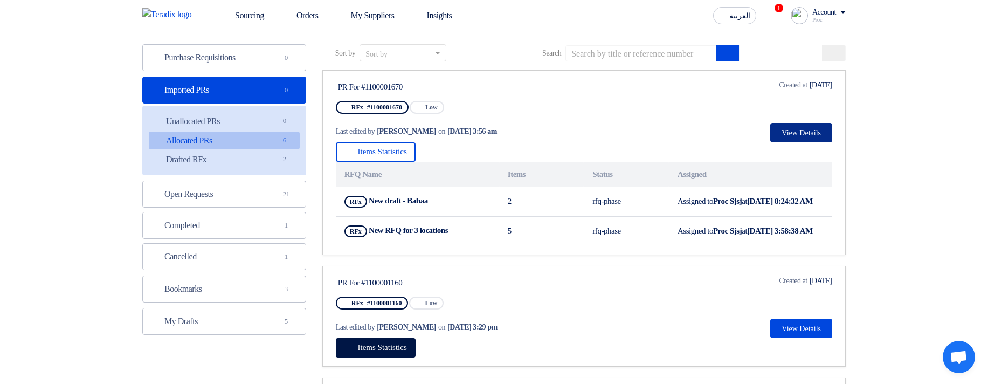
click at [789, 135] on button "View Details" at bounding box center [801, 132] width 62 height 19
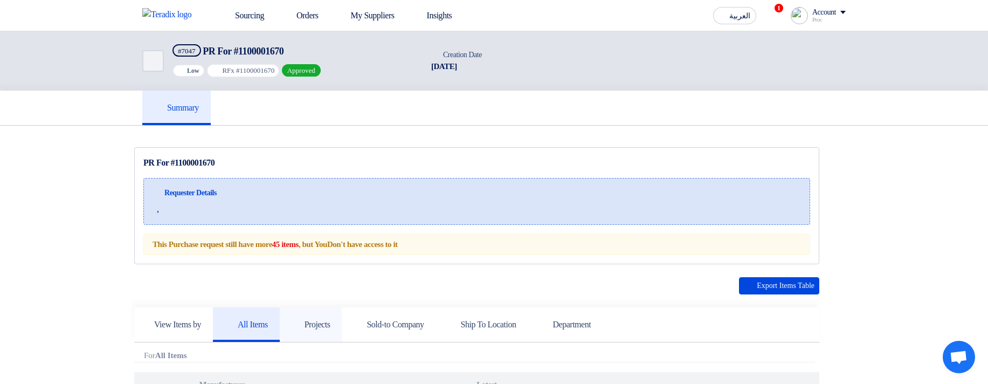
click at [330, 321] on h5 "Projects" at bounding box center [310, 324] width 39 height 11
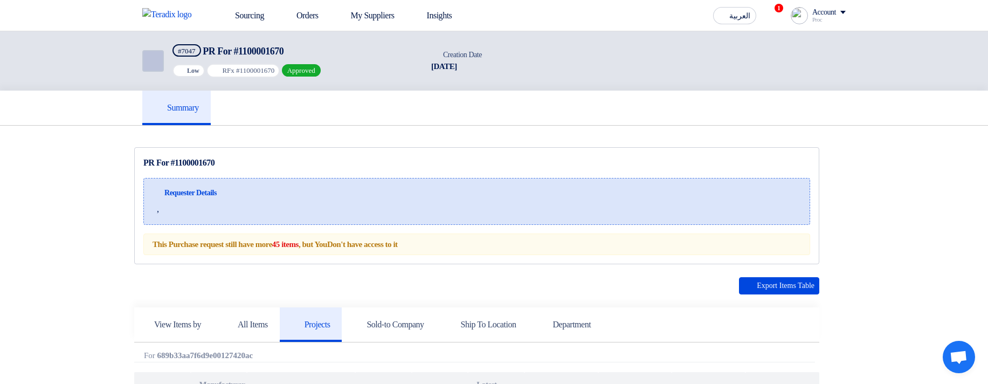
click at [157, 66] on icon "Back" at bounding box center [151, 60] width 13 height 13
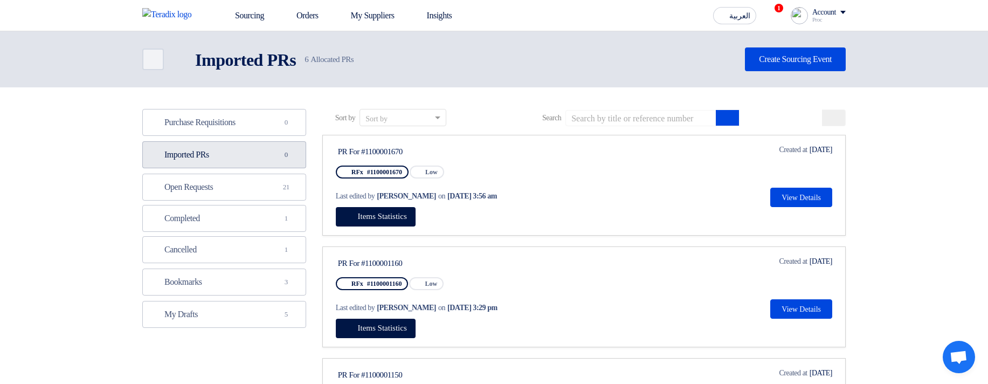
click at [220, 157] on link "Imported PRs Imported PRs 0" at bounding box center [224, 154] width 164 height 27
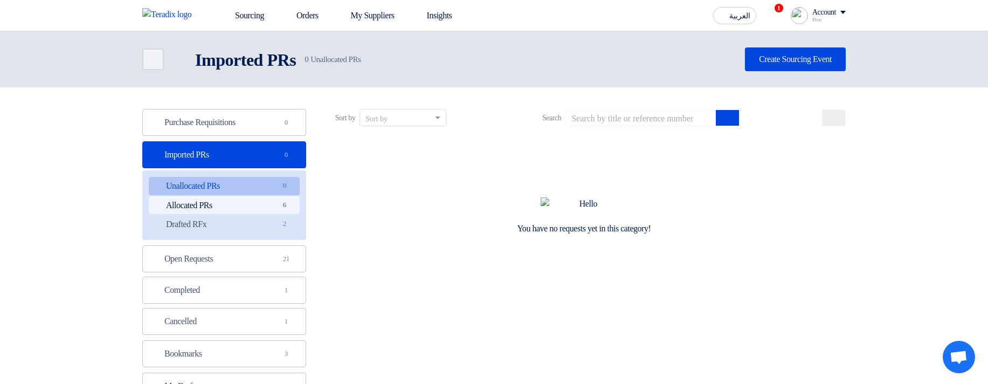
click at [249, 202] on link "Allocated PRs Allocated PRs 6" at bounding box center [224, 205] width 151 height 18
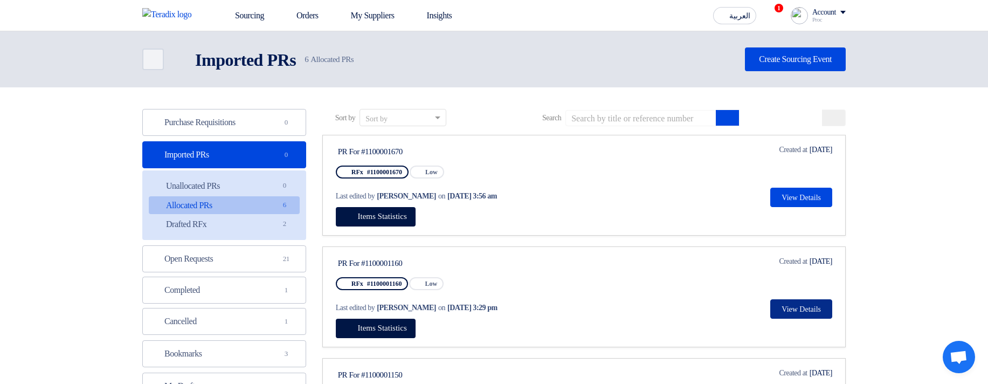
click at [801, 310] on button "View Details" at bounding box center [801, 308] width 62 height 19
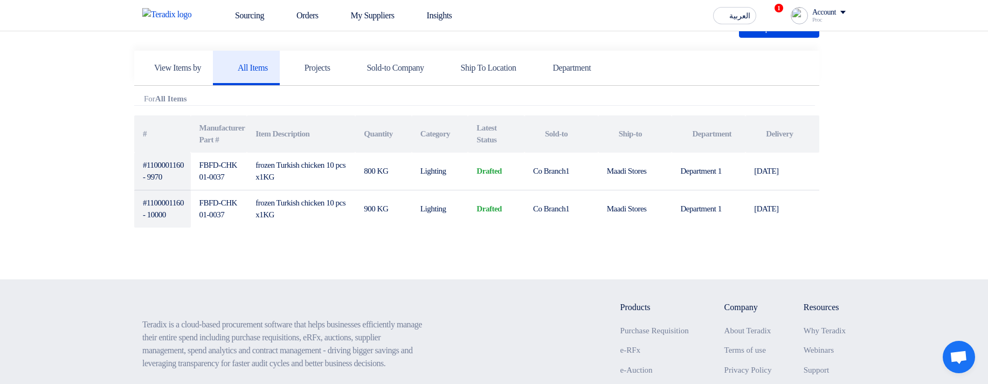
scroll to position [259, 0]
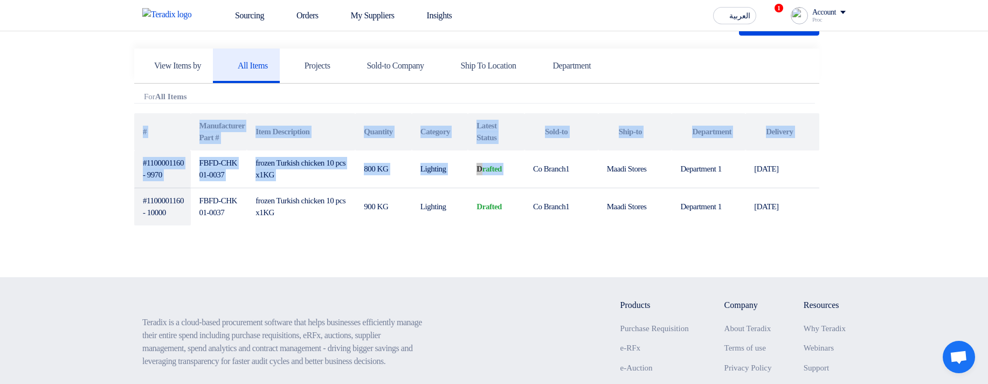
drag, startPoint x: 554, startPoint y: 224, endPoint x: 580, endPoint y: 265, distance: 48.4
click at [580, 265] on section "PR For #1100001160 Requester Details , #" at bounding box center [494, 72] width 988 height 410
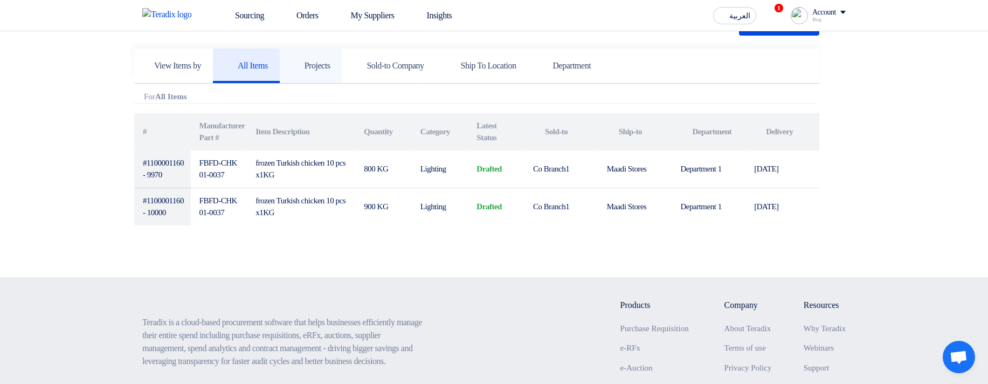
click at [329, 62] on h5 "Projects" at bounding box center [310, 65] width 39 height 11
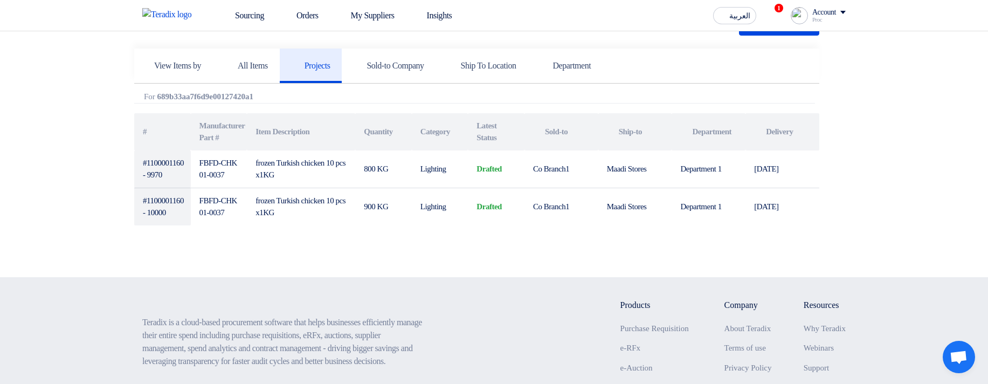
scroll to position [0, 0]
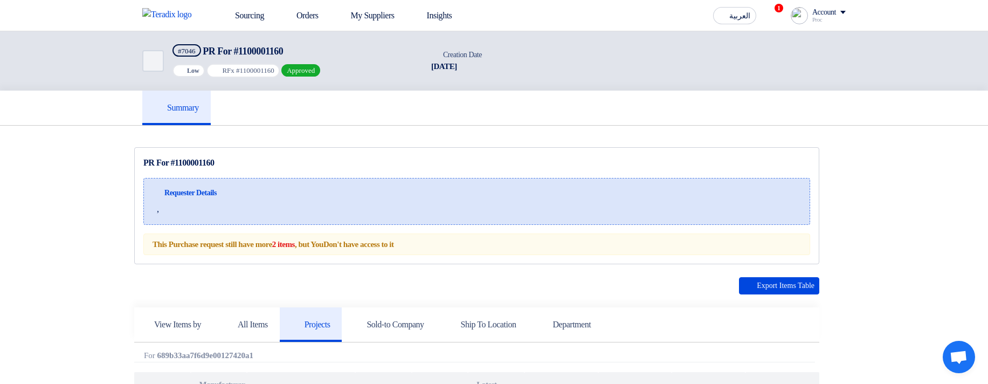
click at [233, 30] on div "Sourcing Orders My Suppliers Insights العربية ع 1 you have new offer for 'New R…" at bounding box center [493, 15] width 719 height 31
click at [242, 22] on link "Sourcing" at bounding box center [241, 16] width 61 height 24
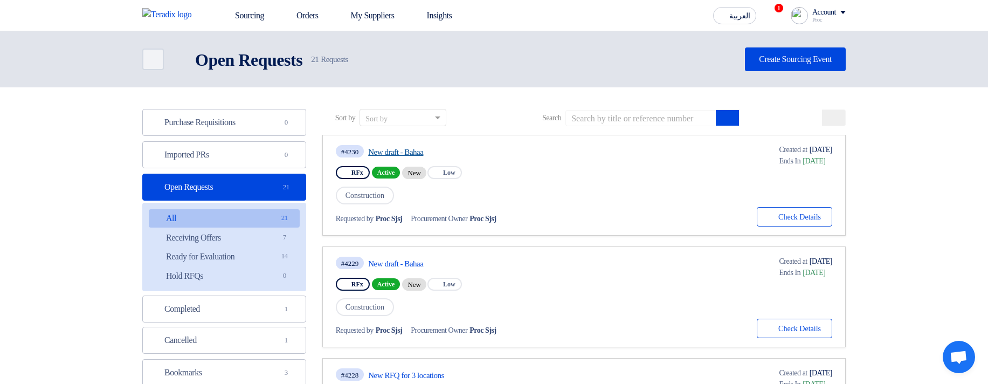
click at [427, 155] on link "New draft - Bahaa" at bounding box center [469, 152] width 202 height 10
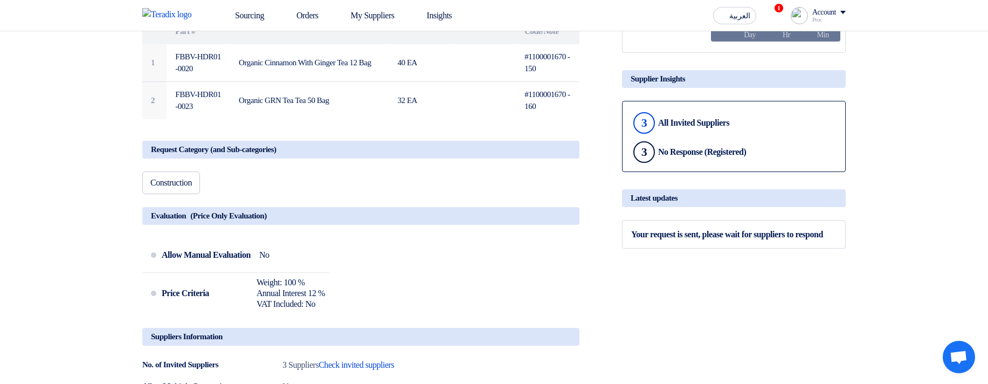
scroll to position [194, 0]
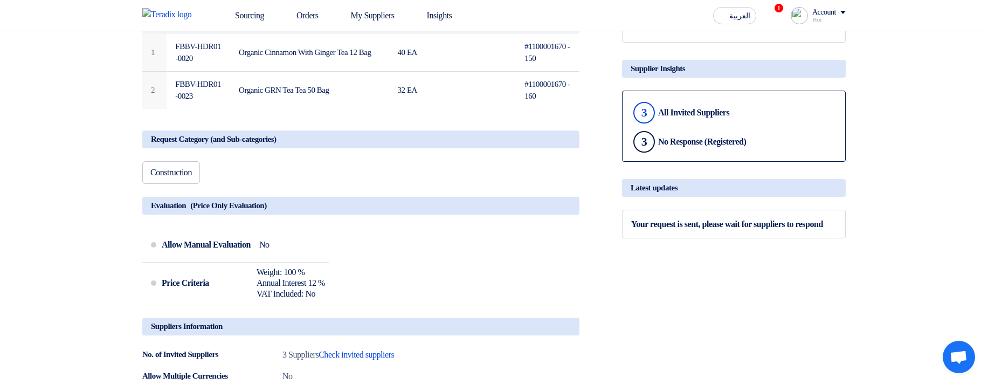
drag, startPoint x: 156, startPoint y: 172, endPoint x: 245, endPoint y: 178, distance: 89.1
click at [245, 178] on div "Construction" at bounding box center [360, 174] width 437 height 27
click at [382, 179] on div "Construction" at bounding box center [360, 174] width 437 height 27
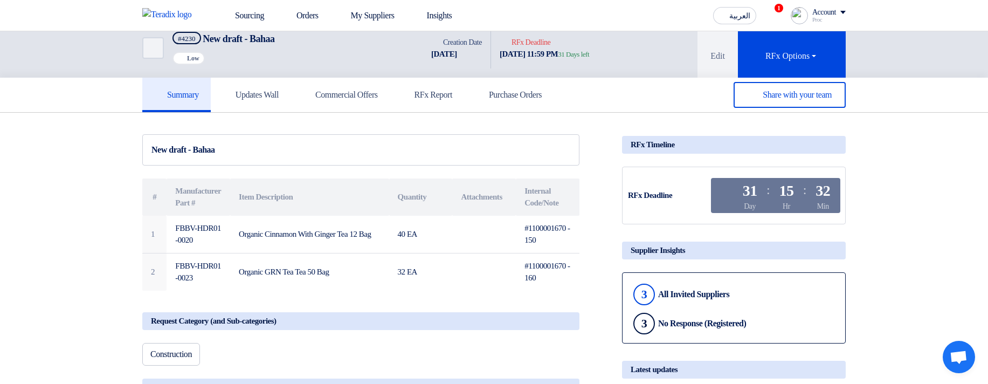
scroll to position [0, 0]
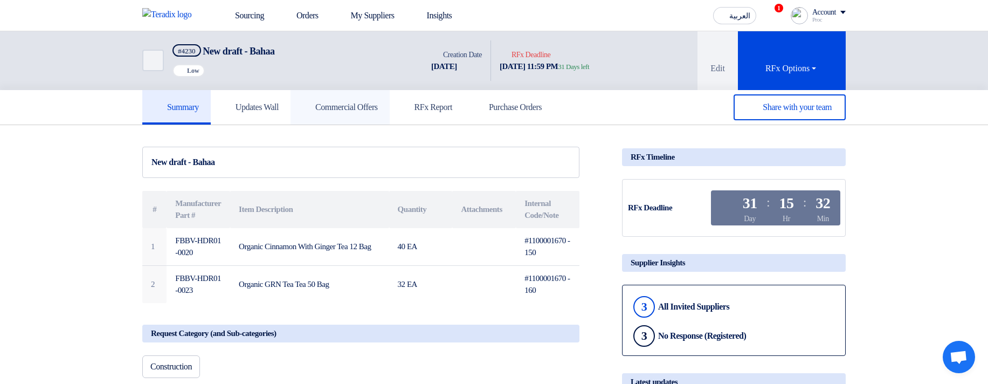
click at [320, 121] on link "Commercial Offers" at bounding box center [339, 107] width 99 height 34
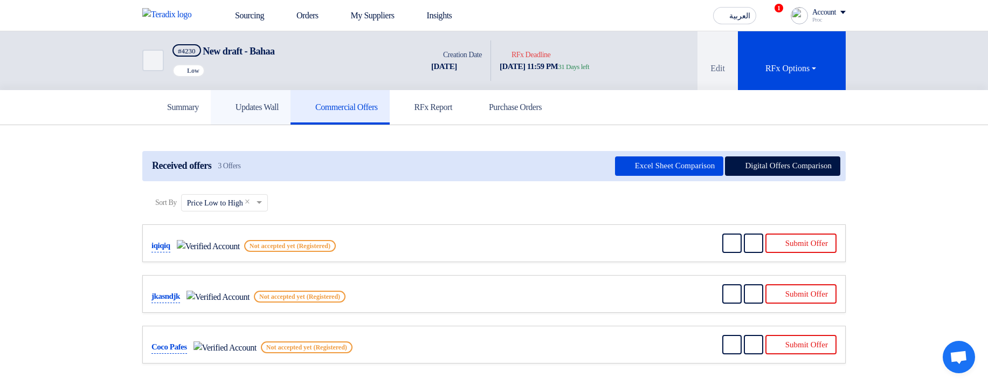
click at [276, 121] on link "Updates Wall" at bounding box center [251, 107] width 80 height 34
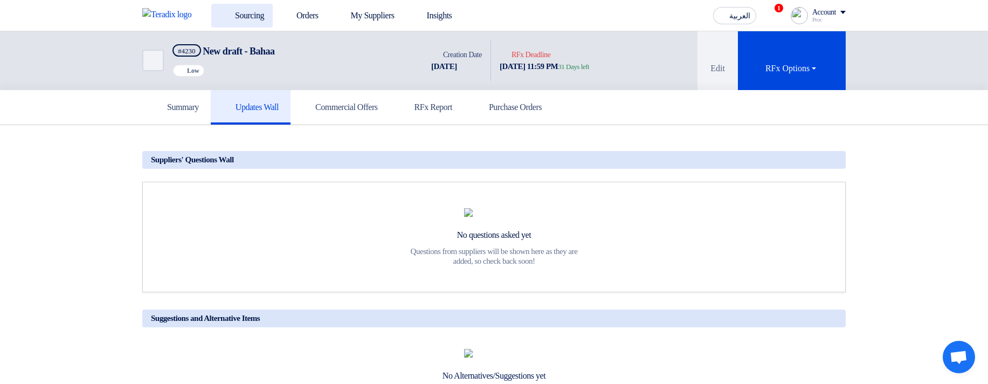
click at [220, 10] on use at bounding box center [220, 10] width 0 height 0
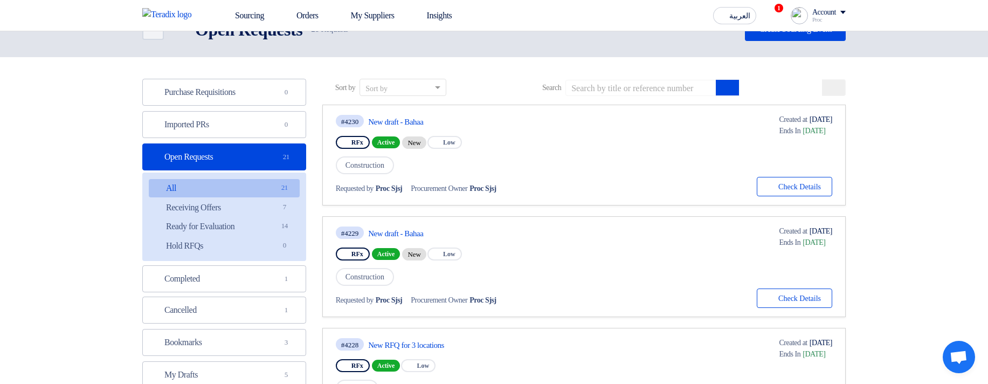
scroll to position [65, 0]
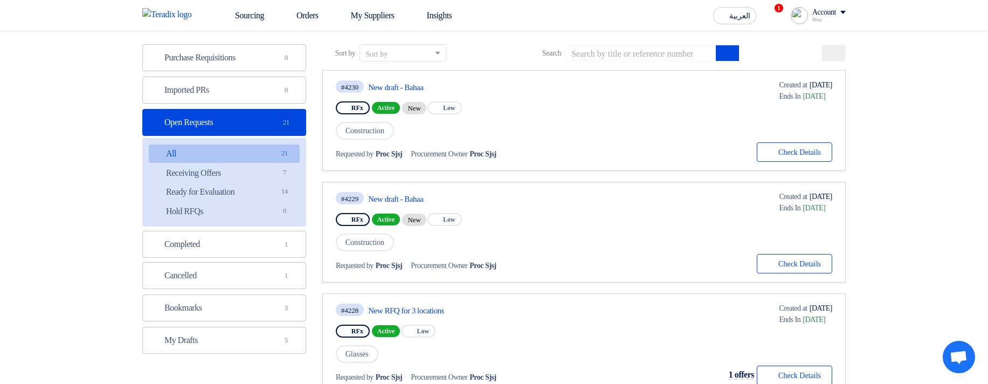
click at [407, 301] on link "#4228 New RFQ for 3 locations RFx Active Priority Low Glasses Requested by Proc…" at bounding box center [583, 343] width 523 height 101
click at [418, 310] on link "New RFQ for 3 locations" at bounding box center [469, 310] width 202 height 10
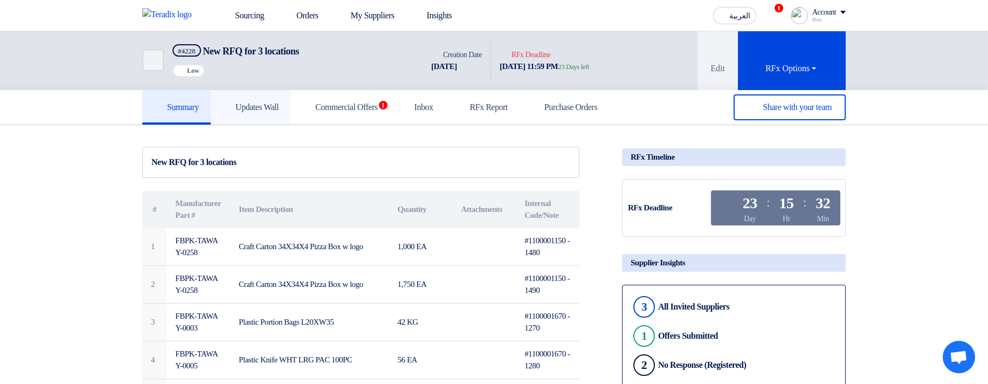
click at [274, 102] on h5 "Updates Wall" at bounding box center [251, 107] width 56 height 11
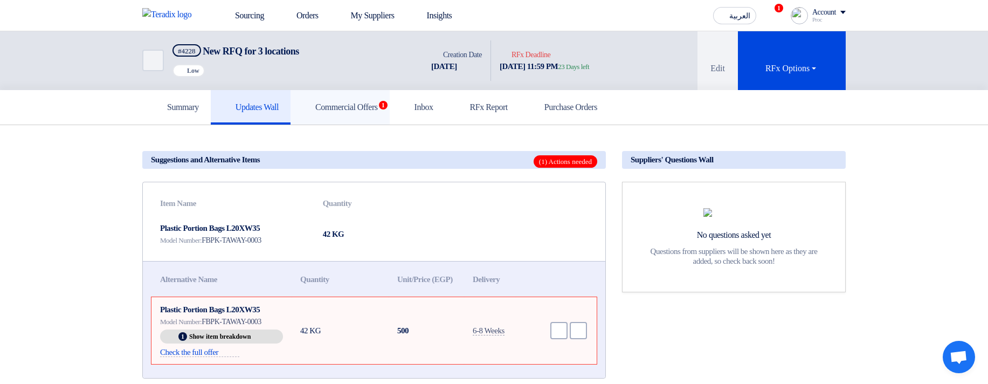
click at [363, 112] on h5 "Commercial Offers 1" at bounding box center [339, 107] width 75 height 11
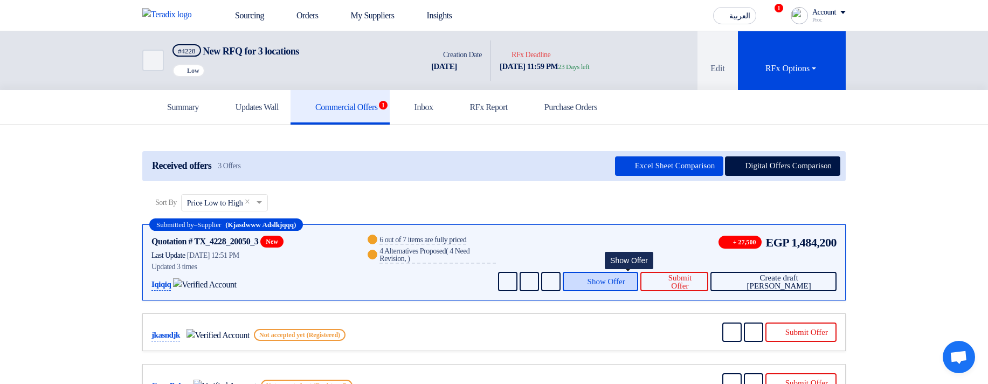
click at [625, 277] on span "Show Offer" at bounding box center [606, 281] width 38 height 8
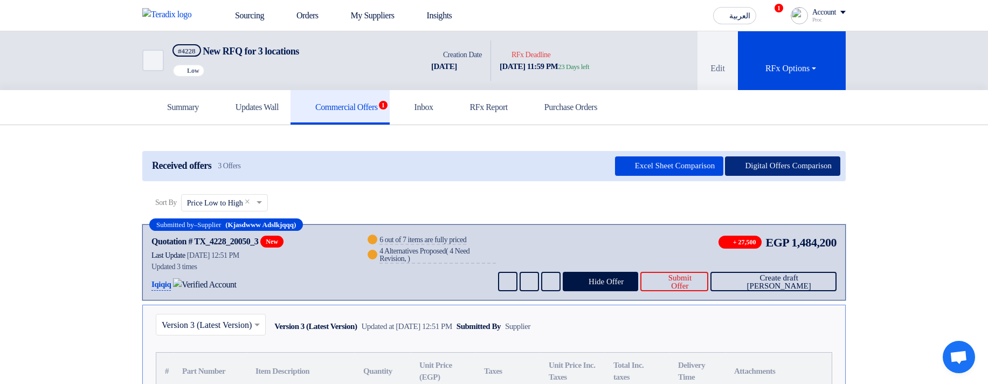
click at [787, 161] on button "Digital Offers Comparison" at bounding box center [782, 165] width 115 height 19
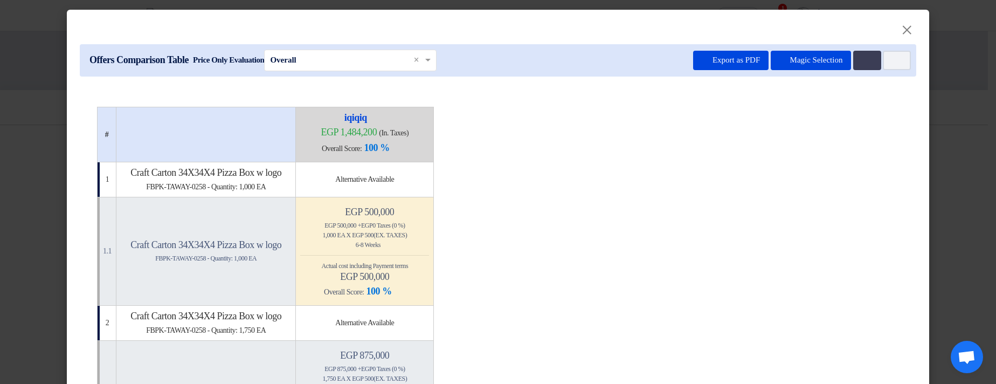
click at [961, 107] on modal-container "× Offers Comparison Table Price Only Evaluation × Overall × Export as PDF Magic…" at bounding box center [498, 192] width 996 height 384
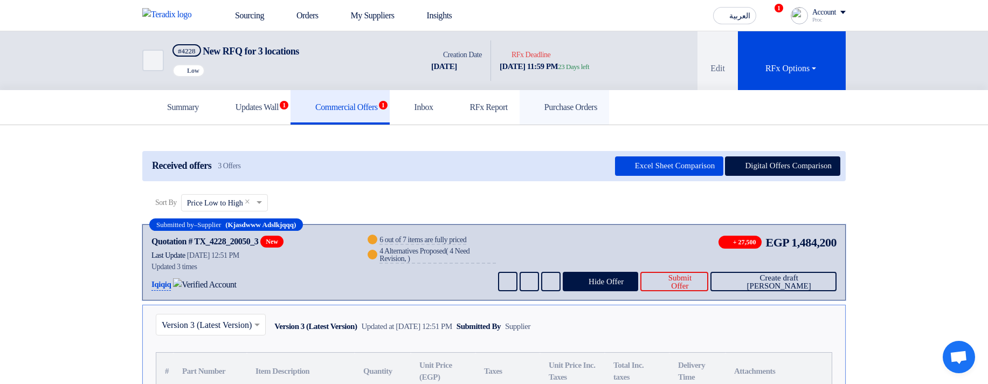
click at [597, 103] on h5 "Purchase Orders" at bounding box center [564, 107] width 66 height 11
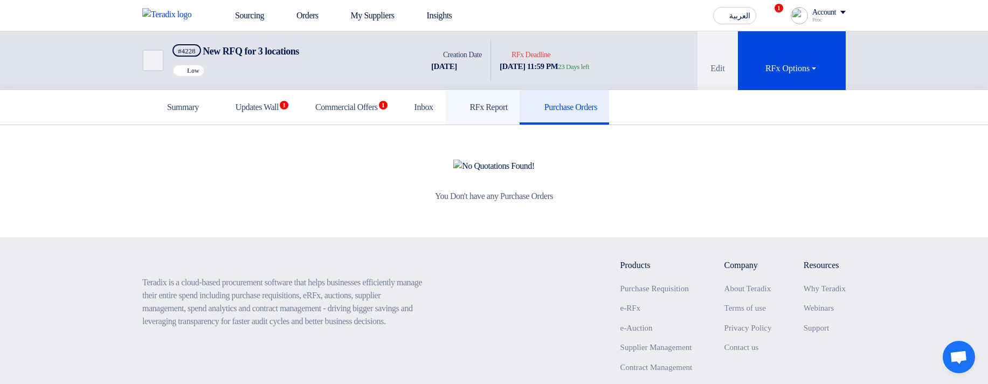
click at [519, 115] on link "RFx Report" at bounding box center [482, 107] width 74 height 34
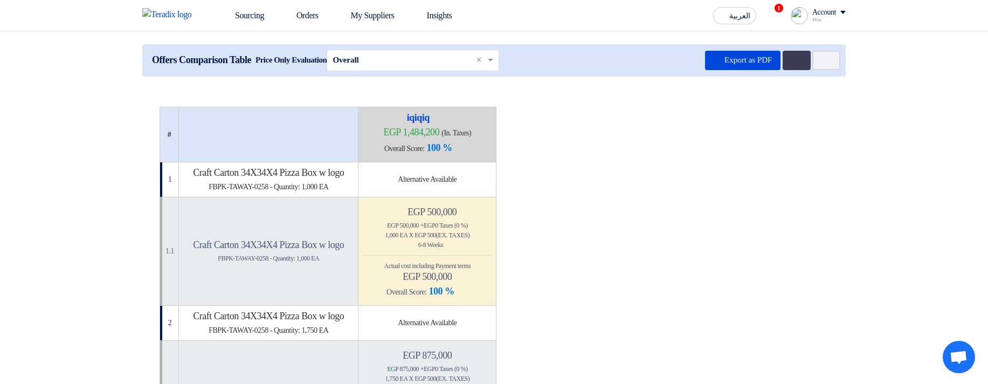
scroll to position [129, 0]
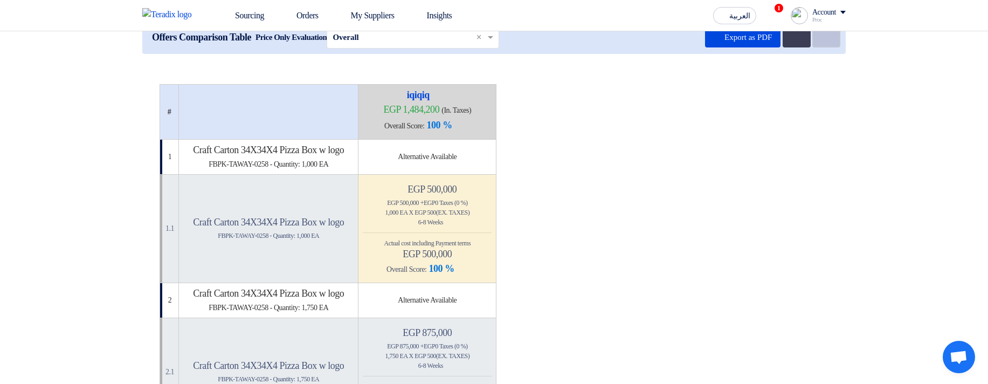
click at [829, 39] on button "Item Card filters" at bounding box center [826, 37] width 28 height 19
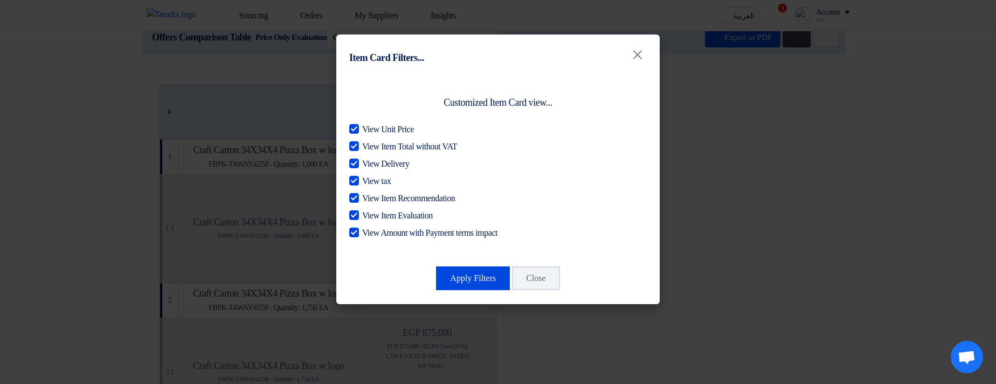
click at [376, 127] on span "View Unit Price" at bounding box center [388, 129] width 52 height 13
click at [369, 127] on input "View Unit Price" at bounding box center [365, 126] width 7 height 7
checkbox input "false"
click at [398, 141] on span "View Item Total without VAT" at bounding box center [409, 146] width 95 height 13
click at [369, 141] on input "View Item Total without VAT" at bounding box center [365, 143] width 7 height 7
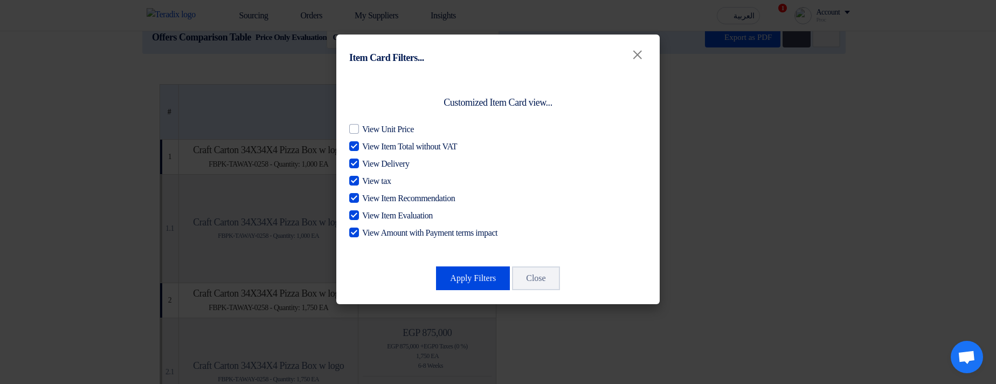
checkbox input "false"
drag, startPoint x: 398, startPoint y: 165, endPoint x: 401, endPoint y: 176, distance: 11.4
click at [398, 166] on span "View Delivery" at bounding box center [385, 163] width 47 height 13
click at [369, 164] on input "View Delivery" at bounding box center [365, 160] width 7 height 7
checkbox input "false"
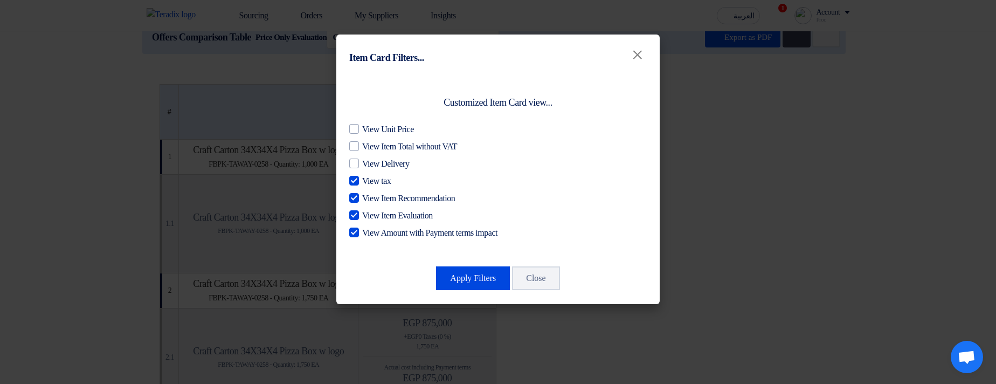
click at [390, 188] on div "View Unit Price View Item Total without VAT View Delivery View tax View Item Re…" at bounding box center [497, 181] width 297 height 116
click at [385, 184] on span "View tax" at bounding box center [376, 181] width 29 height 13
click at [369, 182] on input "View tax" at bounding box center [365, 178] width 7 height 7
checkbox input "false"
click at [388, 202] on span "View Item Recommendation" at bounding box center [408, 198] width 93 height 13
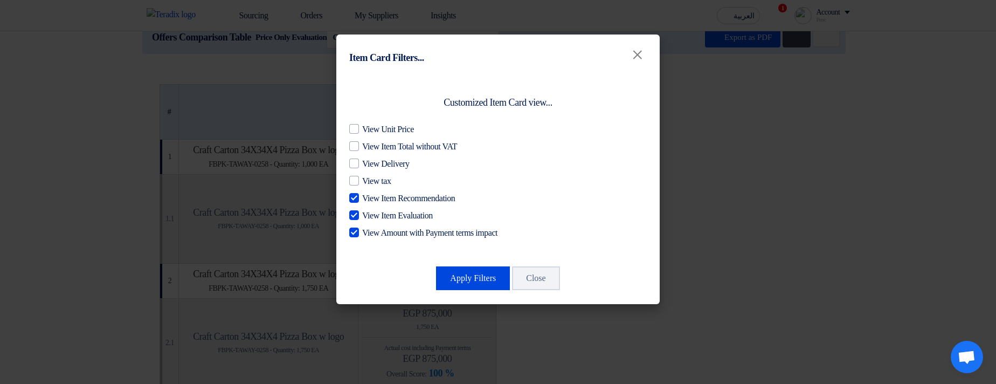
click at [369, 199] on input "View Item Recommendation" at bounding box center [365, 195] width 7 height 7
checkbox input "false"
click at [394, 218] on span "View Item Evaluation" at bounding box center [397, 215] width 71 height 13
click at [369, 216] on input "View Item Evaluation" at bounding box center [365, 212] width 7 height 7
checkbox input "false"
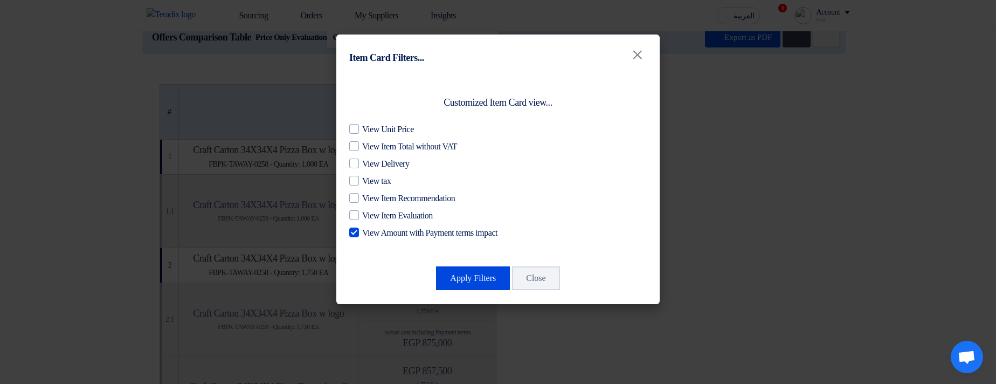
click at [391, 240] on div "Customized Item Card view... View Unit Price View Item Total without VAT View D…" at bounding box center [497, 172] width 297 height 170
click at [402, 228] on span "View Amount with Payment terms impact" at bounding box center [429, 232] width 135 height 13
click at [369, 228] on input "View Amount with Payment terms impact" at bounding box center [365, 229] width 7 height 7
checkbox input "false"
click at [450, 280] on button "Apply Filters" at bounding box center [473, 278] width 74 height 24
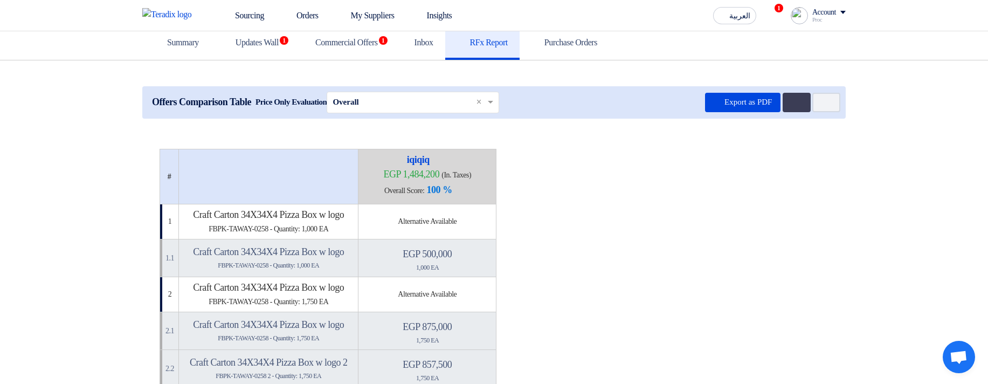
scroll to position [0, 0]
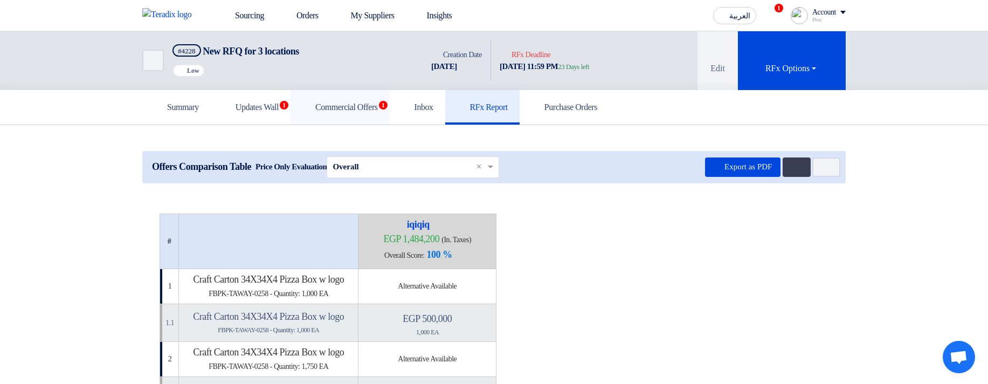
click at [324, 114] on link "Commercial Offers 1" at bounding box center [339, 107] width 99 height 34
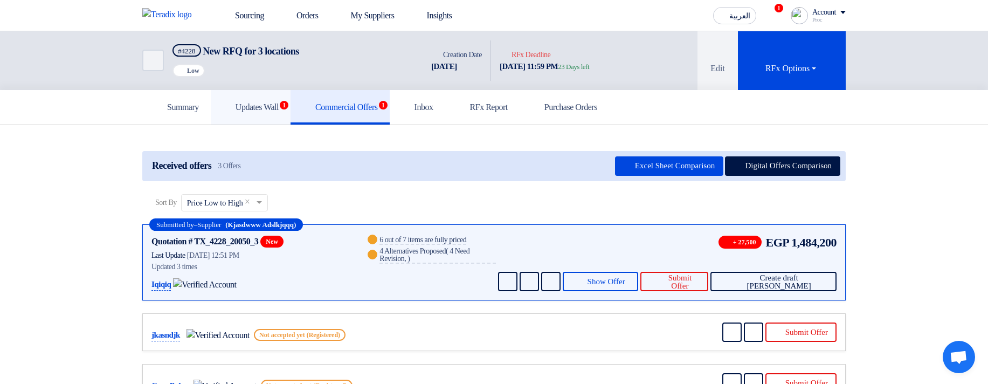
click at [269, 114] on link "Updates Wall 1" at bounding box center [251, 107] width 80 height 34
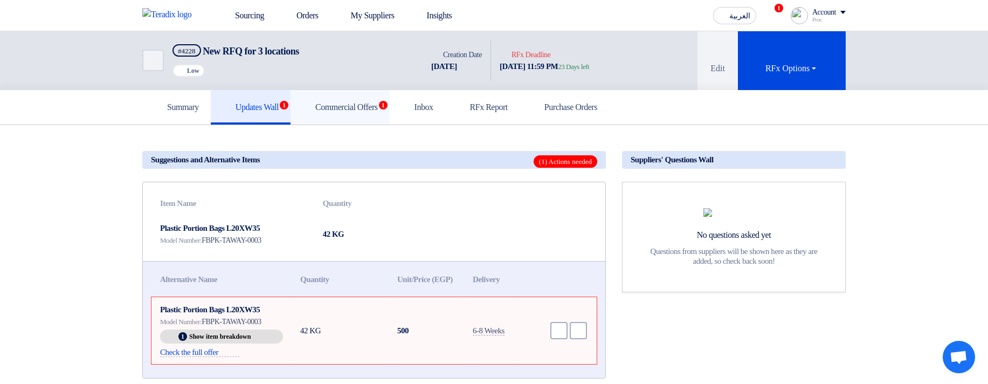
click at [378, 108] on h5 "Commercial Offers 1" at bounding box center [339, 107] width 75 height 11
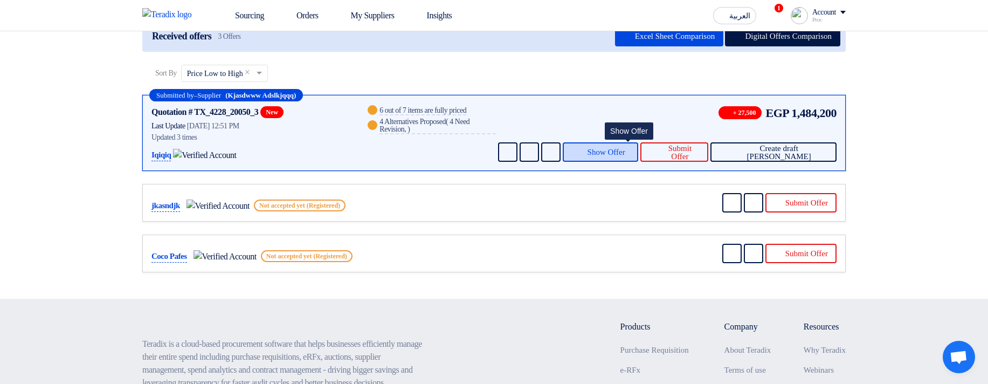
click at [625, 151] on span "Show Offer" at bounding box center [606, 152] width 38 height 8
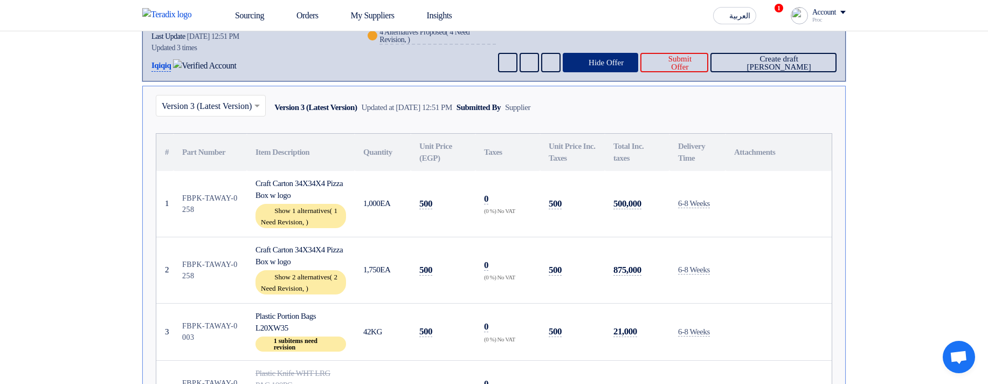
scroll to position [388, 0]
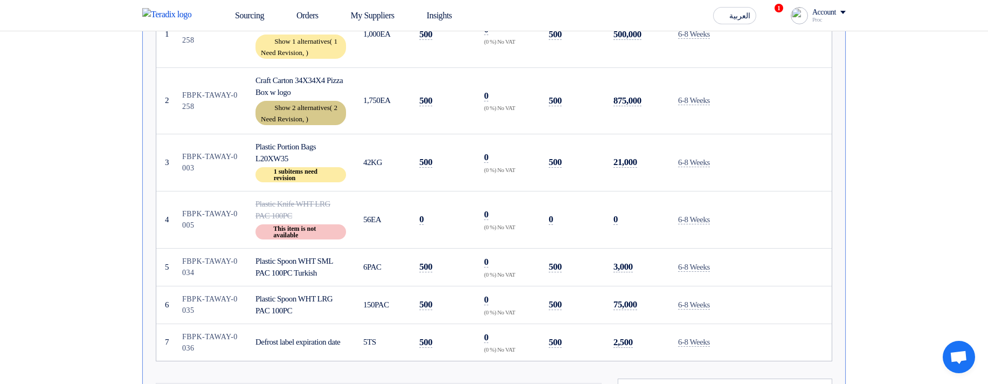
click at [293, 106] on div "Show 2 alternatives ( 2 Need Revision, )" at bounding box center [300, 113] width 91 height 24
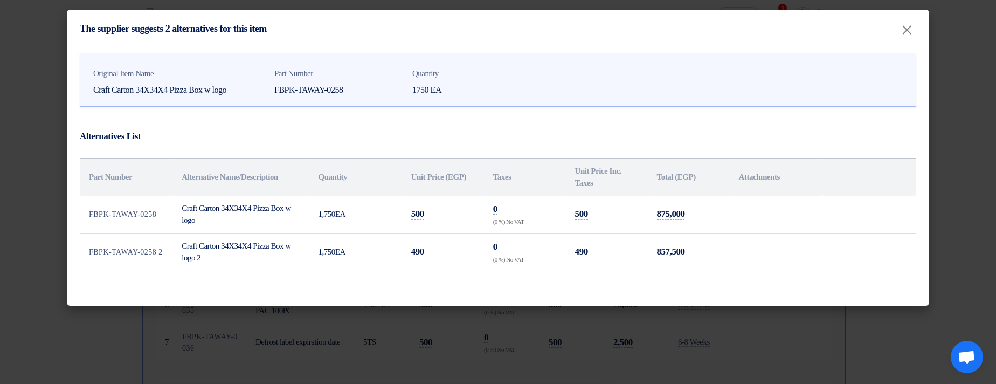
click at [950, 168] on modal-container "The supplier suggests 2 alternatives for this item × Original Item Name Craft C…" at bounding box center [498, 192] width 996 height 384
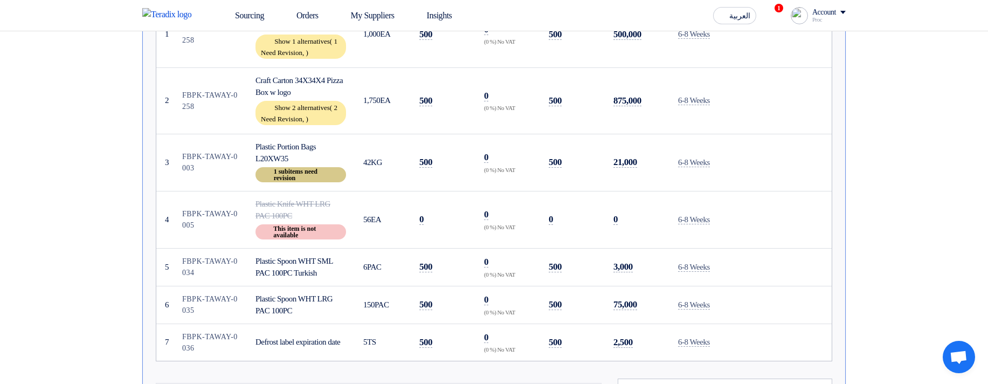
click at [290, 172] on div "Breakdown 1 subitems need revision" at bounding box center [300, 174] width 91 height 15
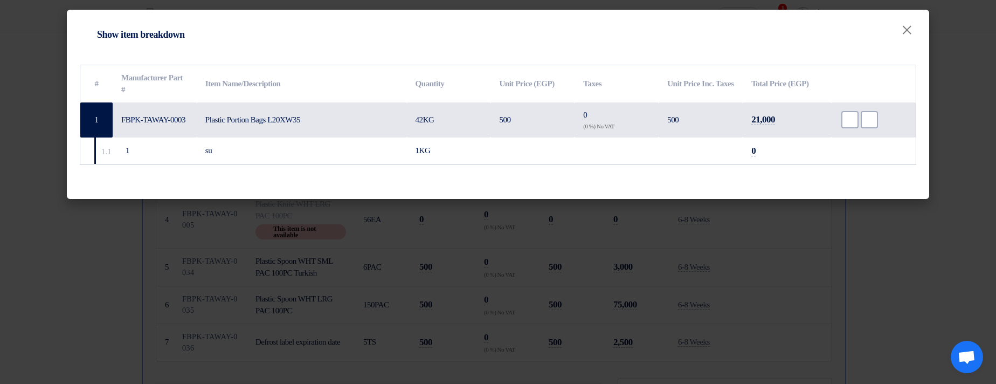
click at [960, 116] on modal-container "Item breakdown Show item breakdown × # Manufacturer Part # Item Name/Descriptio…" at bounding box center [498, 192] width 996 height 384
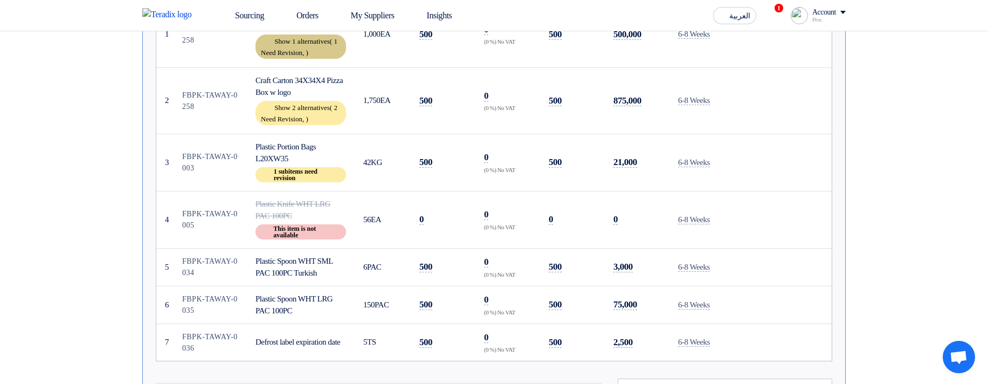
click at [310, 46] on div "Show 1 alternatives ( 1 Need Revision, )" at bounding box center [300, 46] width 91 height 24
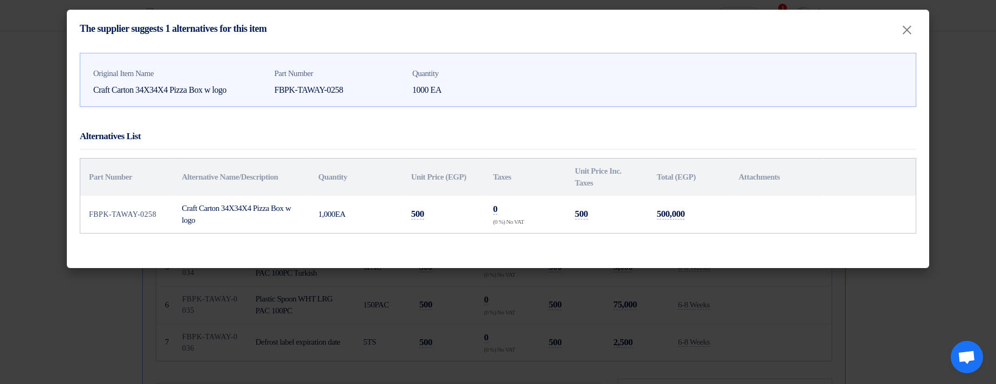
click at [954, 141] on modal-container "The supplier suggests 1 alternatives for this item × Original Item Name Craft C…" at bounding box center [498, 192] width 996 height 384
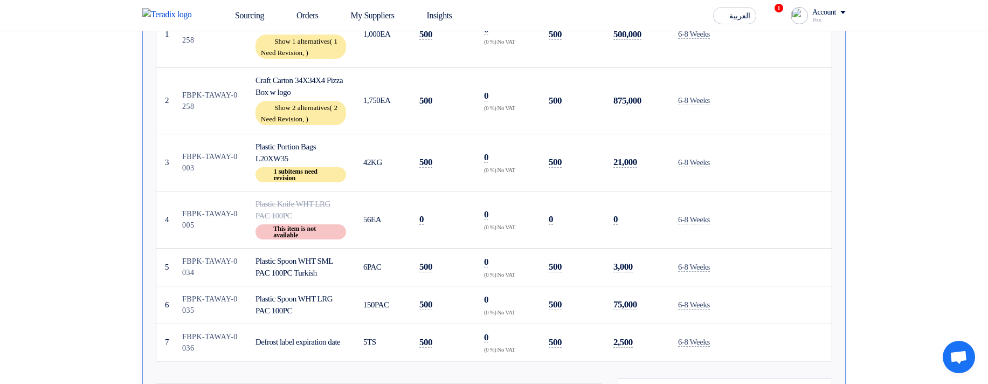
click at [287, 234] on span "This item is not available" at bounding box center [306, 231] width 66 height 13
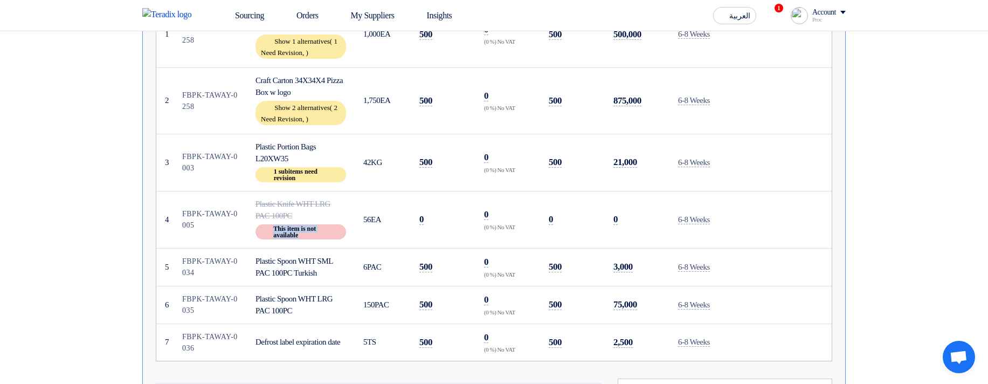
click at [287, 234] on span "This item is not available" at bounding box center [306, 231] width 66 height 13
click at [452, 202] on td "0" at bounding box center [443, 219] width 65 height 57
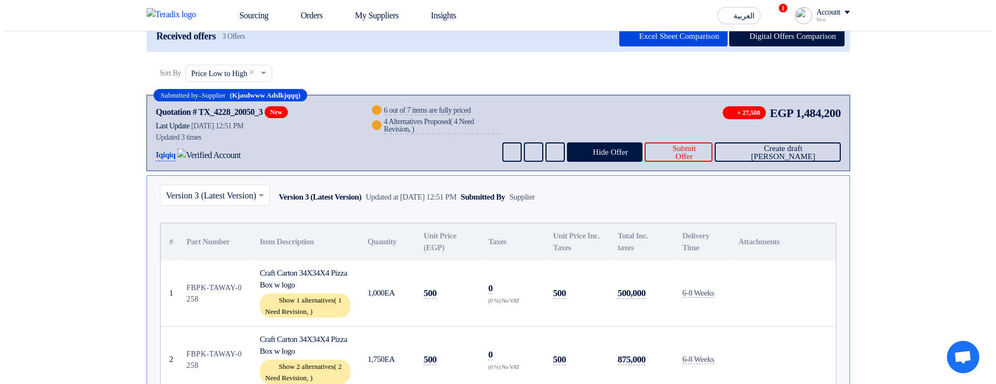
scroll to position [0, 0]
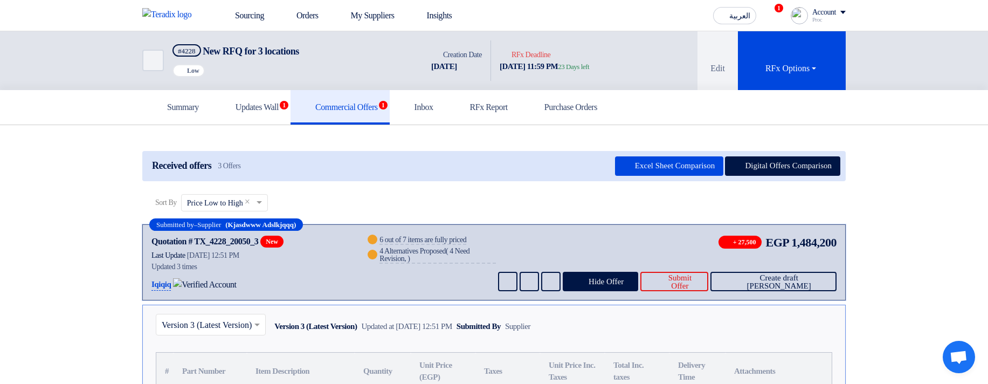
click at [732, 154] on div "Received offers 3 Offers Excel Sheet Comparison Digital Offers Comparison" at bounding box center [493, 166] width 703 height 30
click at [749, 159] on button "Digital Offers Comparison" at bounding box center [782, 165] width 115 height 19
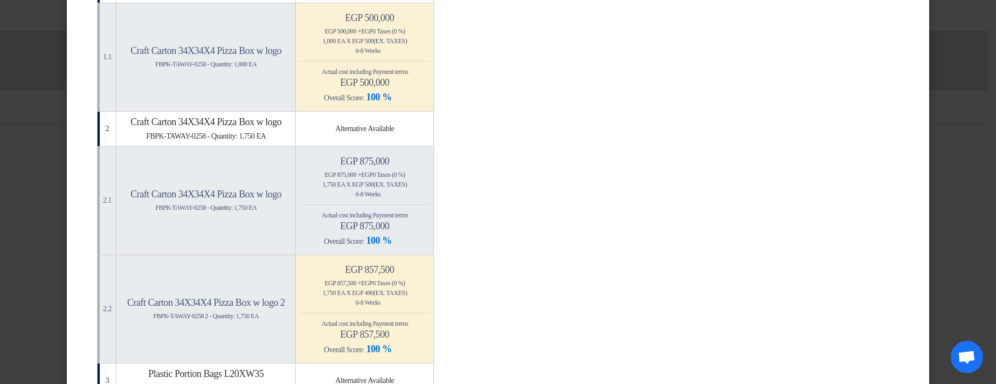
scroll to position [259, 0]
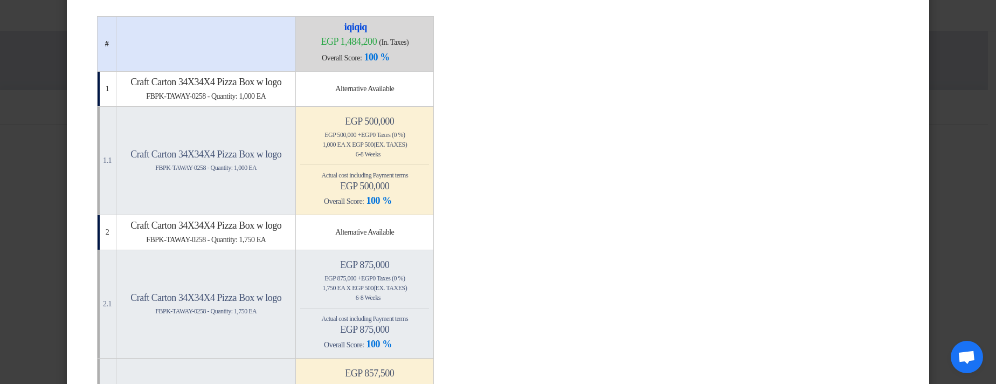
scroll to position [0, 0]
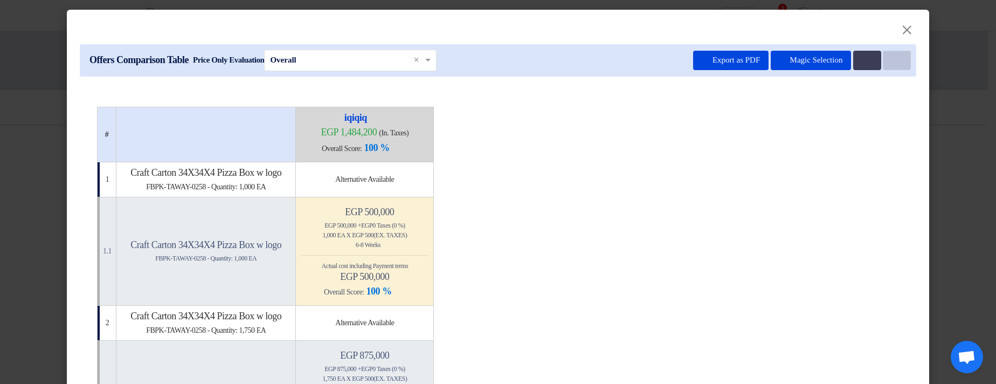
click at [905, 55] on button "Item Card filters" at bounding box center [897, 60] width 28 height 19
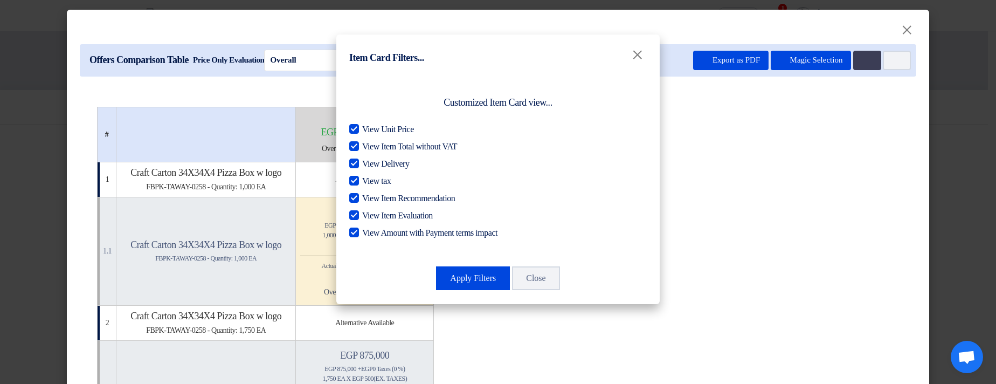
click at [428, 234] on span "View Amount with Payment terms impact" at bounding box center [429, 232] width 135 height 13
click at [369, 233] on input "View Amount with Payment terms impact" at bounding box center [365, 229] width 7 height 7
checkbox input "false"
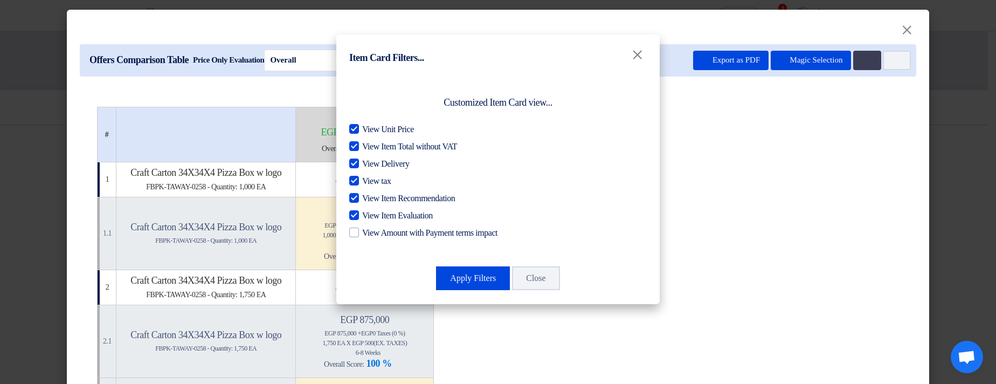
click at [423, 214] on span "View Item Evaluation" at bounding box center [397, 215] width 71 height 13
click at [369, 214] on input "View Item Evaluation" at bounding box center [365, 212] width 7 height 7
checkbox input "false"
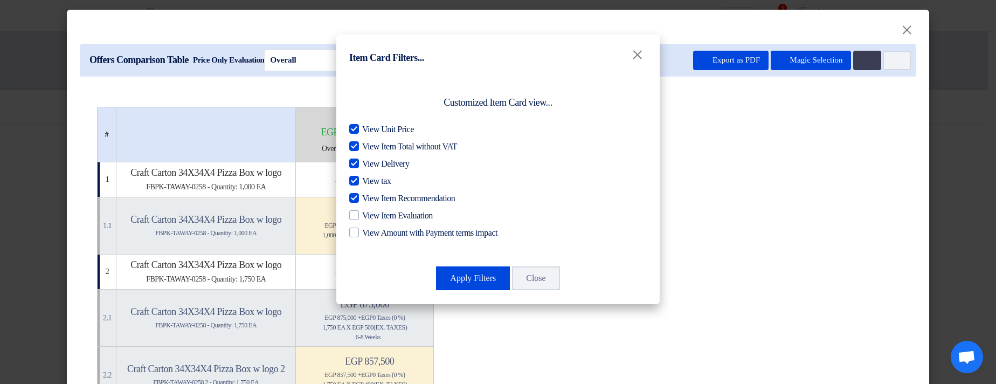
click at [420, 201] on span "View Item Recommendation" at bounding box center [408, 198] width 93 height 13
click at [369, 199] on input "View Item Recommendation" at bounding box center [365, 195] width 7 height 7
checkbox input "false"
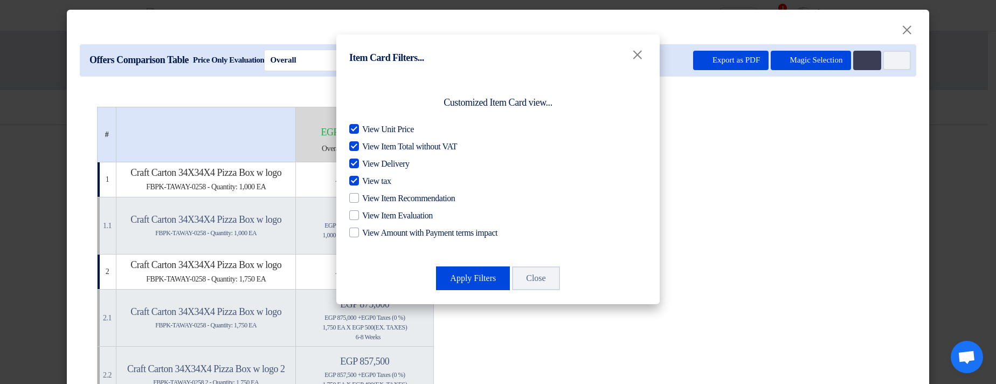
click at [372, 186] on span "View tax" at bounding box center [376, 181] width 29 height 13
click at [369, 182] on input "View tax" at bounding box center [365, 178] width 7 height 7
checkbox input "false"
click at [385, 169] on span "View Delivery" at bounding box center [385, 163] width 47 height 13
click at [369, 164] on input "View Delivery" at bounding box center [365, 160] width 7 height 7
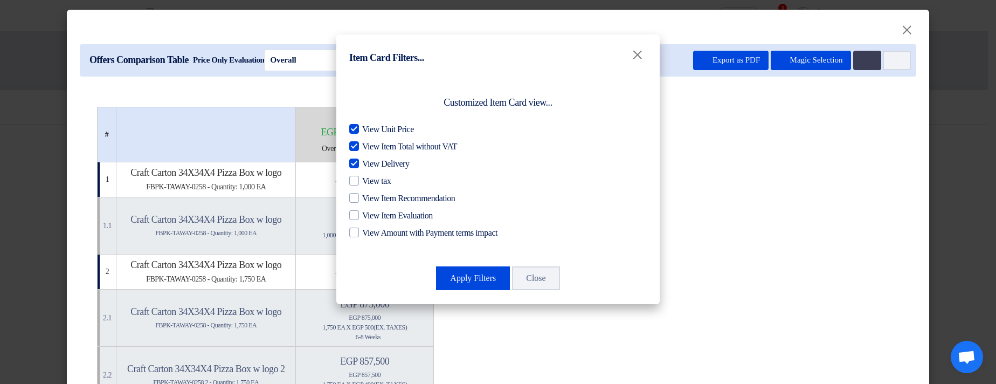
checkbox input "false"
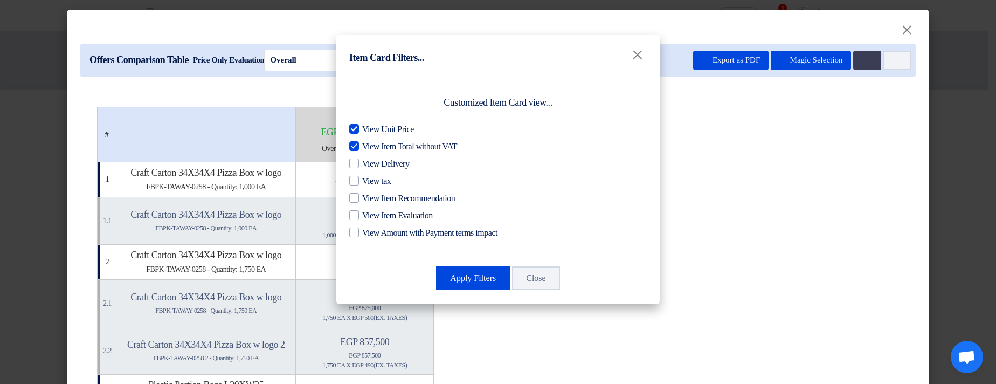
click at [399, 141] on span "View Item Total without VAT" at bounding box center [409, 146] width 95 height 13
click at [369, 141] on input "View Item Total without VAT" at bounding box center [365, 143] width 7 height 7
checkbox input "false"
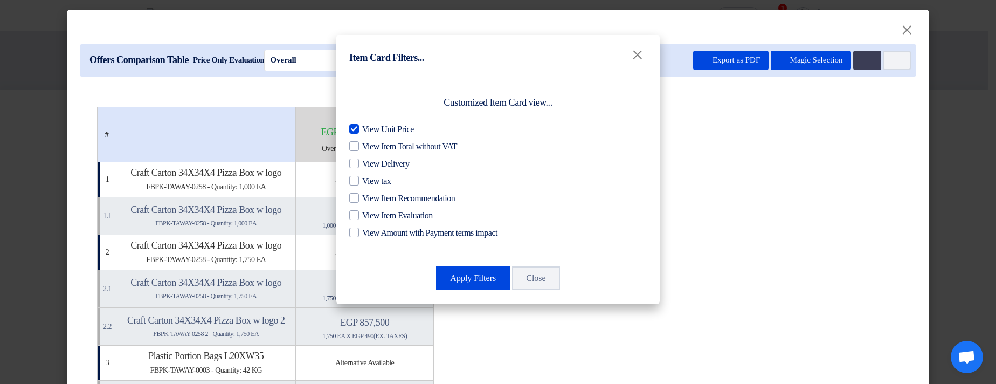
click at [400, 129] on span "View Unit Price" at bounding box center [388, 129] width 52 height 13
click at [369, 129] on input "View Unit Price" at bounding box center [365, 126] width 7 height 7
checkbox input "false"
click at [471, 277] on button "Apply Filters" at bounding box center [473, 278] width 74 height 24
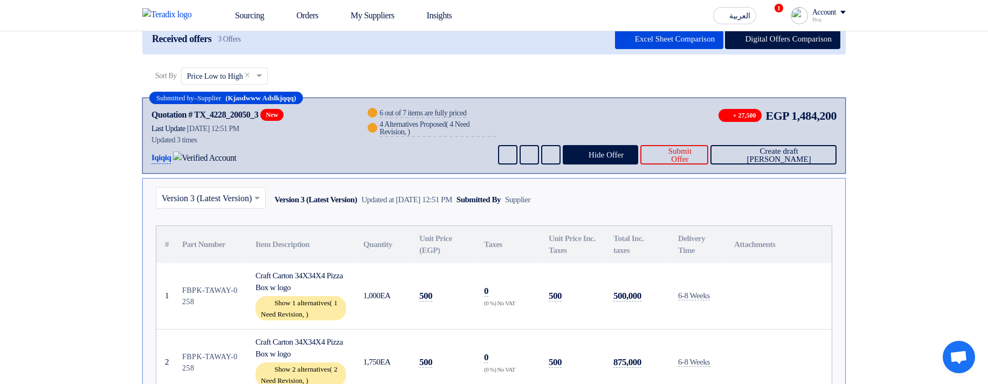
scroll to position [129, 0]
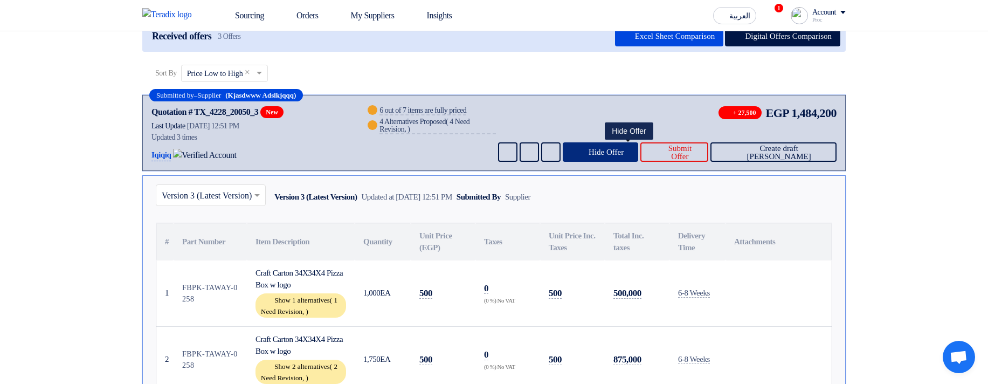
click at [635, 159] on button "Hide Offer" at bounding box center [601, 151] width 76 height 19
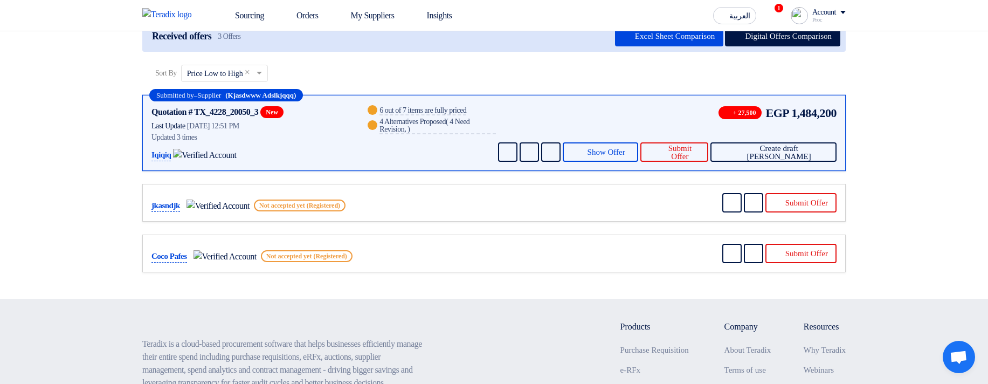
click at [398, 122] on div "4 Alternatives Proposed ( 4 Need Revision, )" at bounding box center [437, 126] width 116 height 16
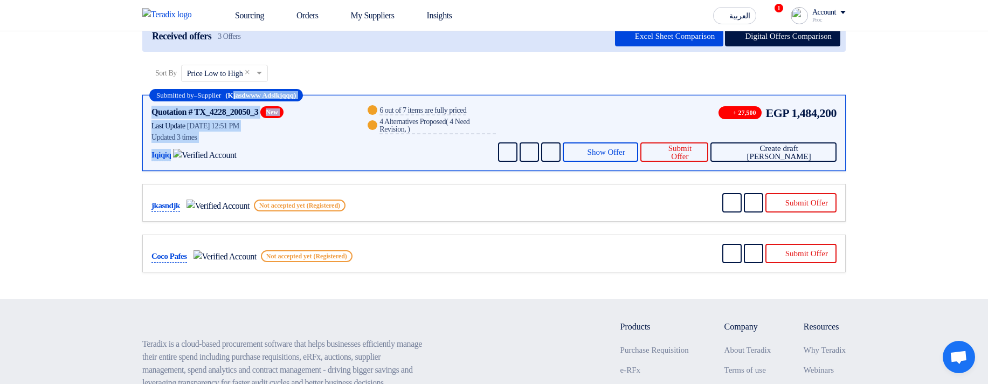
drag, startPoint x: 248, startPoint y: 96, endPoint x: 346, endPoint y: 150, distance: 111.6
click at [346, 150] on div "Submitted by – Supplier (Kjasdwww Adslkjqqq) Quotation # TX_4228_20050_3 New Co…" at bounding box center [493, 133] width 703 height 76
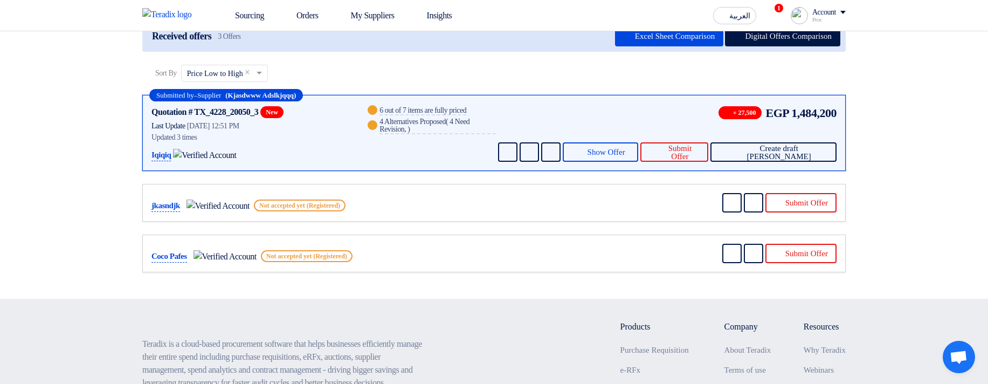
click at [373, 147] on div "Warn 6 out of 7 items are fully priced Warn 4 Alternatives Proposed ( 4 Need Re…" at bounding box center [430, 133] width 130 height 58
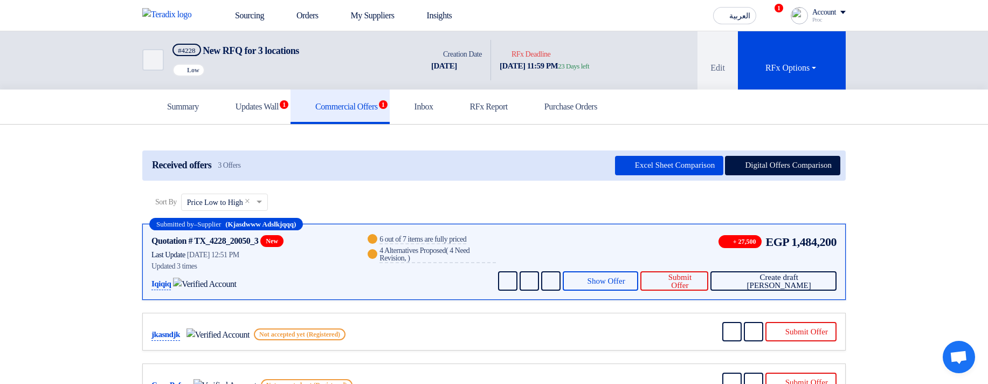
scroll to position [0, 0]
click at [699, 276] on span "Submit Offer" at bounding box center [679, 282] width 40 height 16
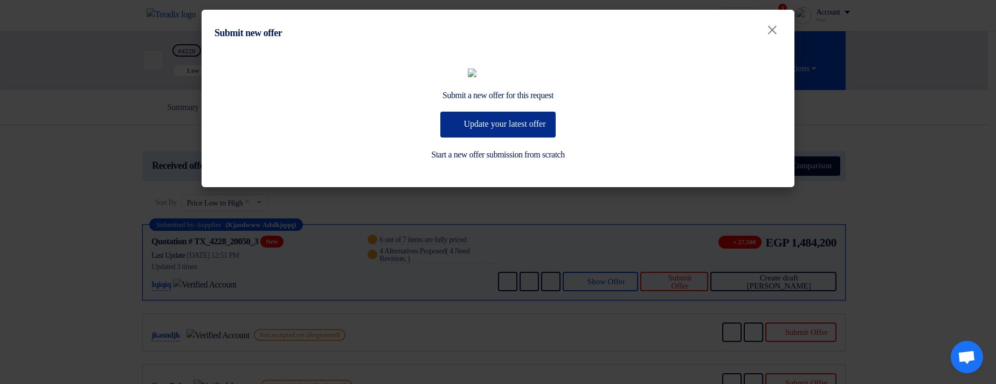
click at [513, 137] on button "Update your latest offer" at bounding box center [497, 125] width 115 height 26
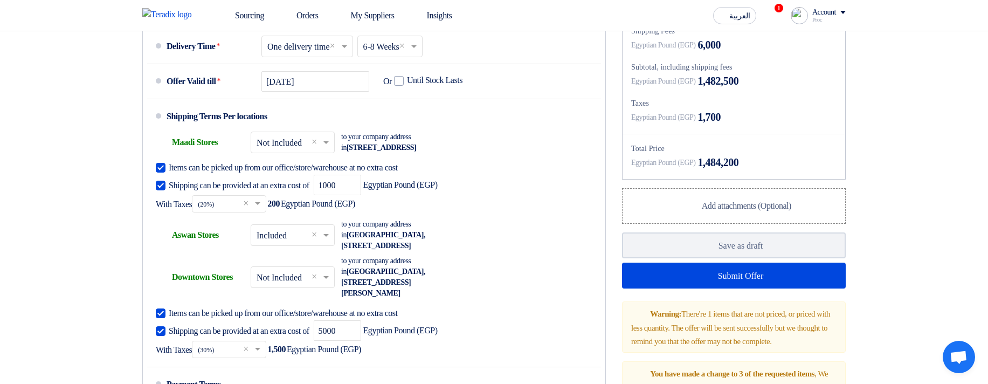
scroll to position [841, 0]
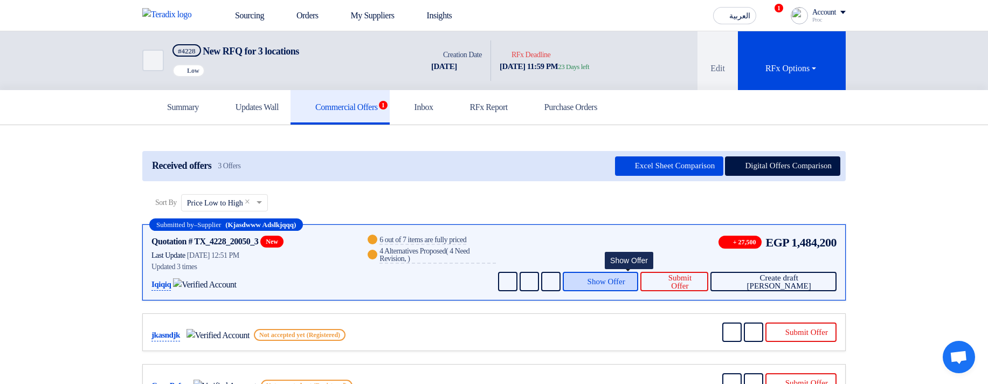
click at [622, 280] on span "Show Offer" at bounding box center [606, 281] width 38 height 8
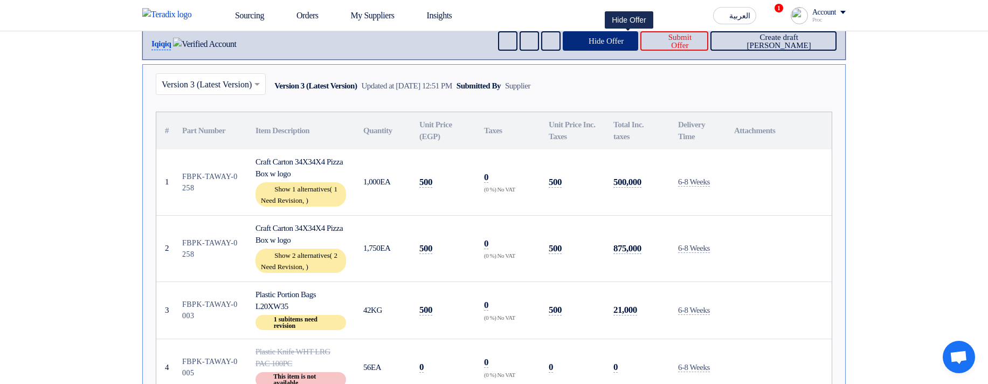
scroll to position [259, 0]
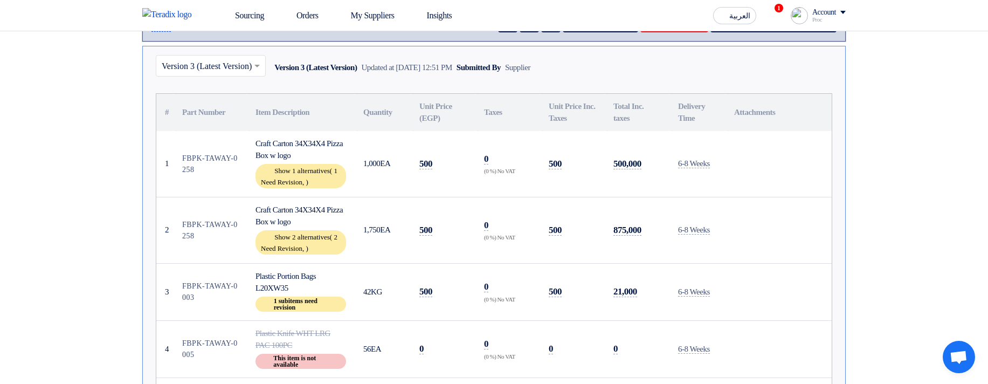
drag, startPoint x: 416, startPoint y: 160, endPoint x: 609, endPoint y: 286, distance: 230.1
click at [608, 285] on tbody "1 FBPK-TAWAY-0258 Craft Carton 34X34X4 Pizza Box w logo Show 1 alternatives ( 1…" at bounding box center [493, 310] width 675 height 359
click at [662, 277] on td "21,000" at bounding box center [637, 291] width 65 height 57
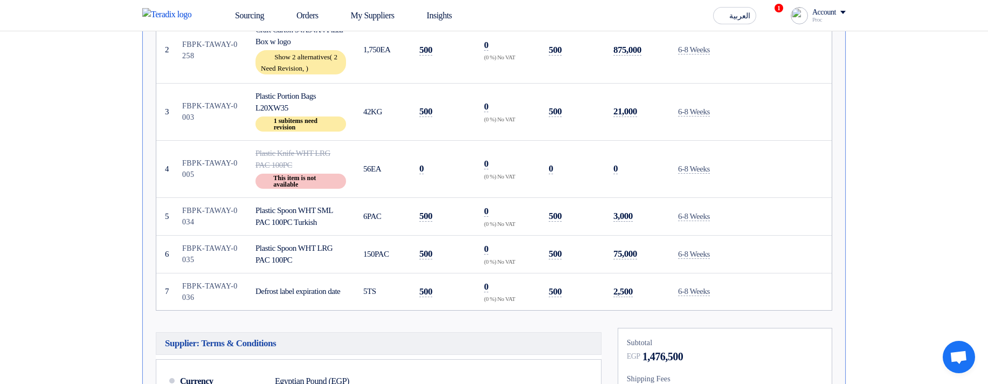
scroll to position [453, 0]
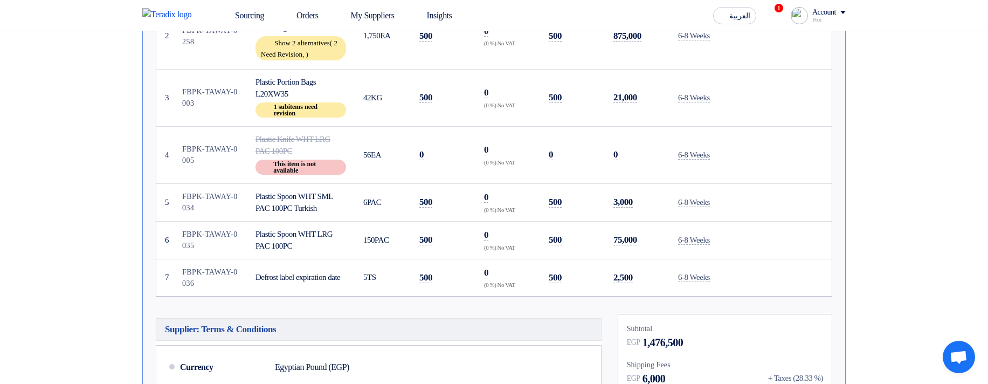
drag, startPoint x: 627, startPoint y: 137, endPoint x: 647, endPoint y: 222, distance: 86.9
click at [647, 222] on tbody "1 FBPK-TAWAY-0258 Craft Carton 34X34X4 Pizza Box w logo Show 1 alternatives ( 1…" at bounding box center [493, 116] width 675 height 359
click at [647, 222] on td "75,000" at bounding box center [637, 240] width 65 height 38
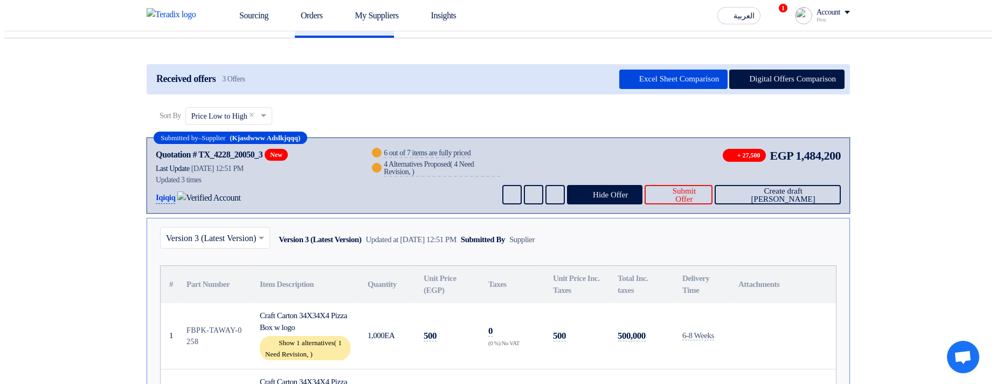
scroll to position [0, 0]
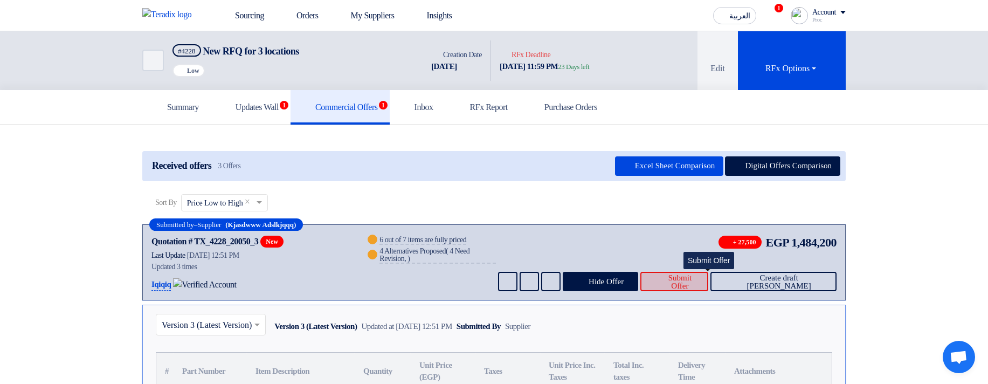
click at [699, 282] on span "Submit Offer" at bounding box center [679, 282] width 40 height 16
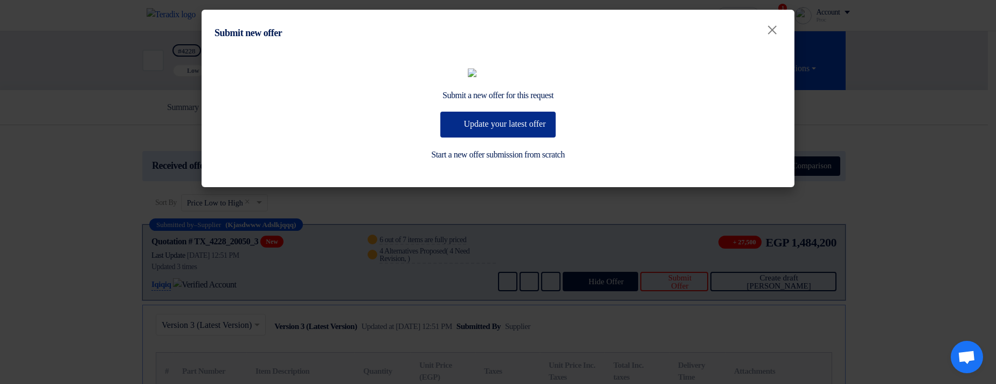
click at [497, 137] on button "Update your latest offer" at bounding box center [497, 125] width 115 height 26
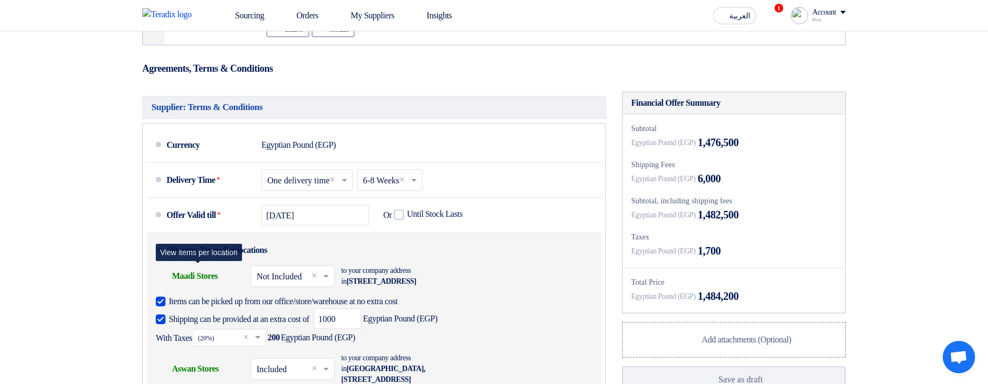
scroll to position [711, 0]
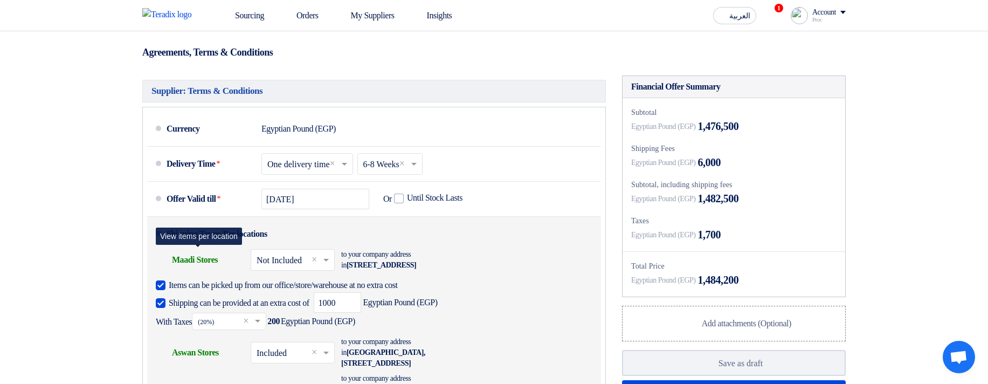
click at [192, 273] on div "Shipping To location Maadi Stores" at bounding box center [199, 260] width 86 height 26
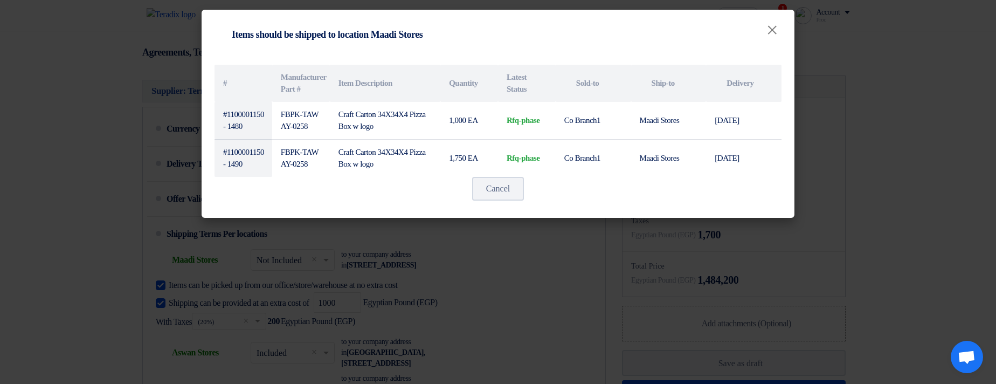
click at [359, 270] on modal-container "Shipping To location Items should be shipped to location Maadi Stores × # Manuf…" at bounding box center [498, 192] width 996 height 384
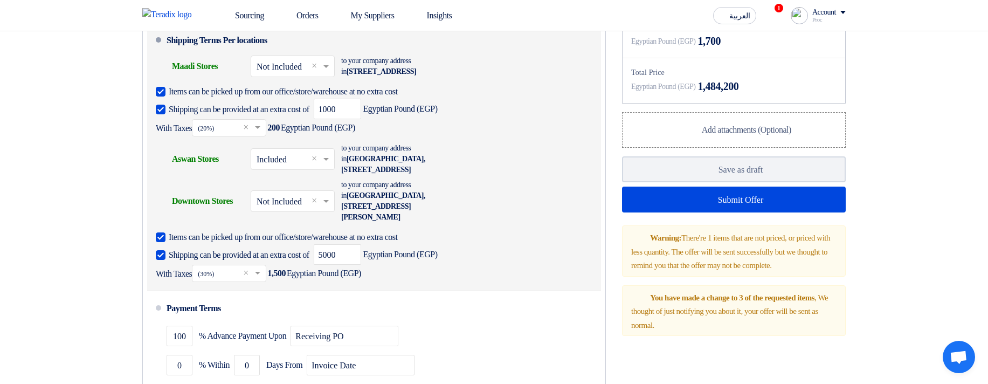
scroll to position [905, 0]
click at [189, 213] on div "Shipping To location Downtown Stores" at bounding box center [199, 201] width 86 height 26
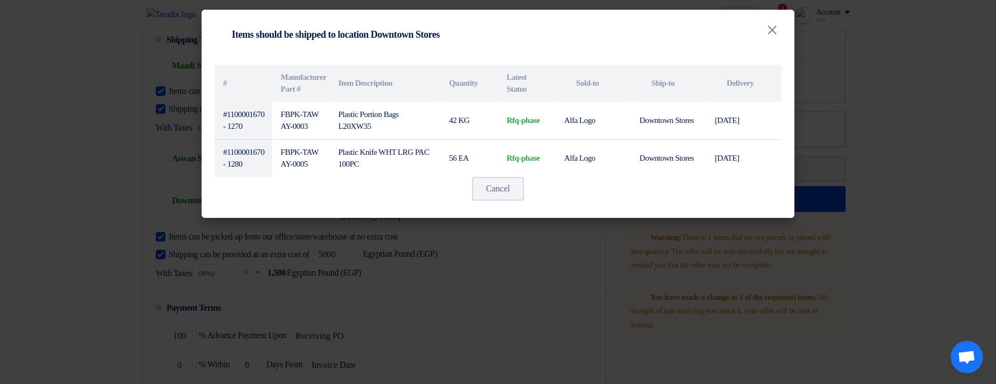
click at [540, 257] on modal-container "Shipping To location Items should be shipped to location Downtown Stores × # Ma…" at bounding box center [498, 192] width 996 height 384
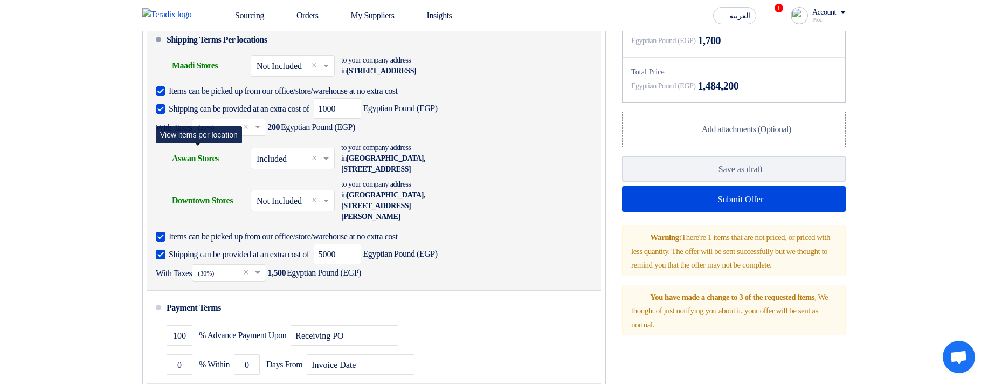
click at [203, 171] on div "Shipping To location Aswan Stores" at bounding box center [199, 158] width 86 height 26
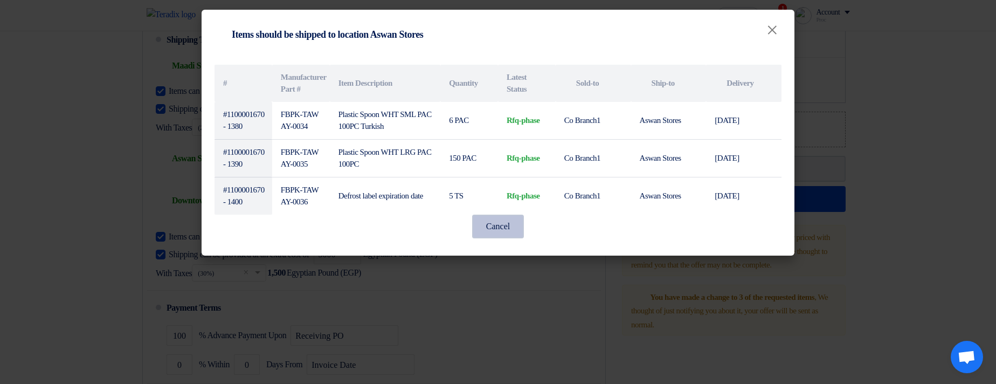
click at [478, 217] on button "Cancel" at bounding box center [498, 226] width 52 height 24
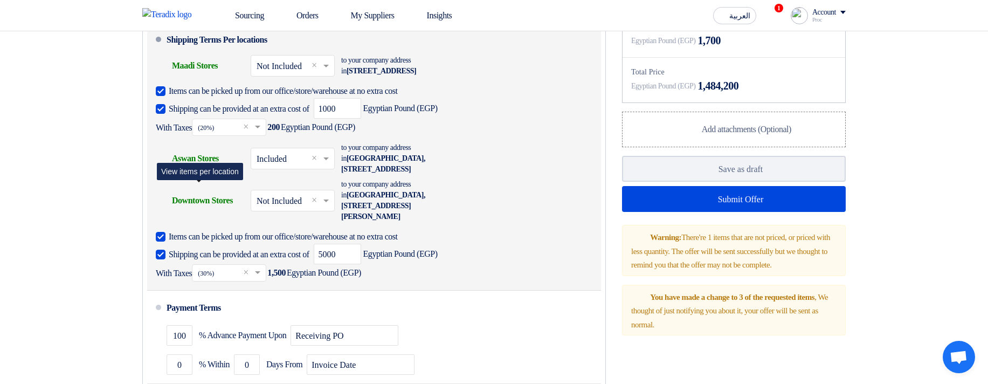
click at [211, 213] on div "Shipping To location Downtown Stores" at bounding box center [199, 201] width 86 height 26
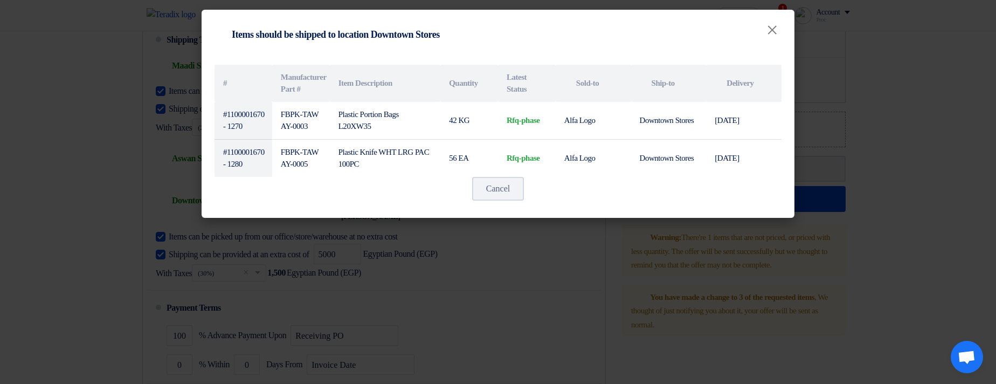
click at [498, 280] on modal-container "Shipping To location Items should be shipped to location Downtown Stores × # Ma…" at bounding box center [498, 192] width 996 height 384
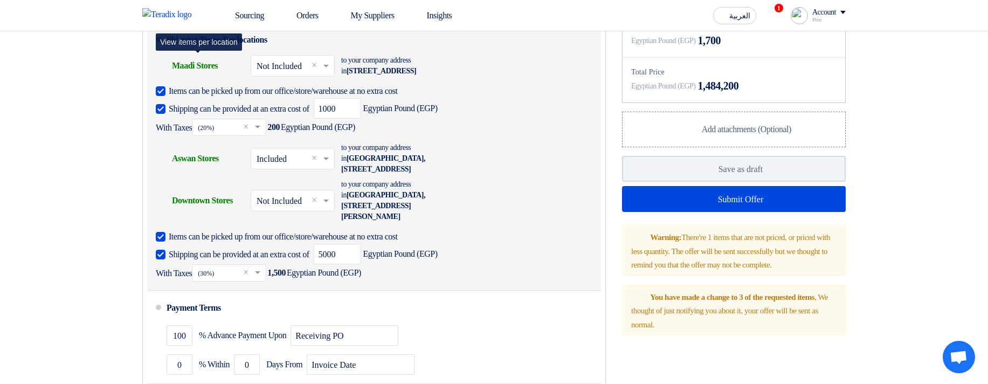
click at [191, 79] on div "Shipping To location Maadi Stores" at bounding box center [199, 66] width 86 height 26
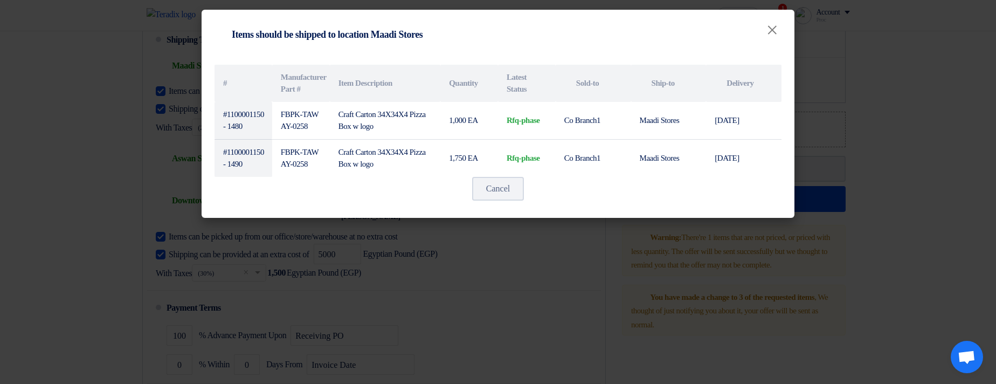
click at [576, 296] on modal-container "Shipping To location Items should be shipped to location Maadi Stores × # Manuf…" at bounding box center [498, 192] width 996 height 384
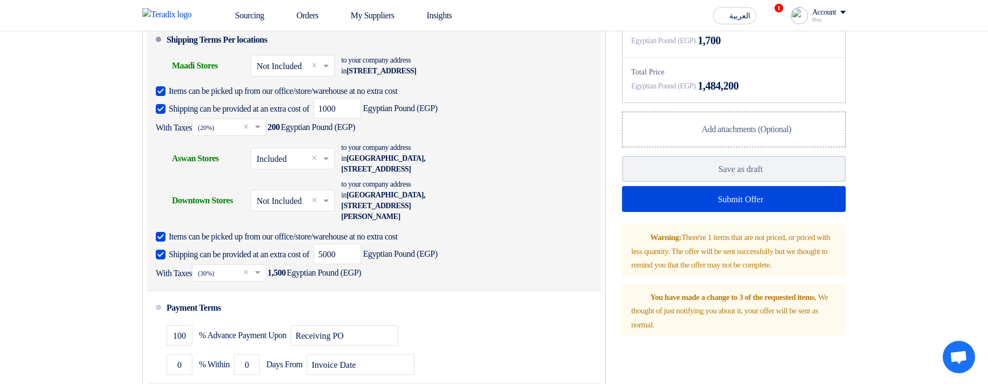
drag, startPoint x: 411, startPoint y: 164, endPoint x: 422, endPoint y: 197, distance: 34.6
click at [422, 197] on li "Shipping Terms Per locations Shipping To location Maadi Stores × Not Included ×…" at bounding box center [374, 157] width 454 height 268
click at [422, 175] on div "to your company address in Egypt, أسوان, Nubii Street, Downtown, Street 10, Num…" at bounding box center [400, 158] width 119 height 32
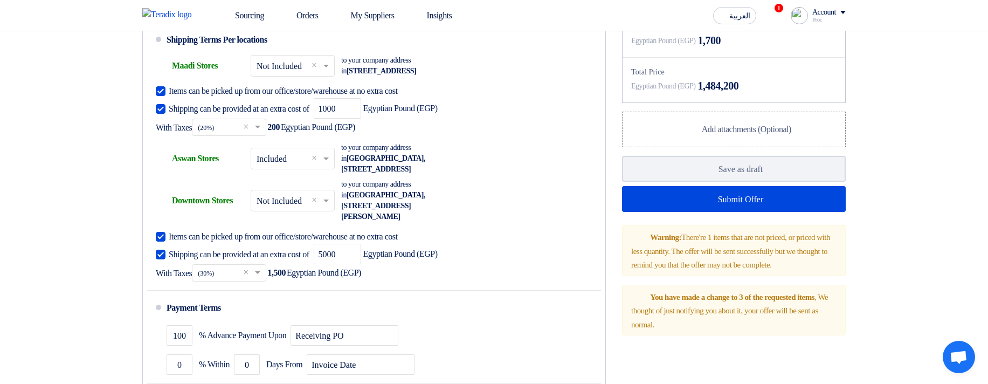
drag, startPoint x: 420, startPoint y: 197, endPoint x: 134, endPoint y: 84, distance: 307.7
click at [134, 85] on div "Supplier: Terms & Conditions Currency Egyptian Pound (EGP) Delivery Time * Choo…" at bounding box center [374, 163] width 480 height 564
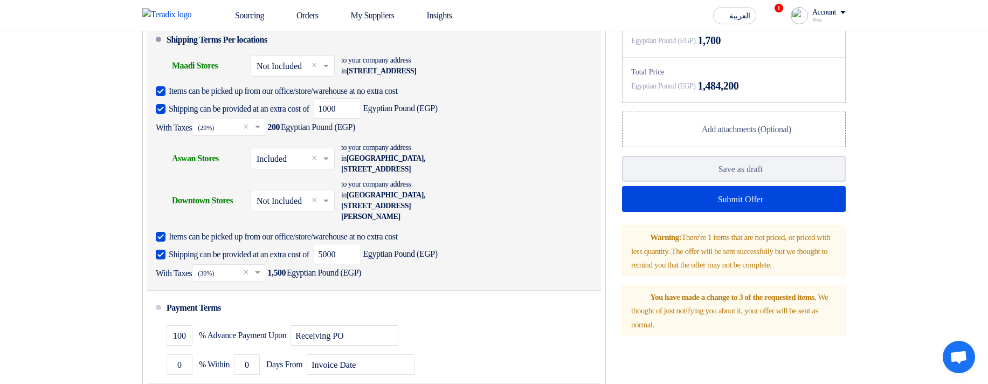
click at [554, 136] on div "Shipping can be provided at an extra cost of 1000 Egyptian Pound (EGP) With Tax…" at bounding box center [371, 117] width 430 height 38
click at [276, 168] on input "text" at bounding box center [292, 160] width 73 height 16
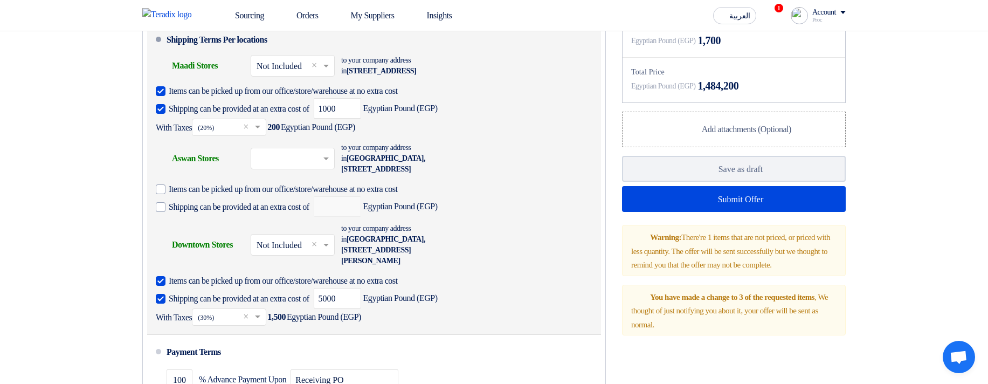
click at [526, 169] on div "Shipping To location Aswan Stores to your company address in Egypt, أسوان, Nubi…" at bounding box center [371, 180] width 430 height 81
click at [315, 168] on input "text" at bounding box center [292, 160] width 73 height 16
click at [322, 192] on div "Included" at bounding box center [292, 182] width 83 height 20
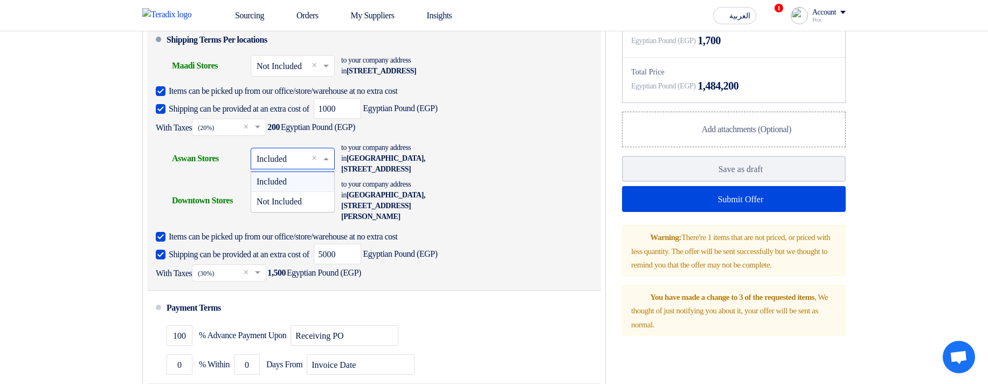
click at [301, 168] on input "text" at bounding box center [292, 160] width 73 height 16
click at [302, 206] on span "Not Included" at bounding box center [278, 201] width 45 height 9
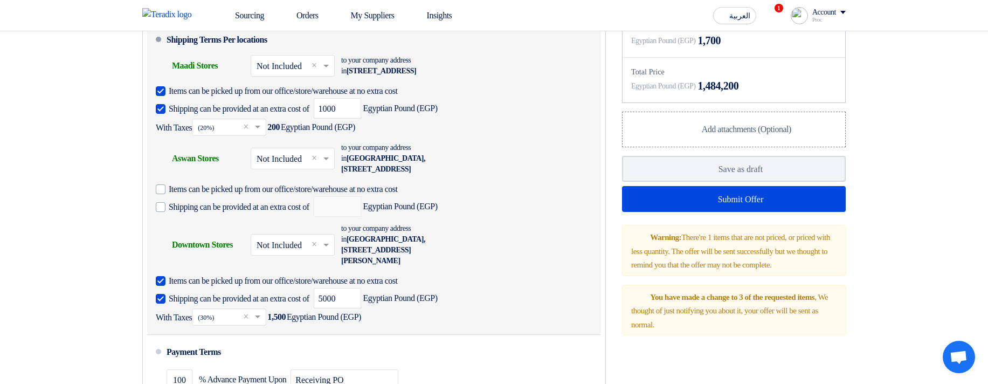
click at [481, 171] on div "Shipping To location Aswan Stores × Not Included × to your company address in E…" at bounding box center [371, 180] width 430 height 81
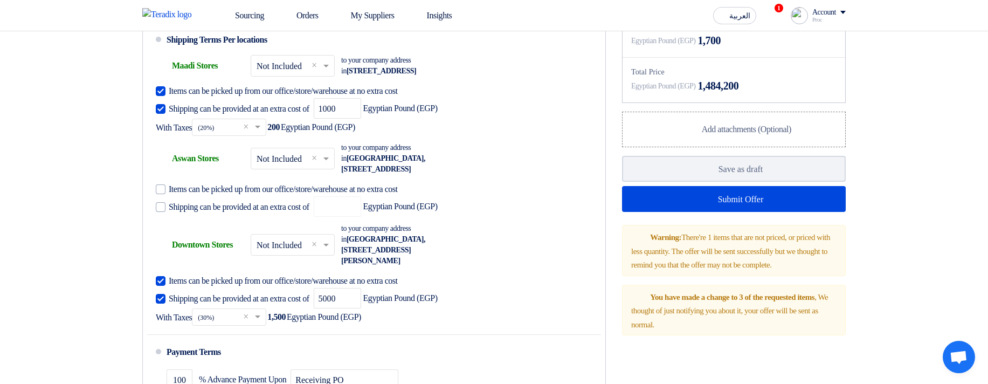
click at [267, 168] on input "text" at bounding box center [292, 160] width 73 height 16
click at [277, 192] on div "Included" at bounding box center [292, 182] width 83 height 20
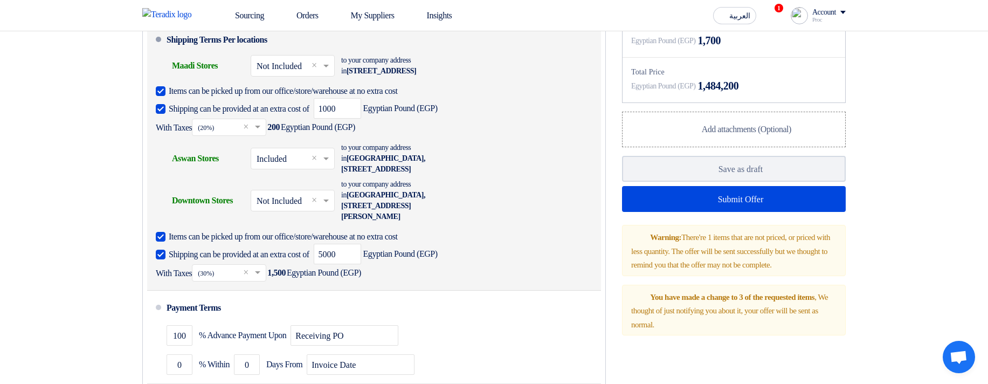
click at [542, 169] on div "Shipping To location Aswan Stores × Included × to your company address in Egypt…" at bounding box center [371, 158] width 430 height 37
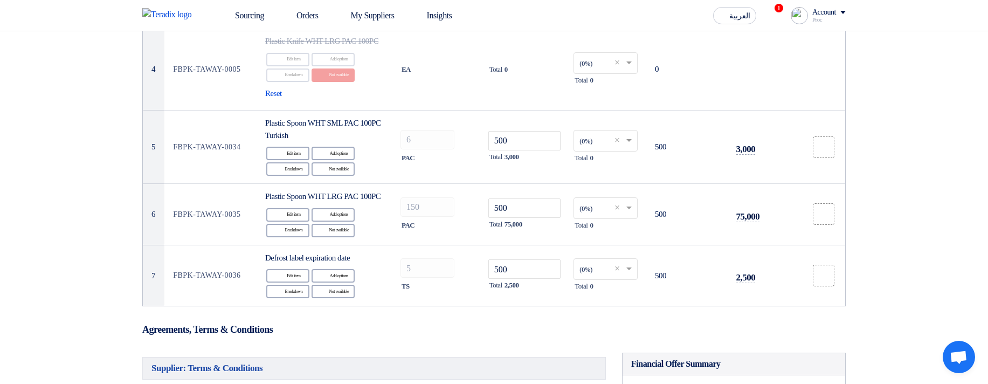
scroll to position [388, 0]
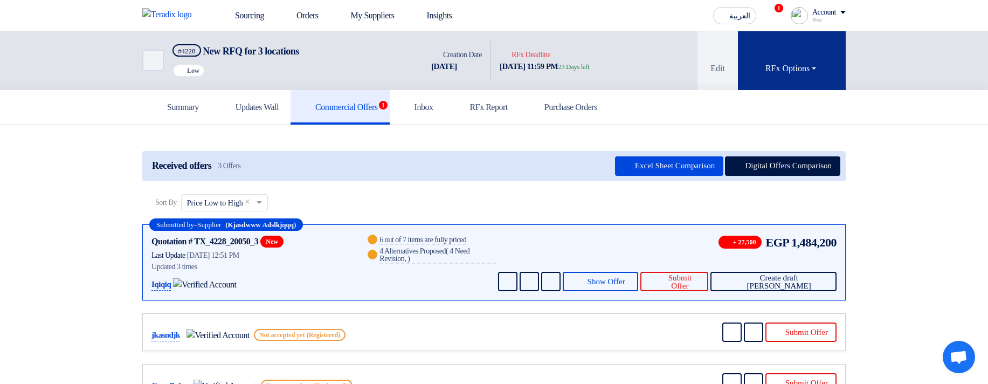
click at [770, 63] on div "RFx Options" at bounding box center [791, 68] width 53 height 13
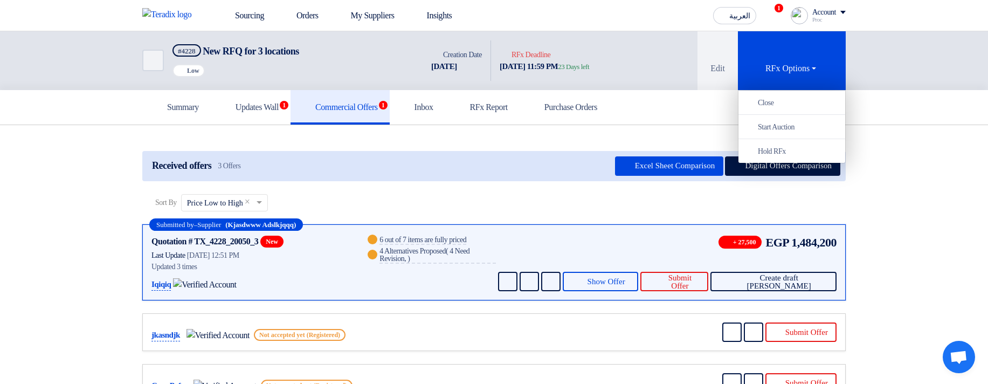
click at [926, 92] on div "Summary Updates Wall 1 Commercial Offers 1 Inbox RFx Report Purchase Orders" at bounding box center [494, 107] width 988 height 35
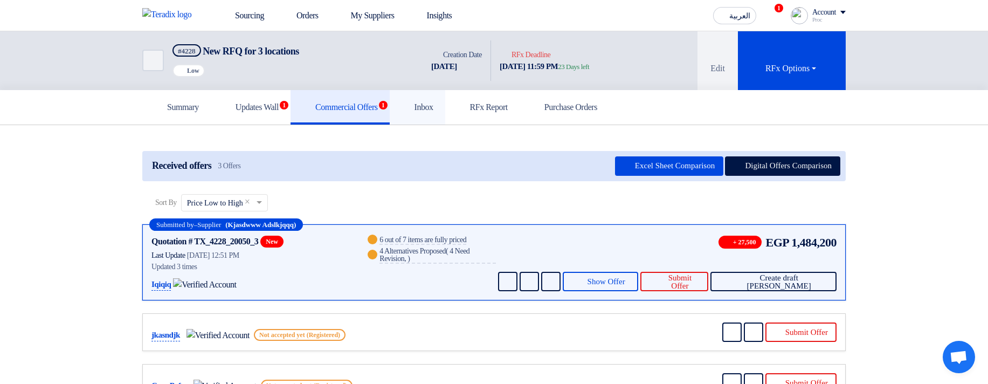
click at [433, 108] on h5 "Inbox" at bounding box center [417, 107] width 32 height 11
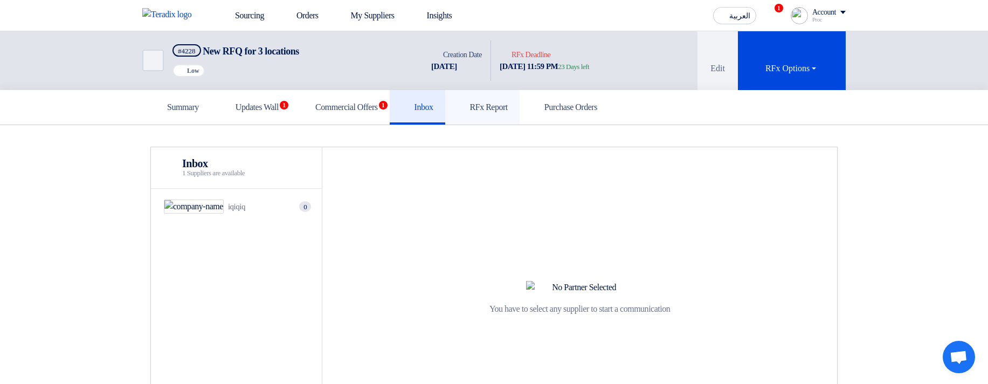
click at [508, 105] on h5 "RFx Report" at bounding box center [482, 107] width 51 height 11
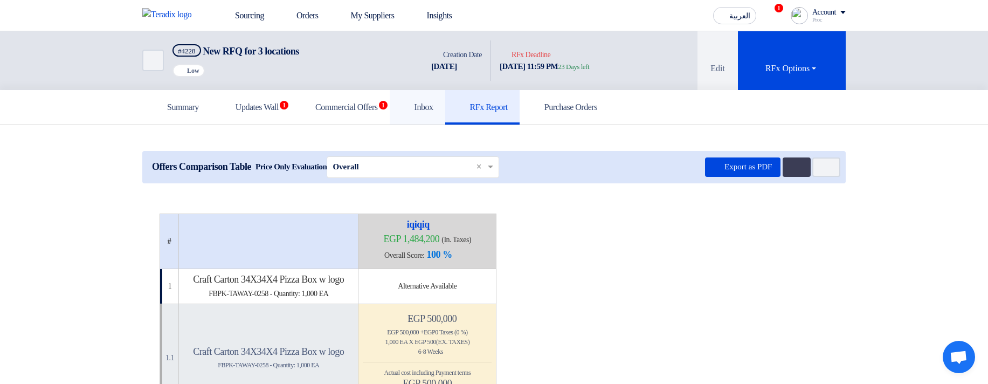
click at [445, 105] on link "Inbox" at bounding box center [417, 107] width 55 height 34
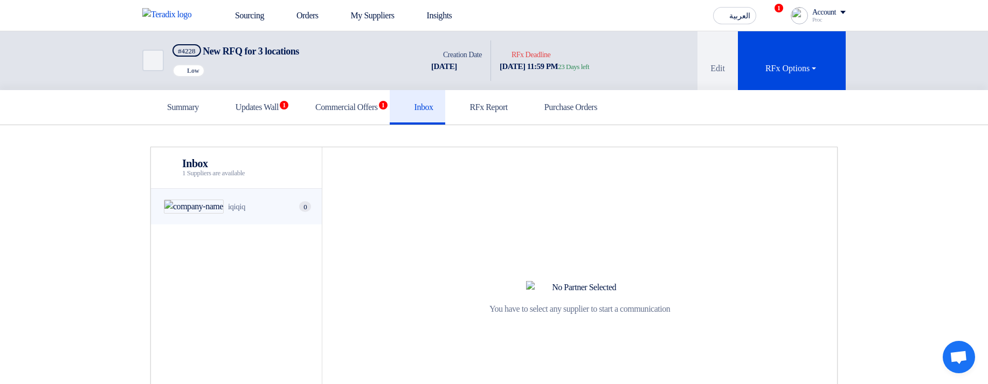
click at [233, 224] on li "iqiqiq 0" at bounding box center [236, 207] width 171 height 36
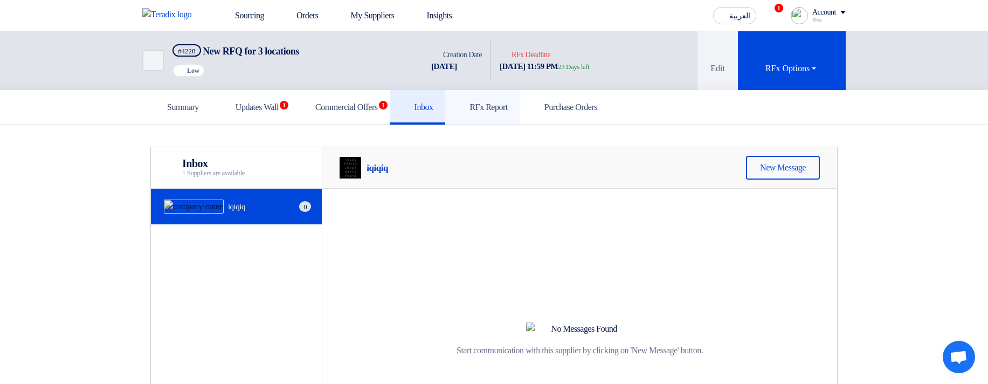
click at [508, 102] on h5 "RFx Report" at bounding box center [482, 107] width 51 height 11
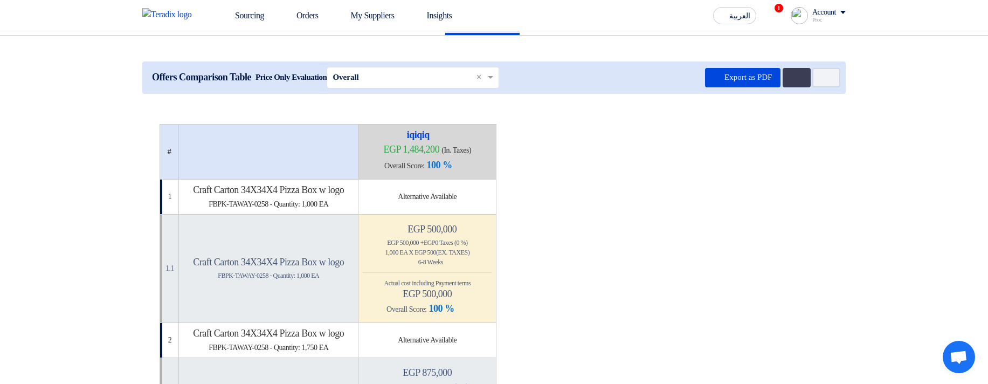
scroll to position [129, 0]
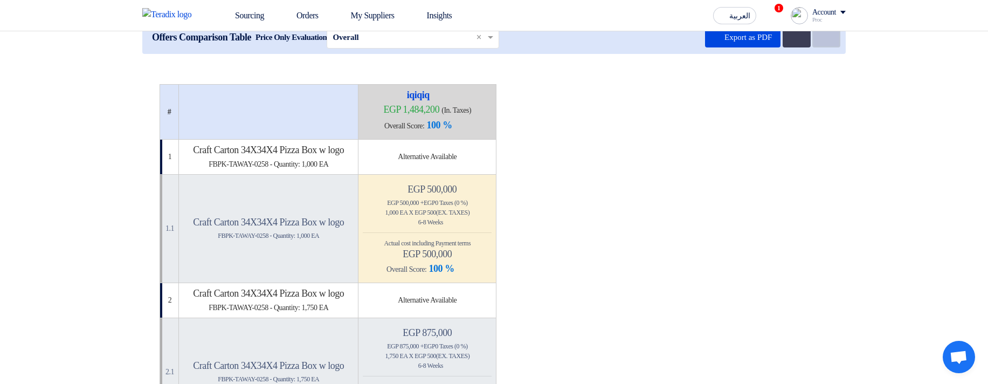
click at [830, 38] on button "Item Card filters" at bounding box center [826, 37] width 28 height 19
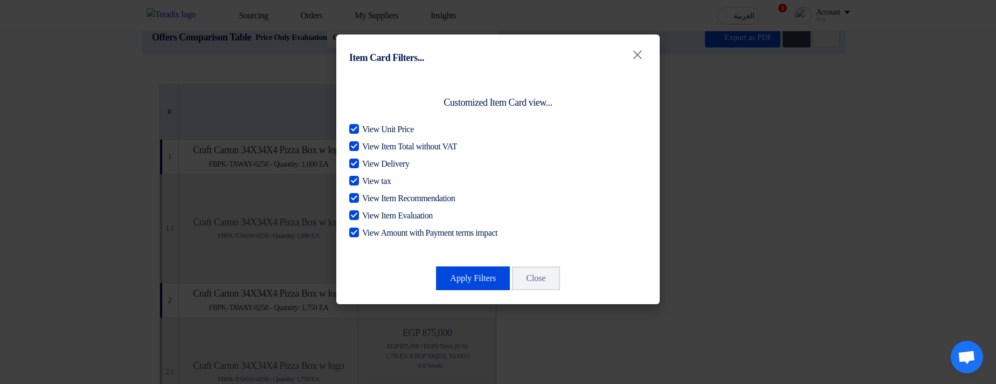
click at [807, 84] on modal-container "Item Card Filters... × Customized Item Card view... View Unit Price View Item T…" at bounding box center [498, 192] width 996 height 384
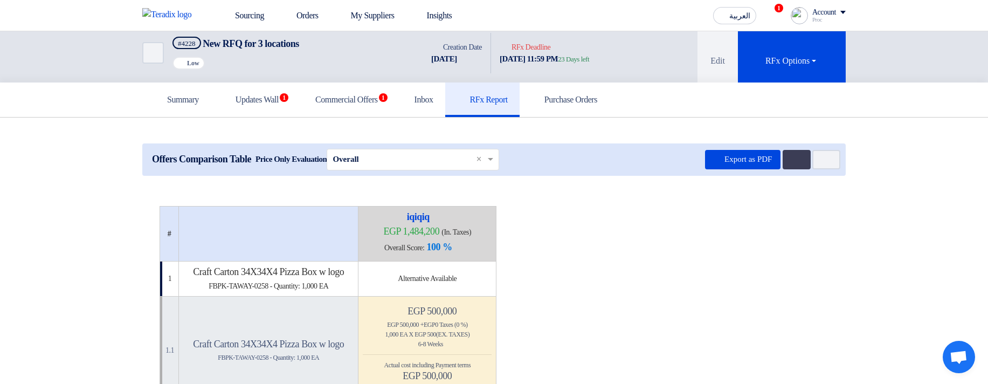
scroll to position [0, 0]
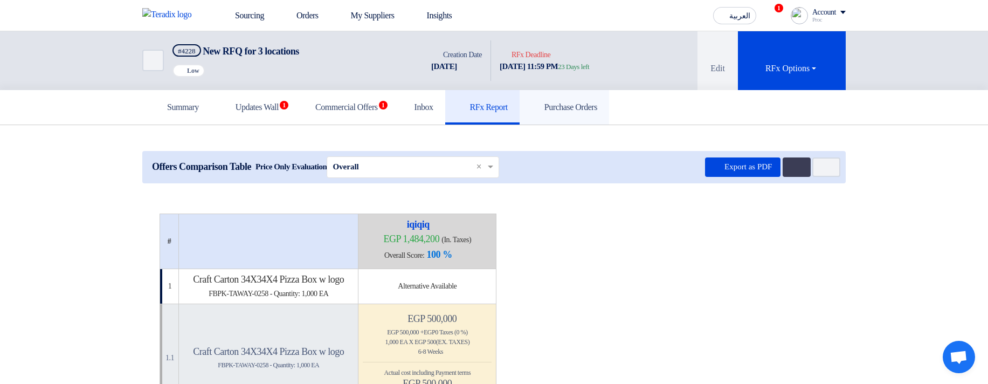
click at [609, 120] on link "Purchase Orders" at bounding box center [563, 107] width 89 height 34
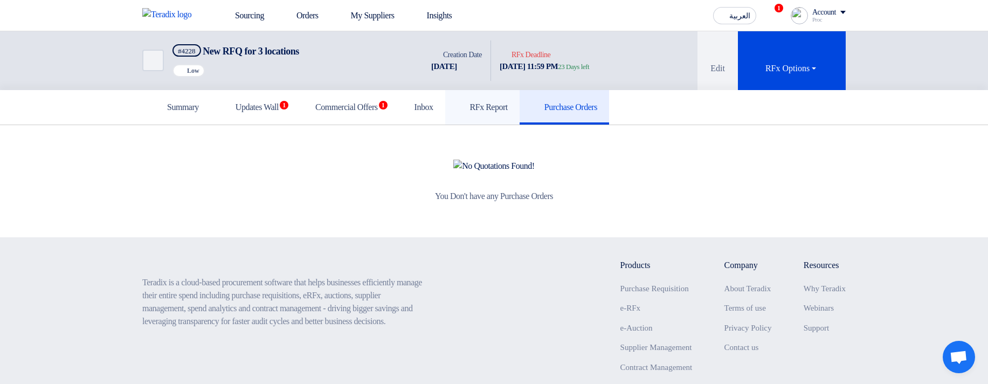
click at [508, 110] on h5 "RFx Report" at bounding box center [482, 107] width 51 height 11
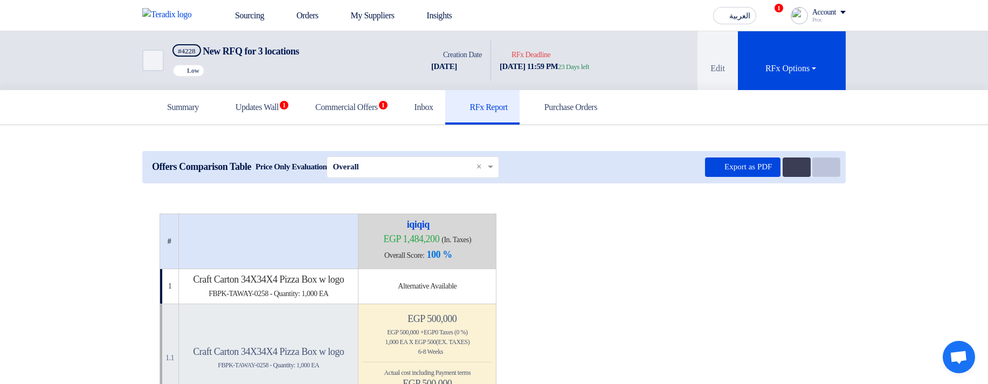
click at [821, 163] on use at bounding box center [821, 163] width 0 height 0
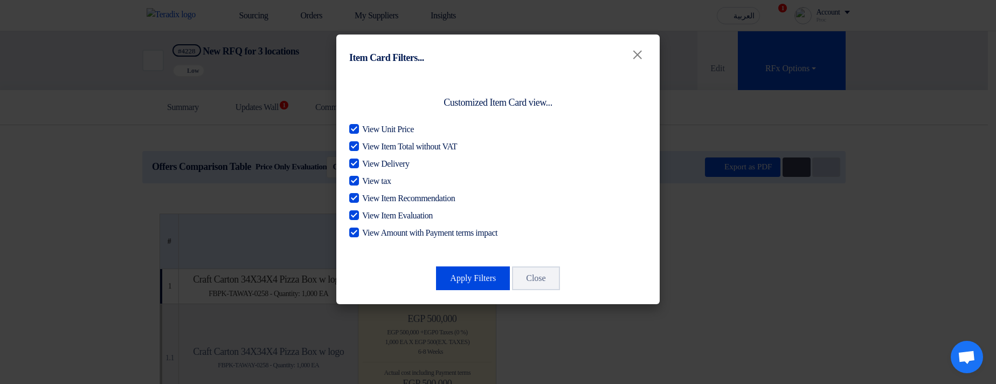
click at [824, 167] on modal-container "Item Card Filters... × Customized Item Card view... View Unit Price View Item T…" at bounding box center [498, 192] width 996 height 384
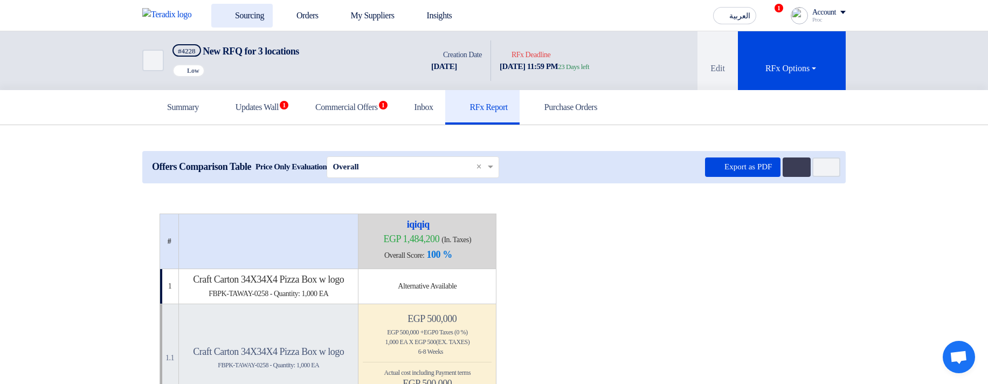
click at [245, 17] on link "Sourcing" at bounding box center [241, 16] width 61 height 24
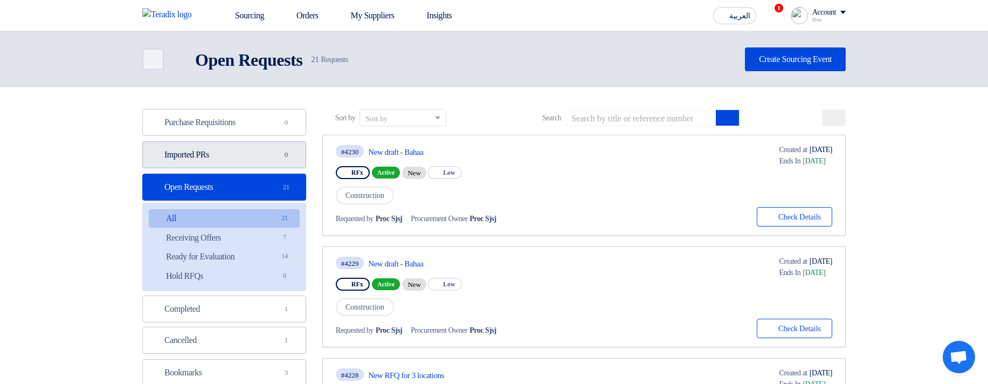
click at [269, 161] on link "Imported PRs Imported PRs 0" at bounding box center [224, 154] width 164 height 27
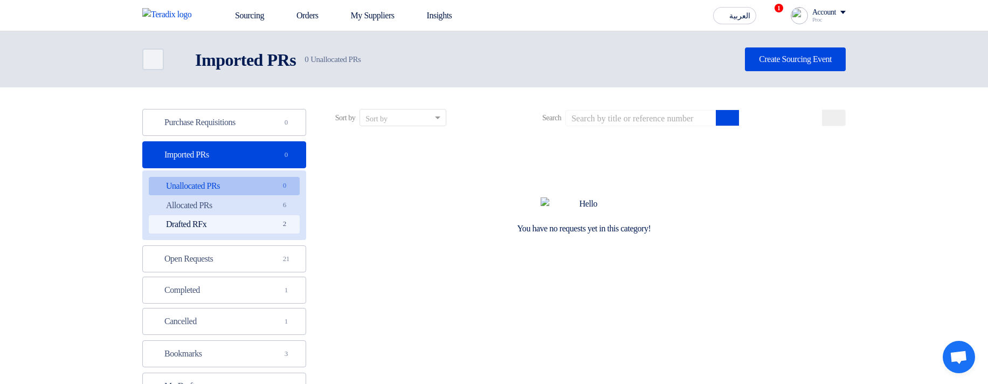
click at [234, 219] on link "Drafted RFx Drafted RFx 2" at bounding box center [224, 224] width 151 height 18
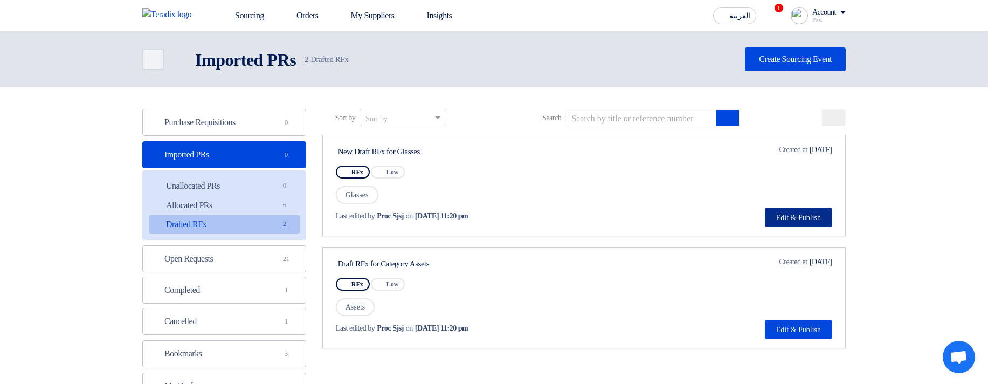
click at [803, 220] on button "Edit & Publish" at bounding box center [798, 216] width 67 height 19
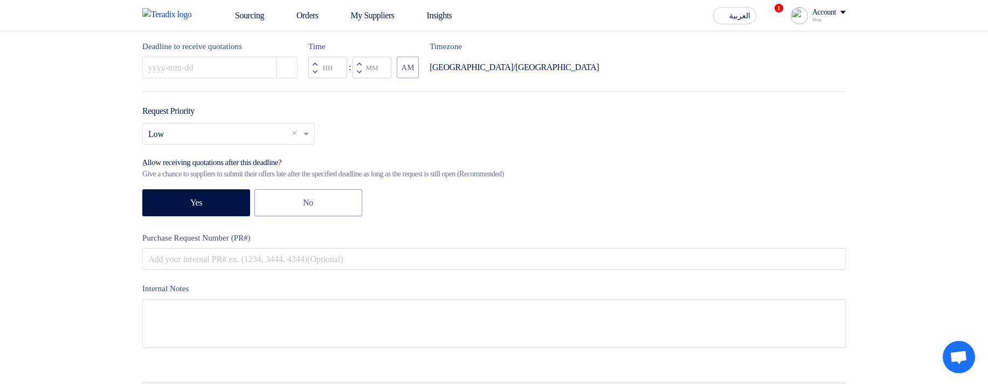
scroll to position [129, 0]
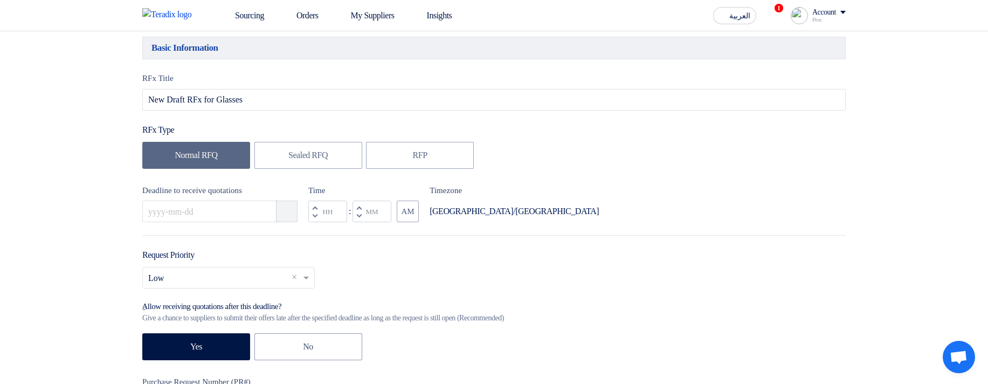
click at [292, 217] on icon "Pick a date" at bounding box center [287, 211] width 11 height 11
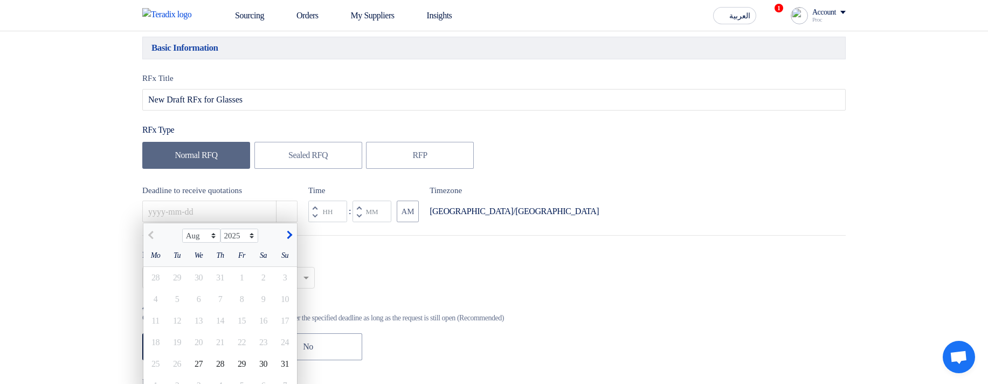
click at [288, 236] on span "button" at bounding box center [288, 235] width 6 height 9
select select "9"
click at [241, 348] on div "26" at bounding box center [242, 342] width 22 height 22
type input "9/26/2025"
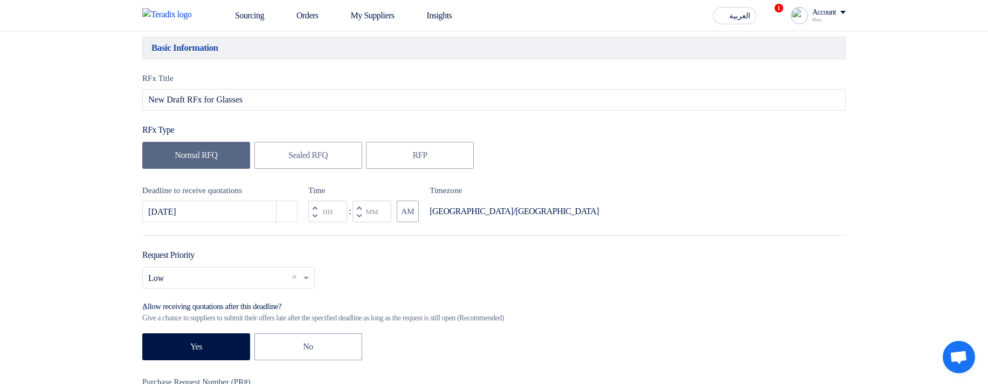
click at [358, 217] on span "button" at bounding box center [359, 215] width 4 height 6
type input "11"
type input "59"
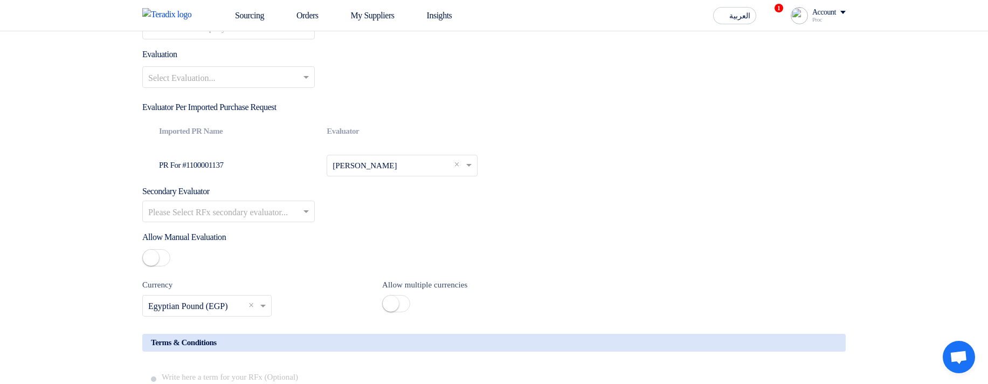
scroll to position [1422, 0]
click at [231, 88] on input "text" at bounding box center [223, 79] width 150 height 18
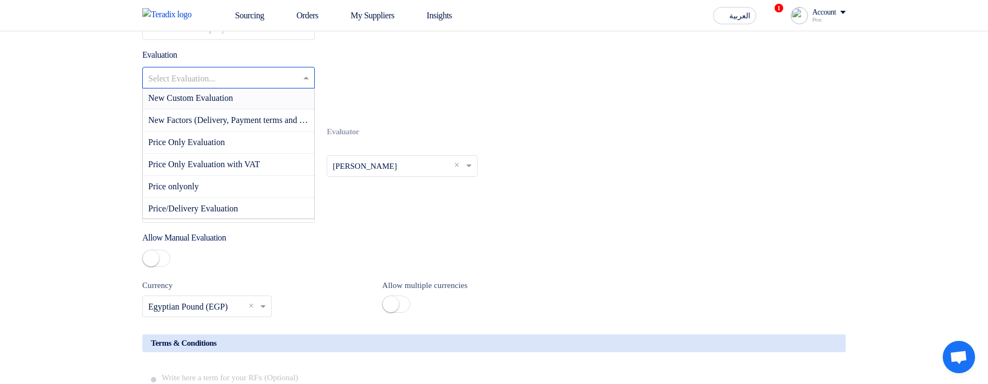
scroll to position [129, 0]
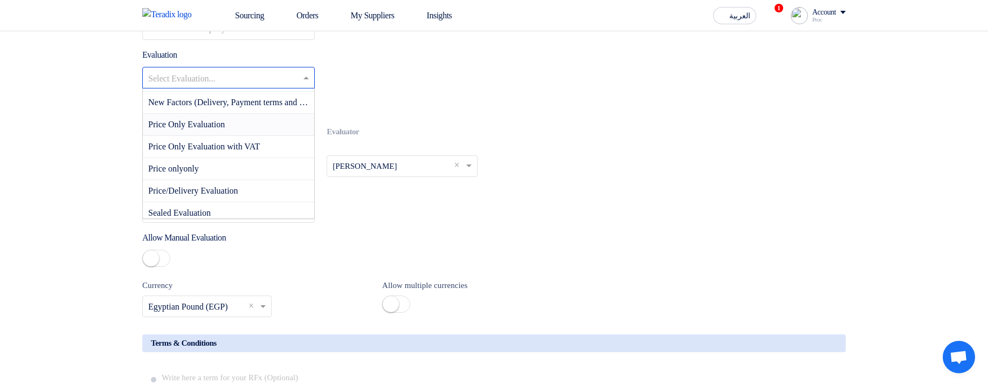
drag, startPoint x: 228, startPoint y: 135, endPoint x: 235, endPoint y: 136, distance: 6.6
click at [225, 129] on span "Price Only Evaluation" at bounding box center [186, 124] width 77 height 9
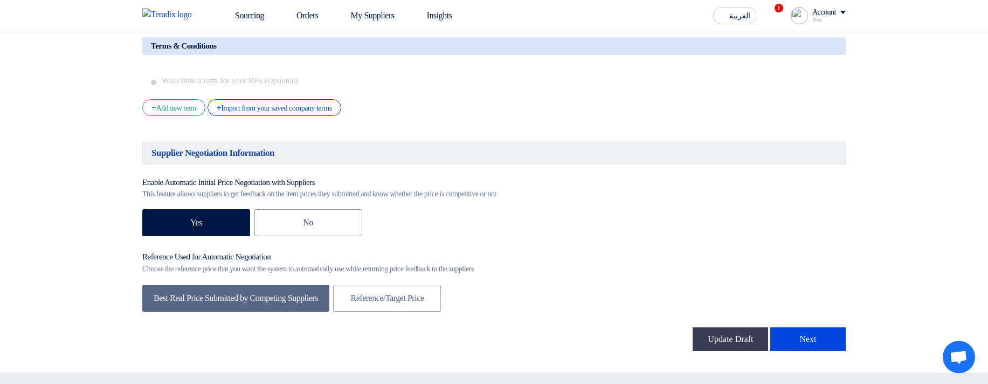
scroll to position [1810, 0]
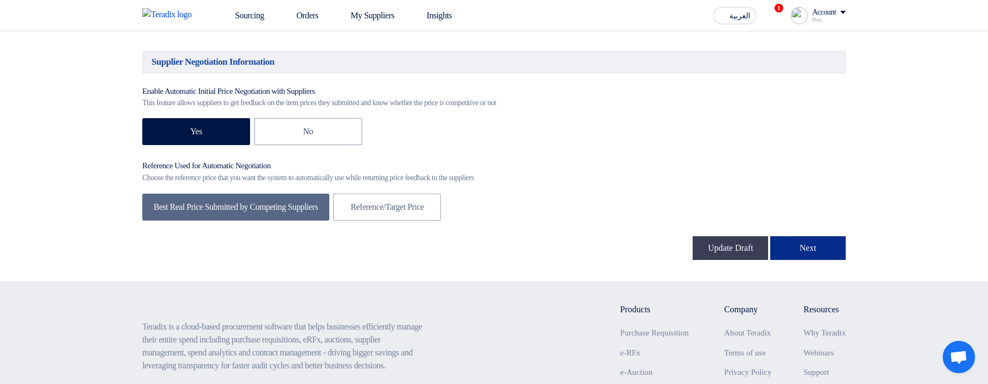
click at [811, 260] on button "Next" at bounding box center [807, 248] width 75 height 24
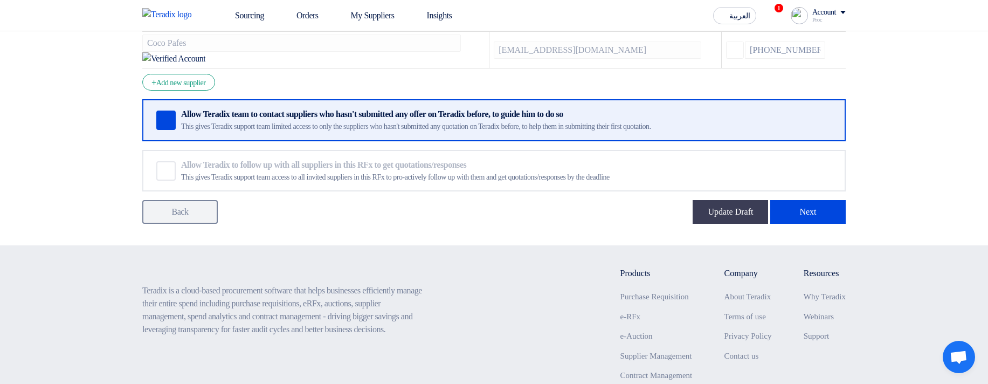
scroll to position [323, 0]
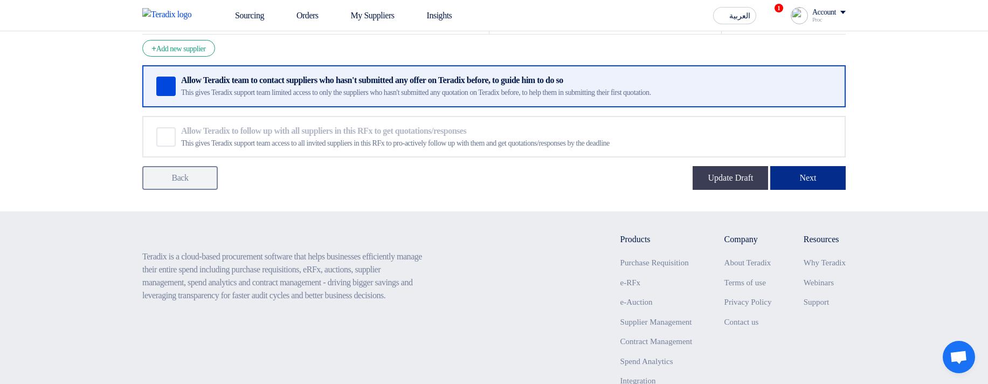
click at [802, 166] on button "Next" at bounding box center [807, 178] width 75 height 24
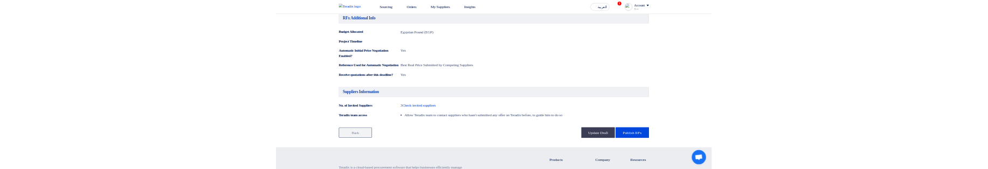
scroll to position [776, 0]
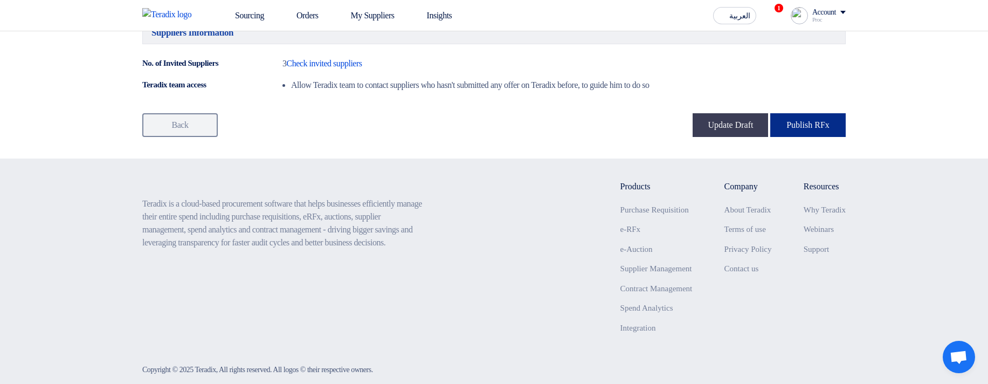
click at [805, 137] on button "Publish RFx" at bounding box center [807, 125] width 75 height 24
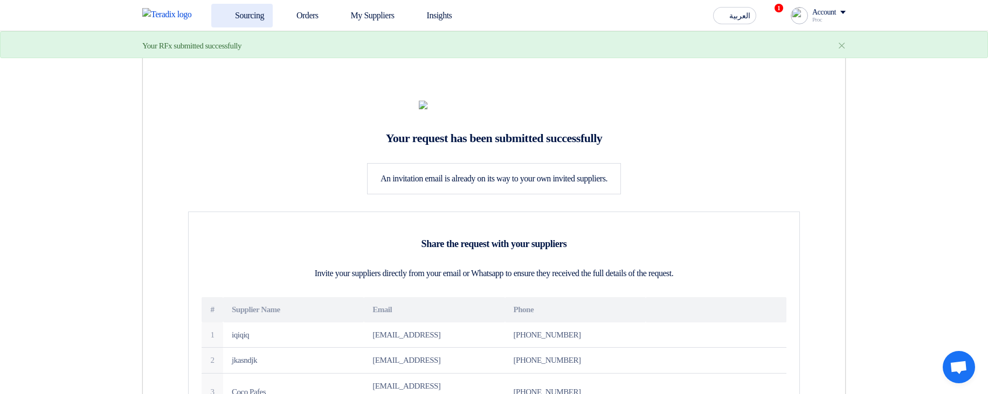
click at [239, 14] on link "Sourcing" at bounding box center [241, 16] width 61 height 24
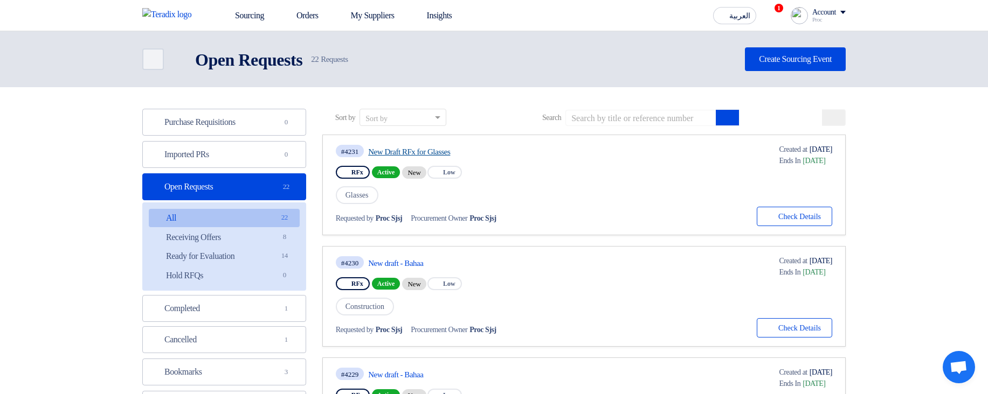
click at [443, 152] on link "New Draft RFx for Glasses" at bounding box center [469, 152] width 202 height 10
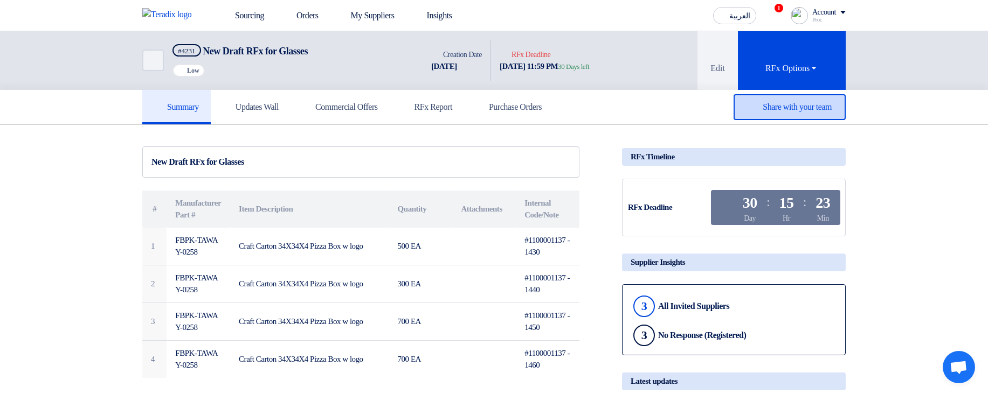
click at [787, 110] on span "Share with your team" at bounding box center [796, 106] width 69 height 9
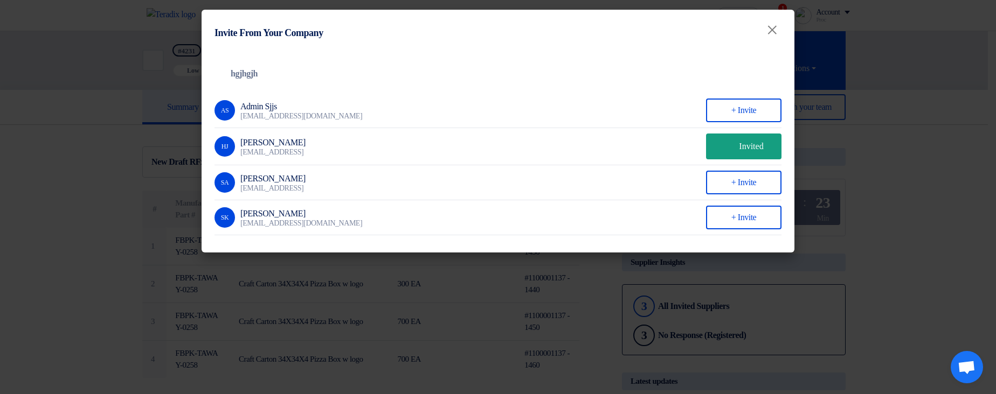
click at [970, 114] on modal-container "Invite From Your Company × Company Team hgjhgjh AS Admin Sjjs kjdkjkjasj@askjsa…" at bounding box center [498, 197] width 996 height 394
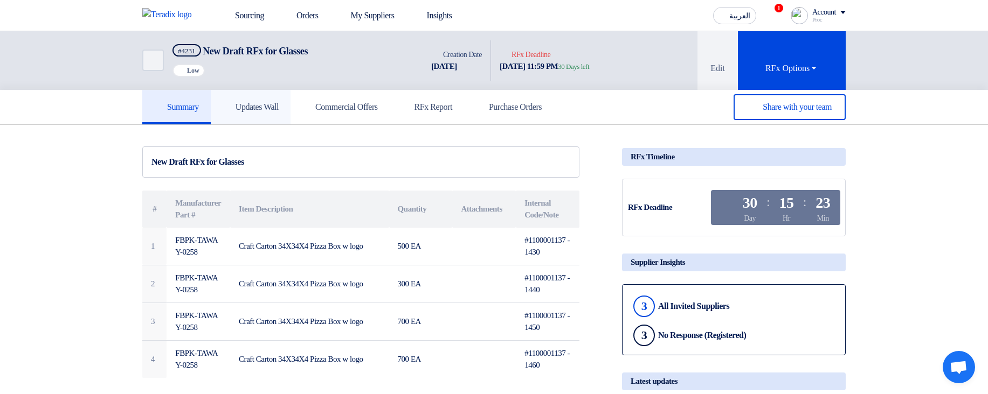
drag, startPoint x: 232, startPoint y: 103, endPoint x: 254, endPoint y: 104, distance: 22.1
click at [232, 103] on icon at bounding box center [228, 106] width 11 height 11
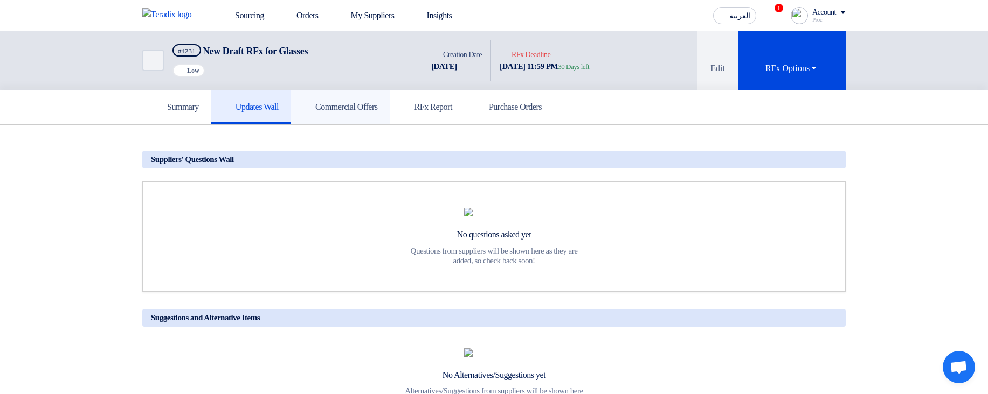
click at [340, 98] on link "Commercial Offers" at bounding box center [339, 107] width 99 height 34
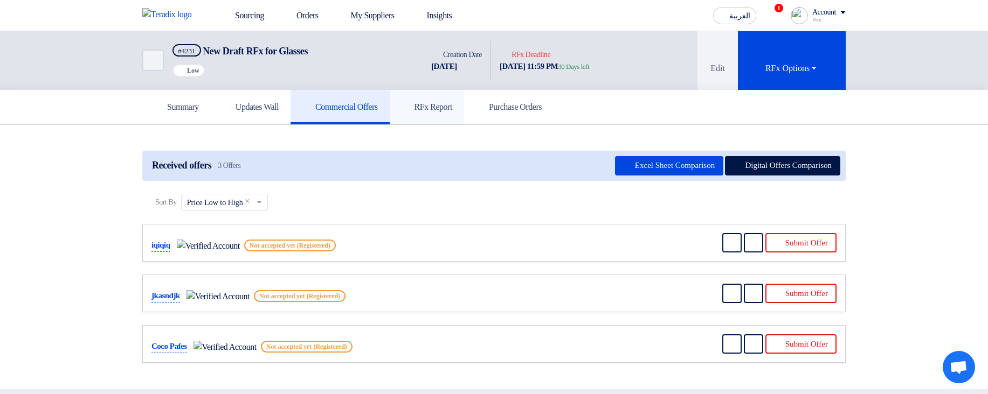
click at [452, 107] on h5 "RFx Report" at bounding box center [426, 107] width 51 height 11
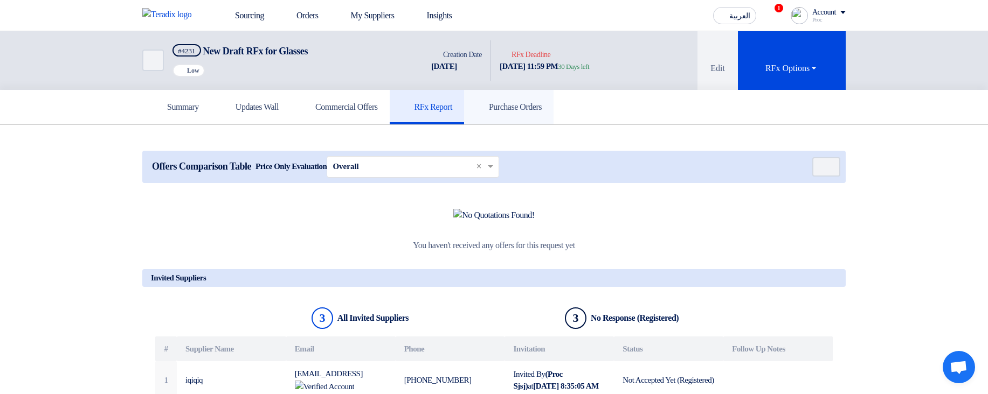
click at [536, 109] on h5 "Purchase Orders" at bounding box center [509, 107] width 66 height 11
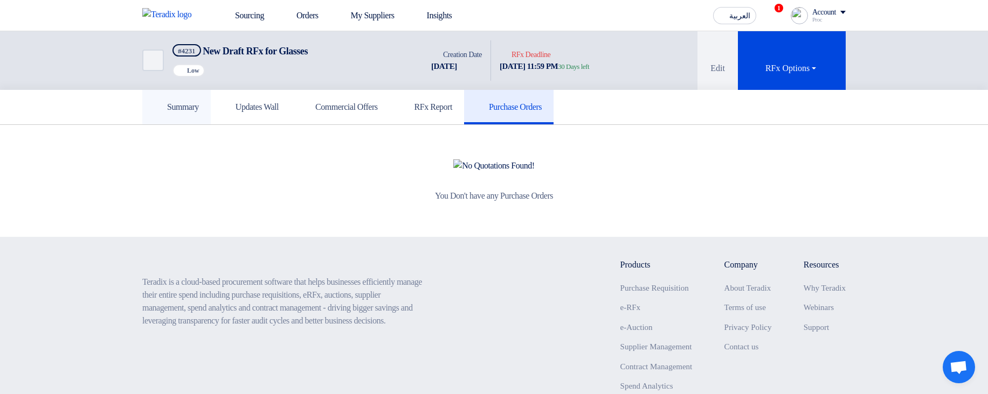
click at [198, 98] on link "Summary" at bounding box center [176, 107] width 68 height 34
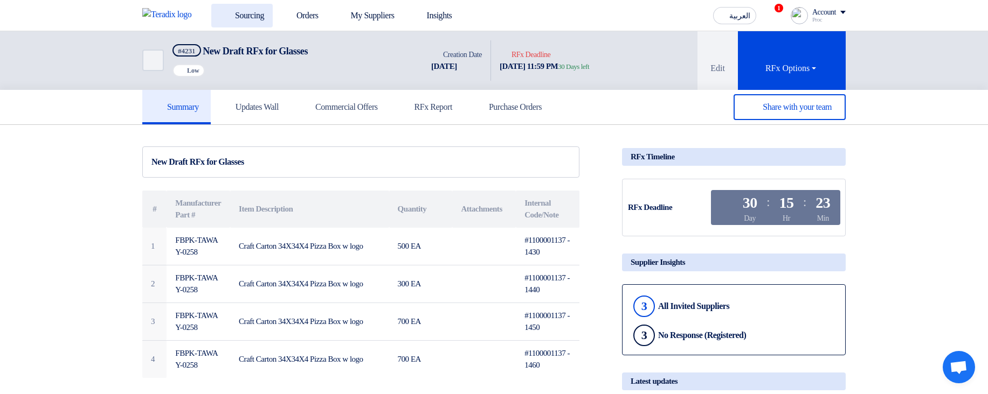
click at [235, 17] on link "Sourcing" at bounding box center [241, 16] width 61 height 24
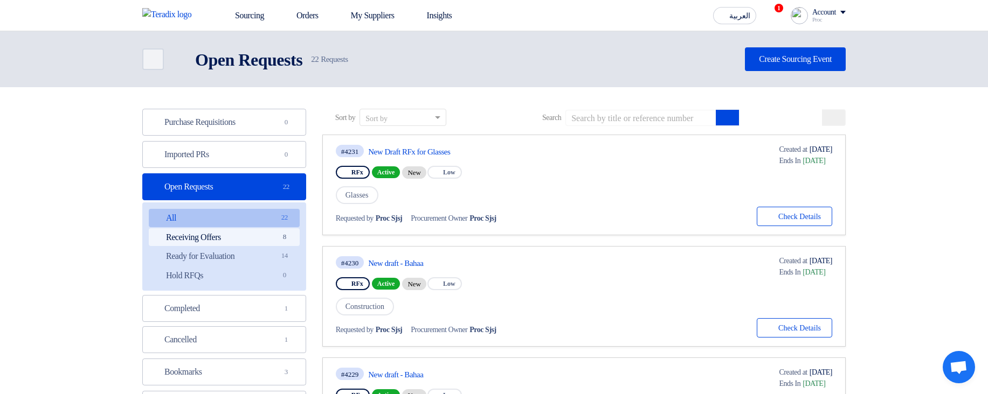
click at [263, 241] on link "Receiving Offers Receiving Offers 8" at bounding box center [224, 237] width 151 height 18
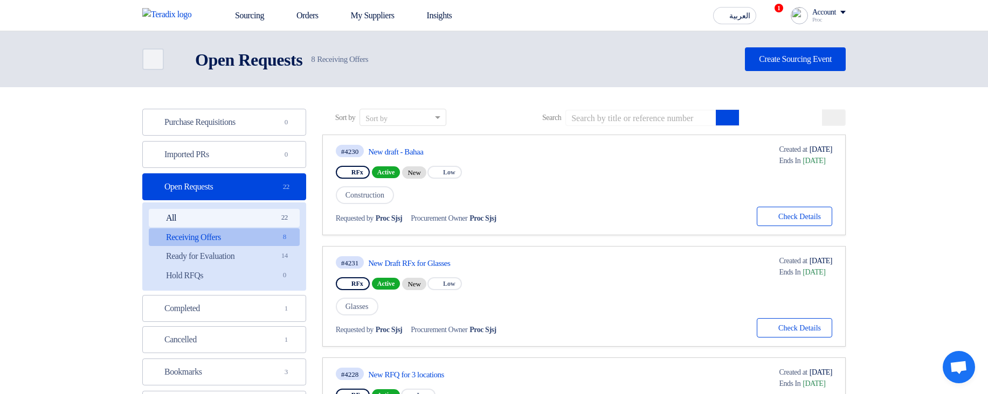
click at [263, 223] on link "All All 22" at bounding box center [224, 218] width 151 height 18
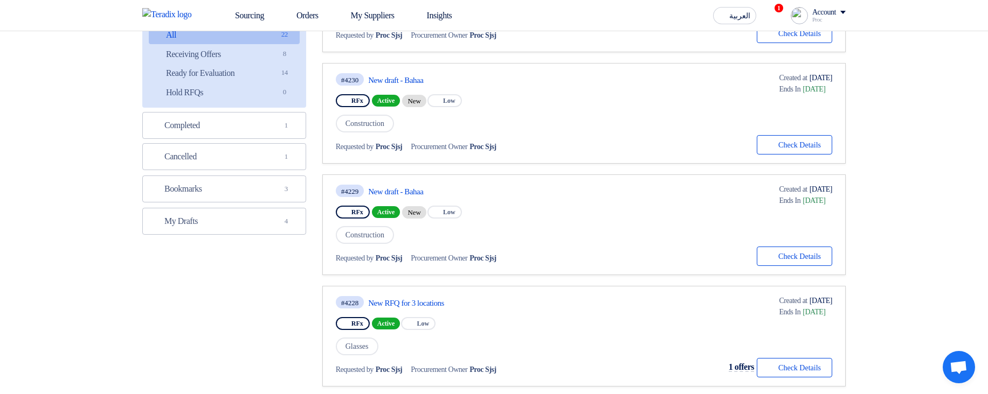
scroll to position [194, 0]
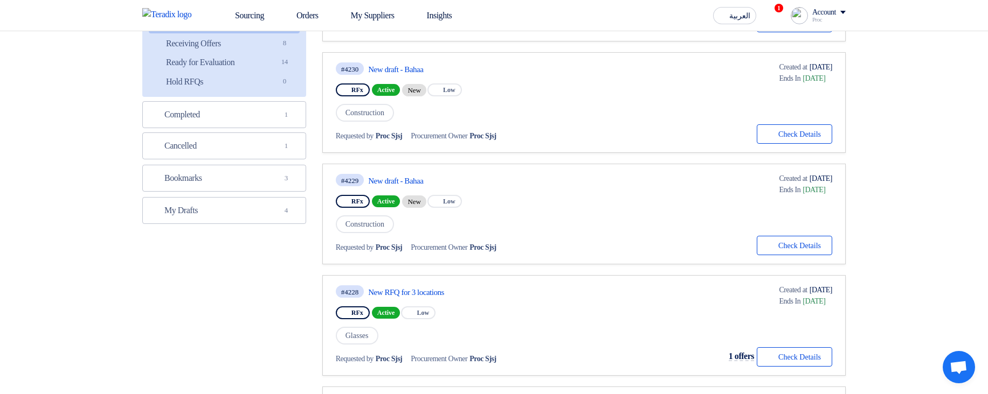
click at [416, 281] on link "#4228 New RFQ for 3 locations RFx Active Priority Low Glasses Requested by Proc…" at bounding box center [583, 325] width 523 height 101
click at [420, 291] on link "New RFQ for 3 locations" at bounding box center [469, 293] width 202 height 10
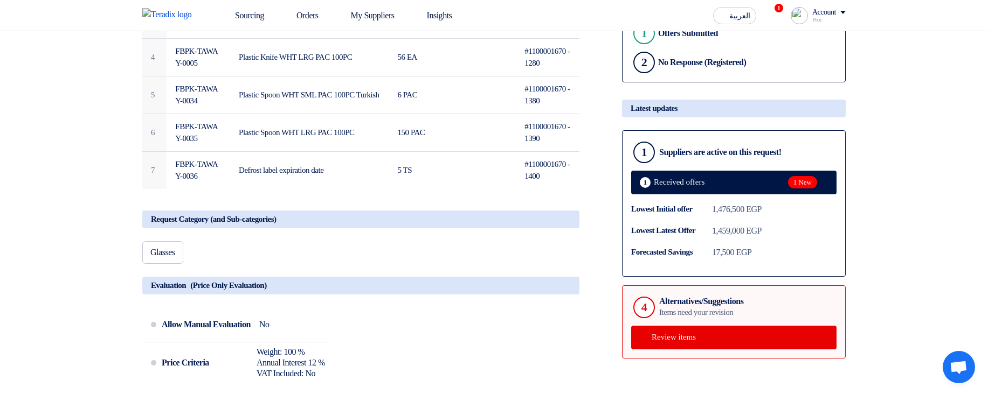
scroll to position [323, 0]
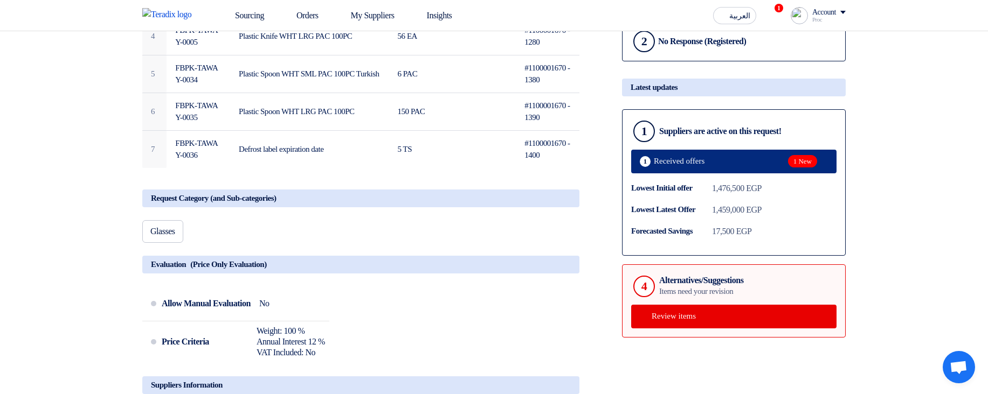
click at [672, 165] on span "Received offers" at bounding box center [679, 161] width 51 height 8
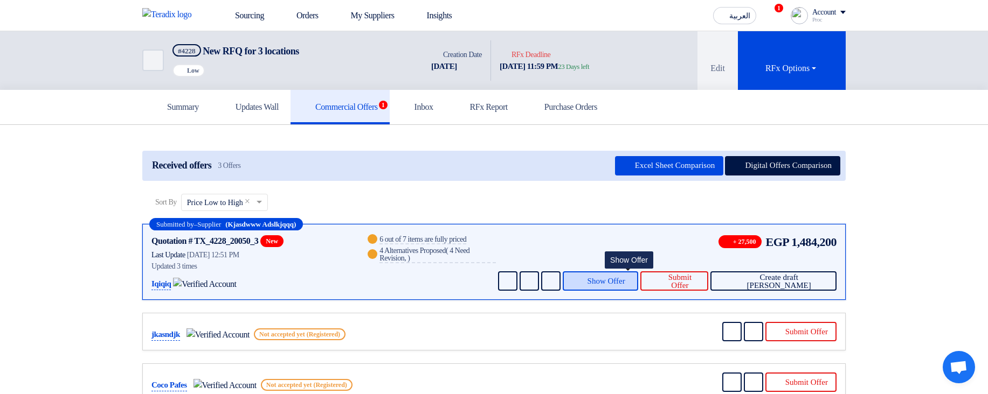
click at [618, 277] on span "Show Offer" at bounding box center [606, 281] width 38 height 8
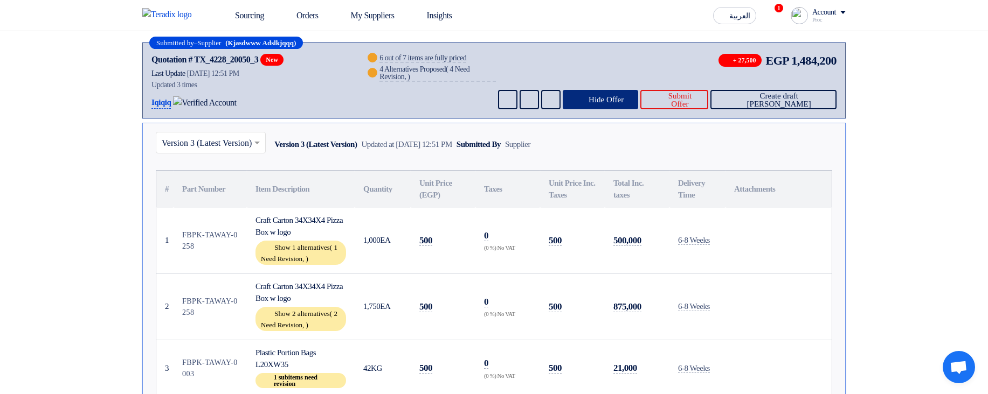
scroll to position [194, 0]
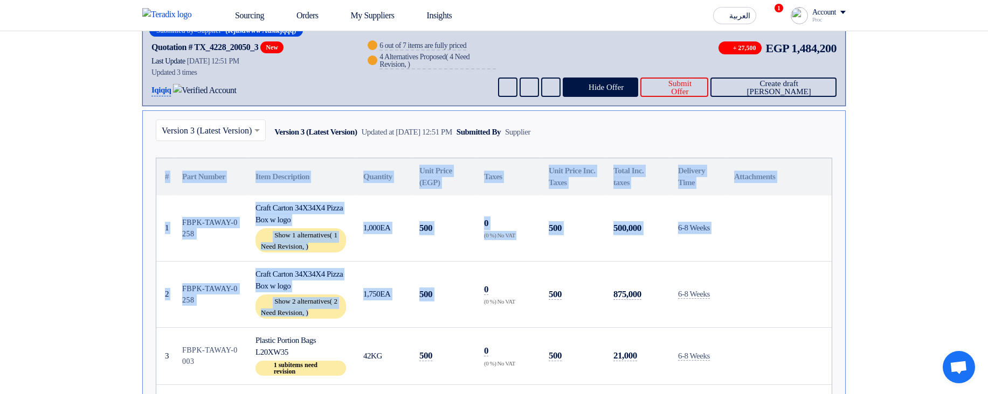
drag, startPoint x: 437, startPoint y: 214, endPoint x: 478, endPoint y: 280, distance: 77.7
click at [478, 280] on td "0 (0 %) No VAT" at bounding box center [507, 294] width 65 height 66
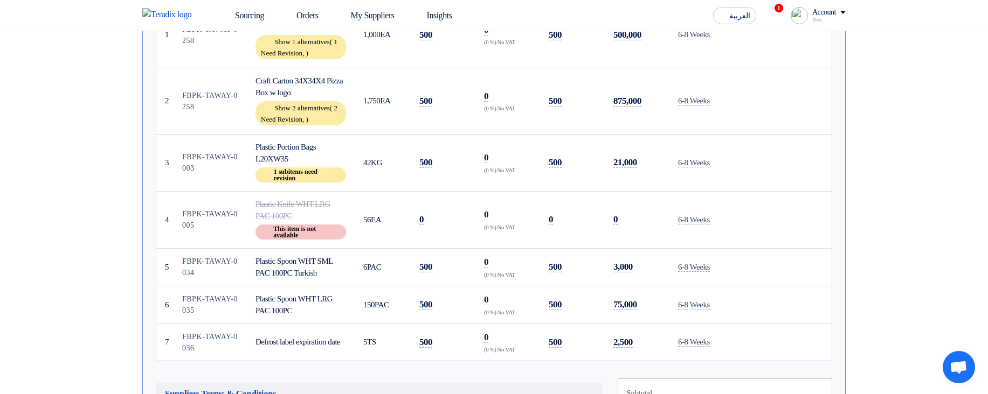
scroll to position [388, 0]
drag, startPoint x: 565, startPoint y: 177, endPoint x: 583, endPoint y: 221, distance: 47.6
click at [583, 221] on tbody "1 FBPK-TAWAY-0258 Craft Carton 34X34X4 Pizza Box w logo Show 1 alternatives ( 1…" at bounding box center [493, 181] width 675 height 359
click at [584, 221] on td "0" at bounding box center [572, 219] width 65 height 57
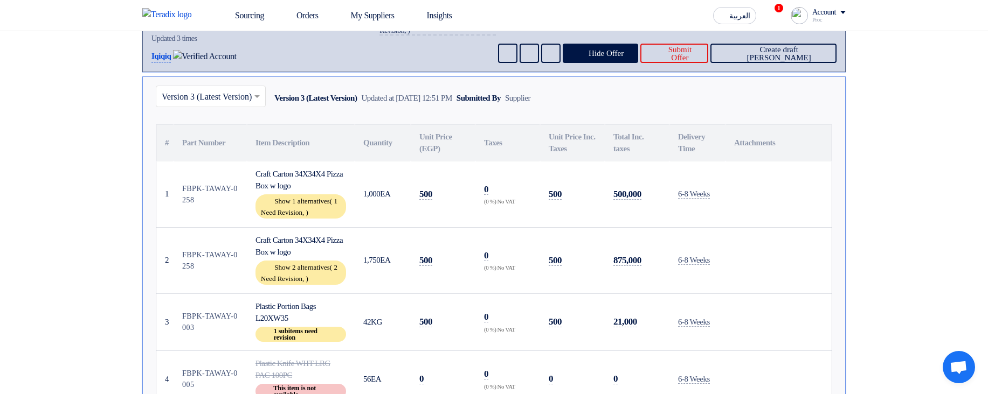
scroll to position [194, 0]
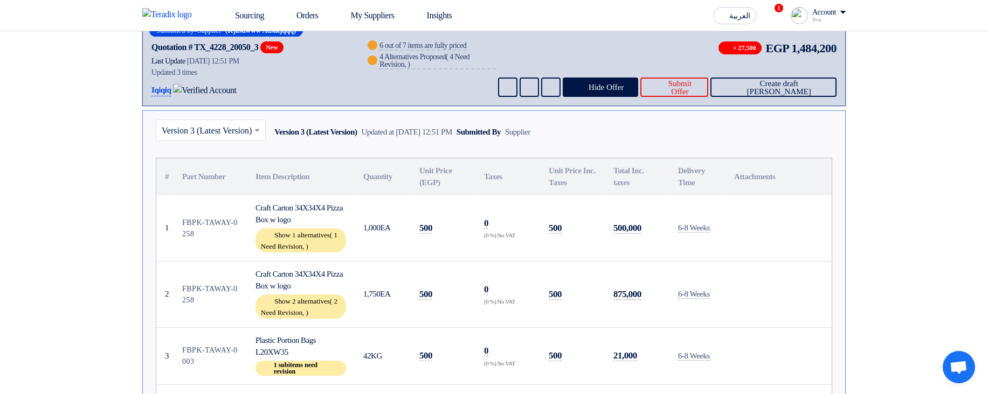
drag, startPoint x: 567, startPoint y: 126, endPoint x: 685, endPoint y: 144, distance: 119.4
click at [733, 122] on div "× Version 3 (Latest Version) Version 3 (Latest Version) Updated at 26 Aug 2025,…" at bounding box center [494, 132] width 676 height 25
drag, startPoint x: 444, startPoint y: 128, endPoint x: 581, endPoint y: 135, distance: 137.6
click at [534, 142] on div "× Version 3 (Latest Version) Version 3 (Latest Version) Updated at 26 Aug 2025,…" at bounding box center [345, 132] width 379 height 25
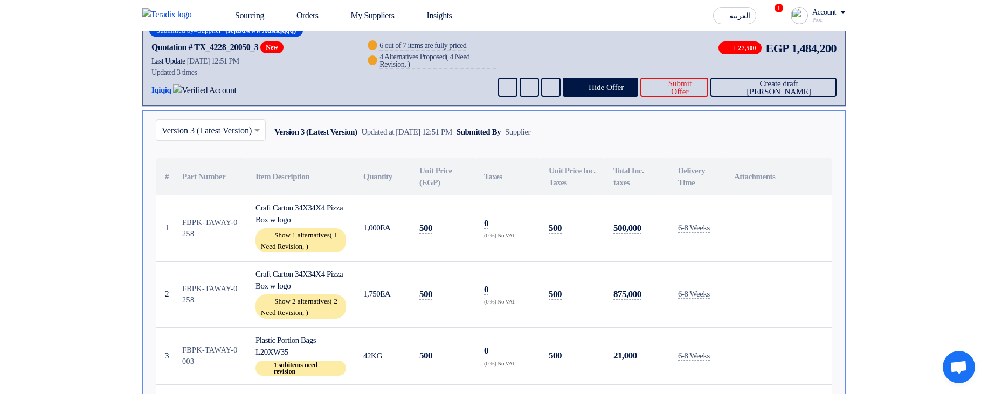
click at [530, 133] on div "Supplier" at bounding box center [517, 132] width 25 height 12
